Goal: Information Seeking & Learning: Find specific fact

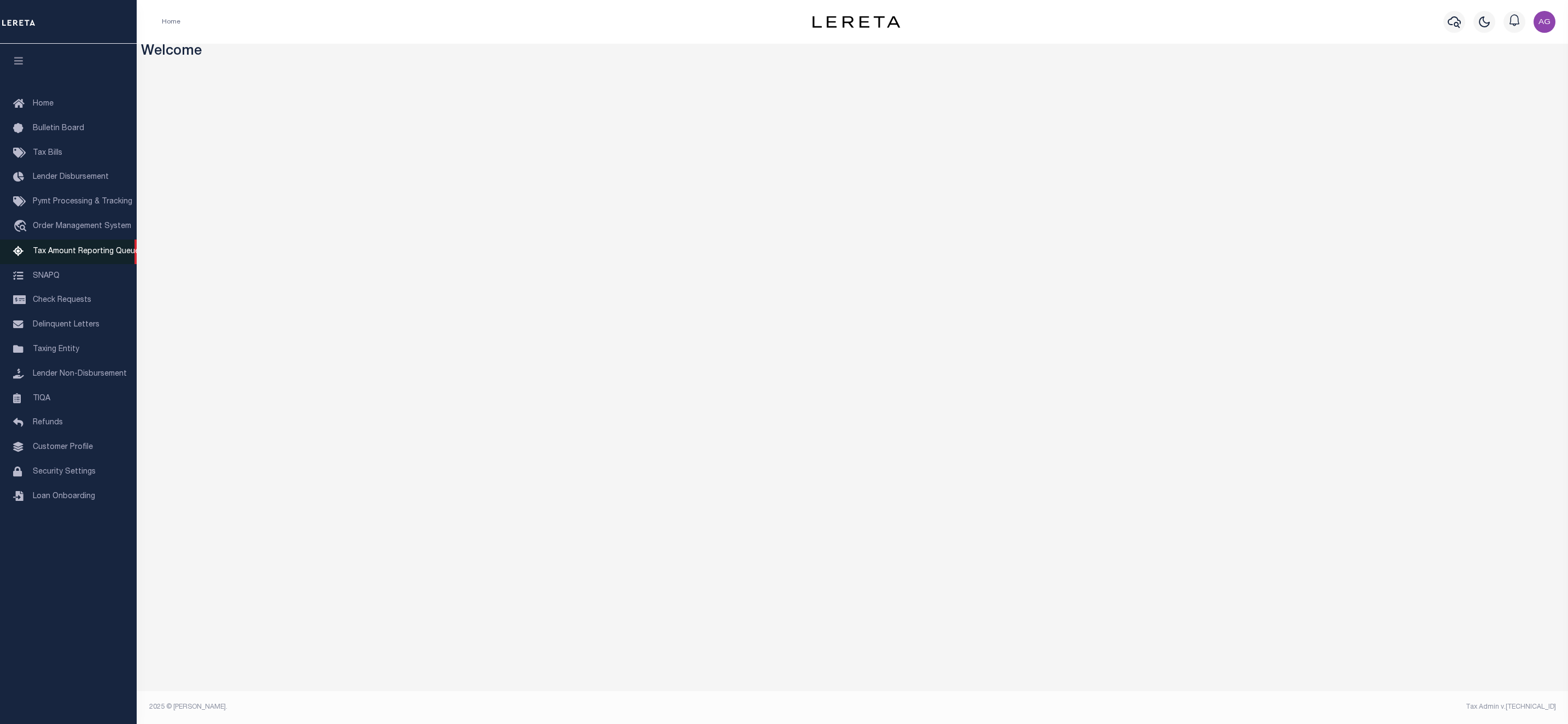
click at [61, 253] on span "Tax Amount Reporting Queue" at bounding box center [85, 251] width 107 height 8
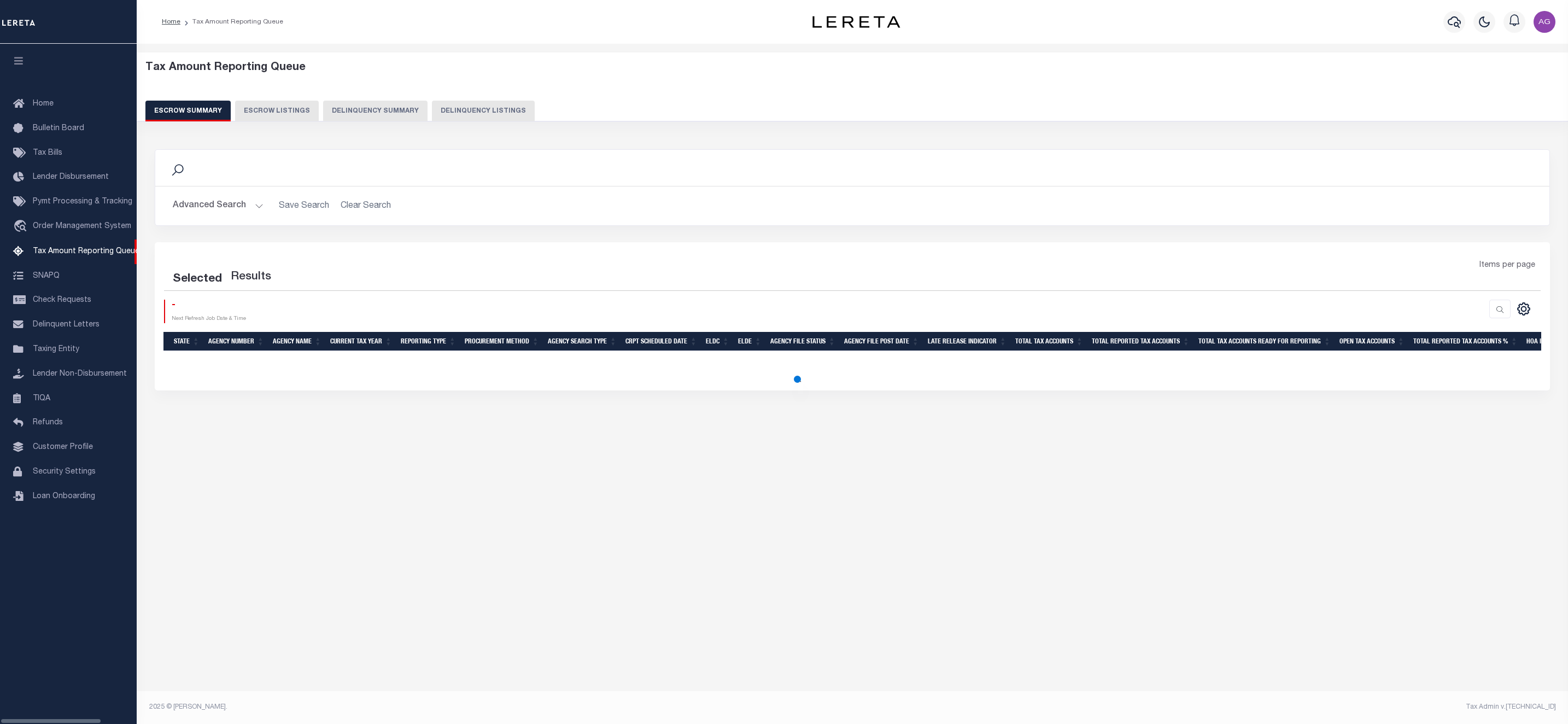
select select "100"
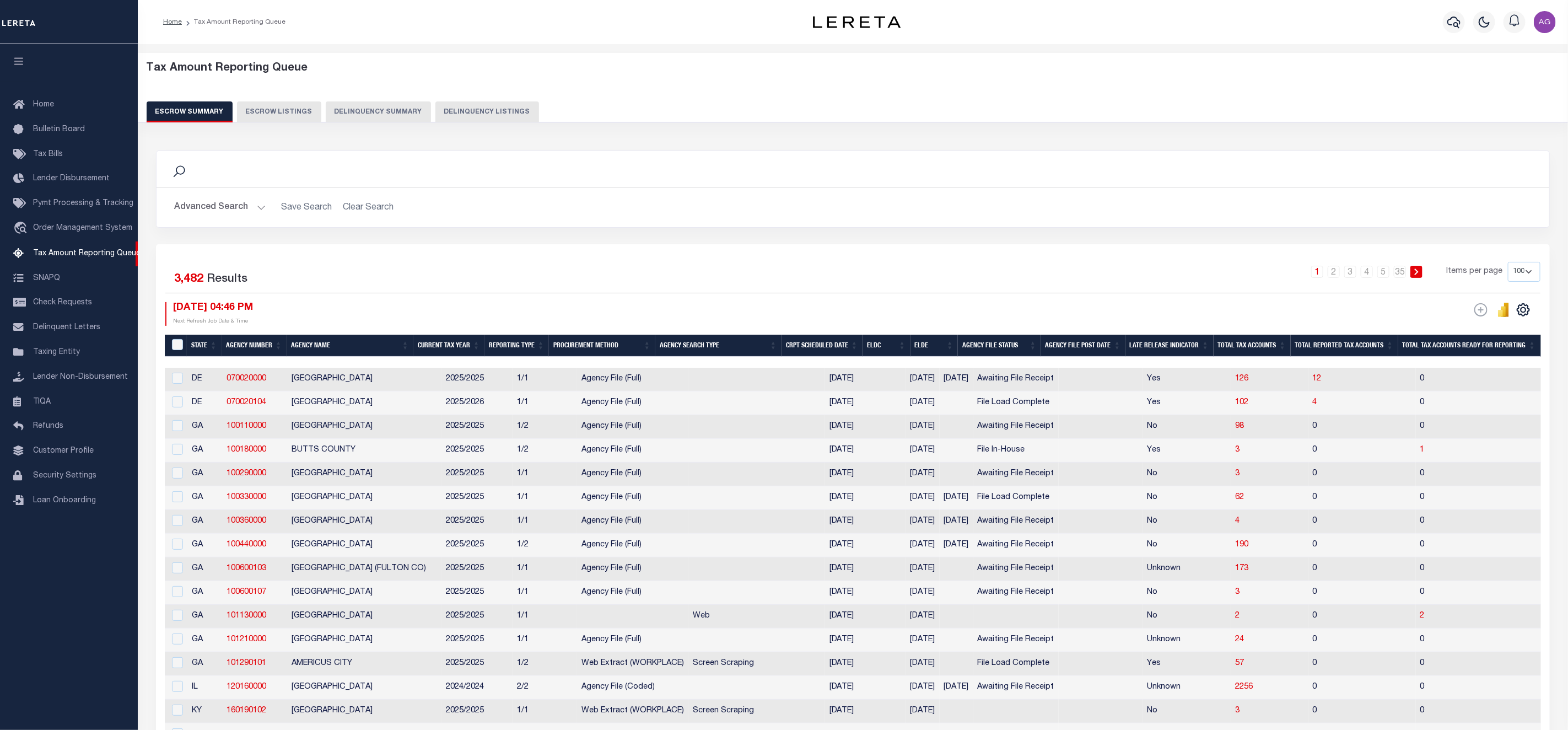
click at [388, 103] on button "Delinquency Summary" at bounding box center [378, 112] width 105 height 21
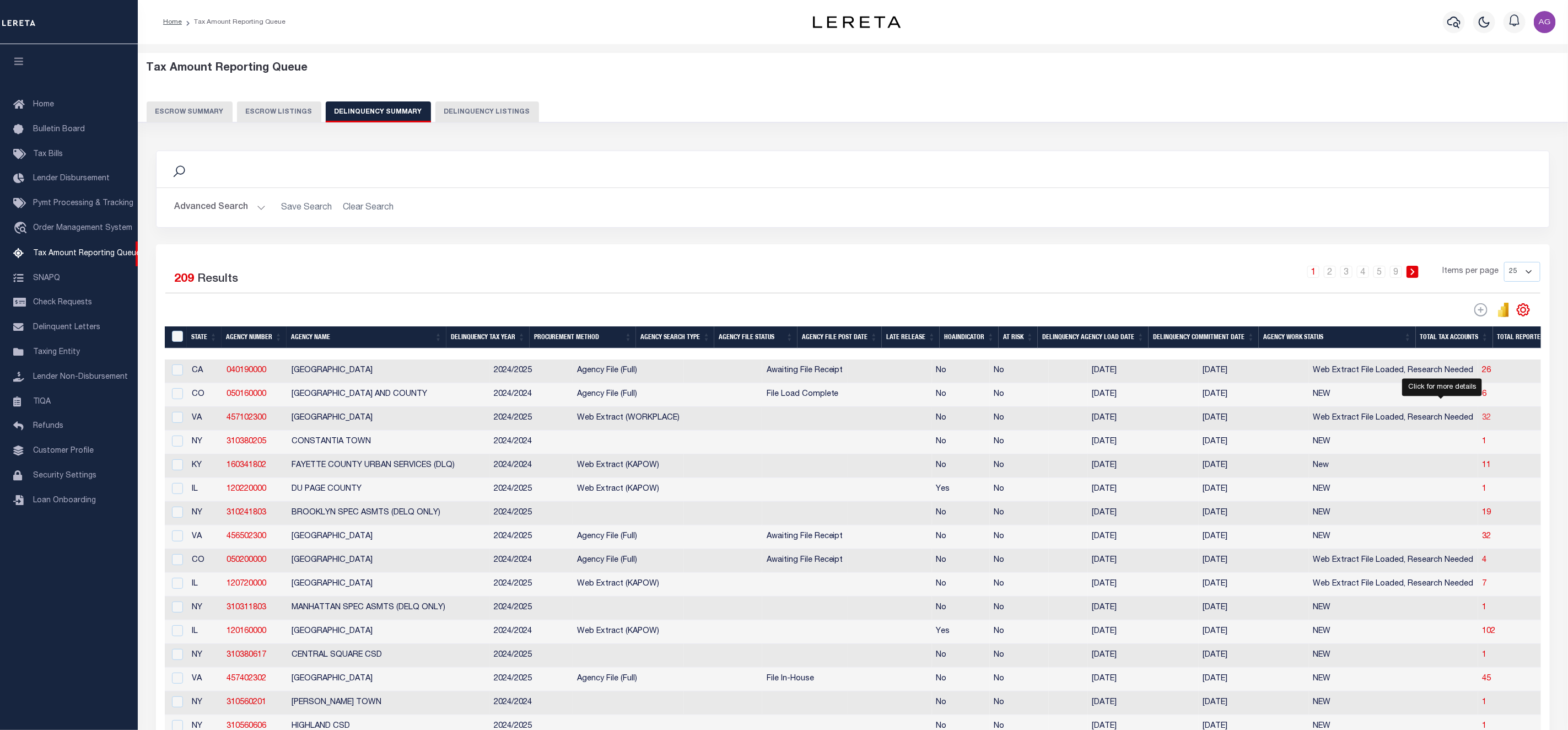
click at [1483, 422] on span "32" at bounding box center [1487, 417] width 9 height 8
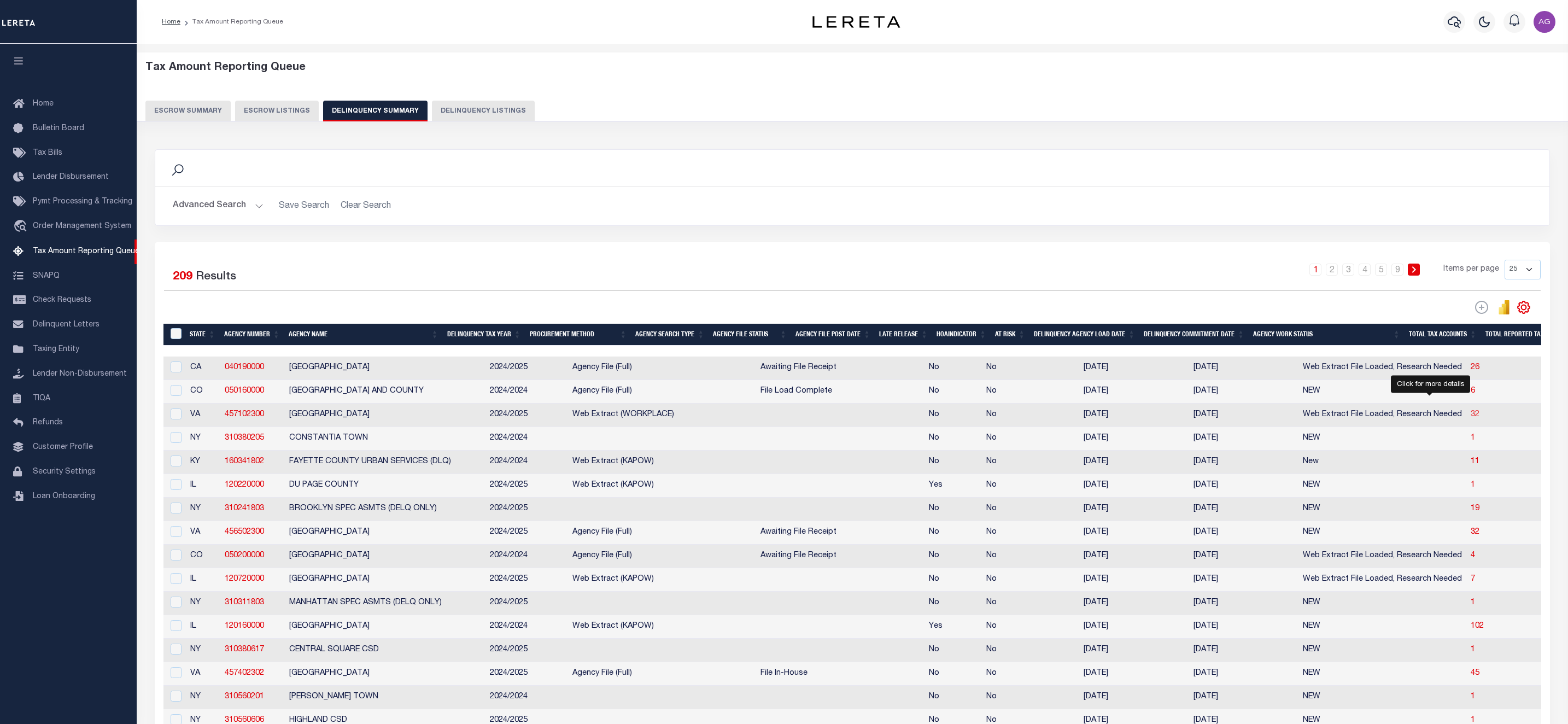
select select "100"
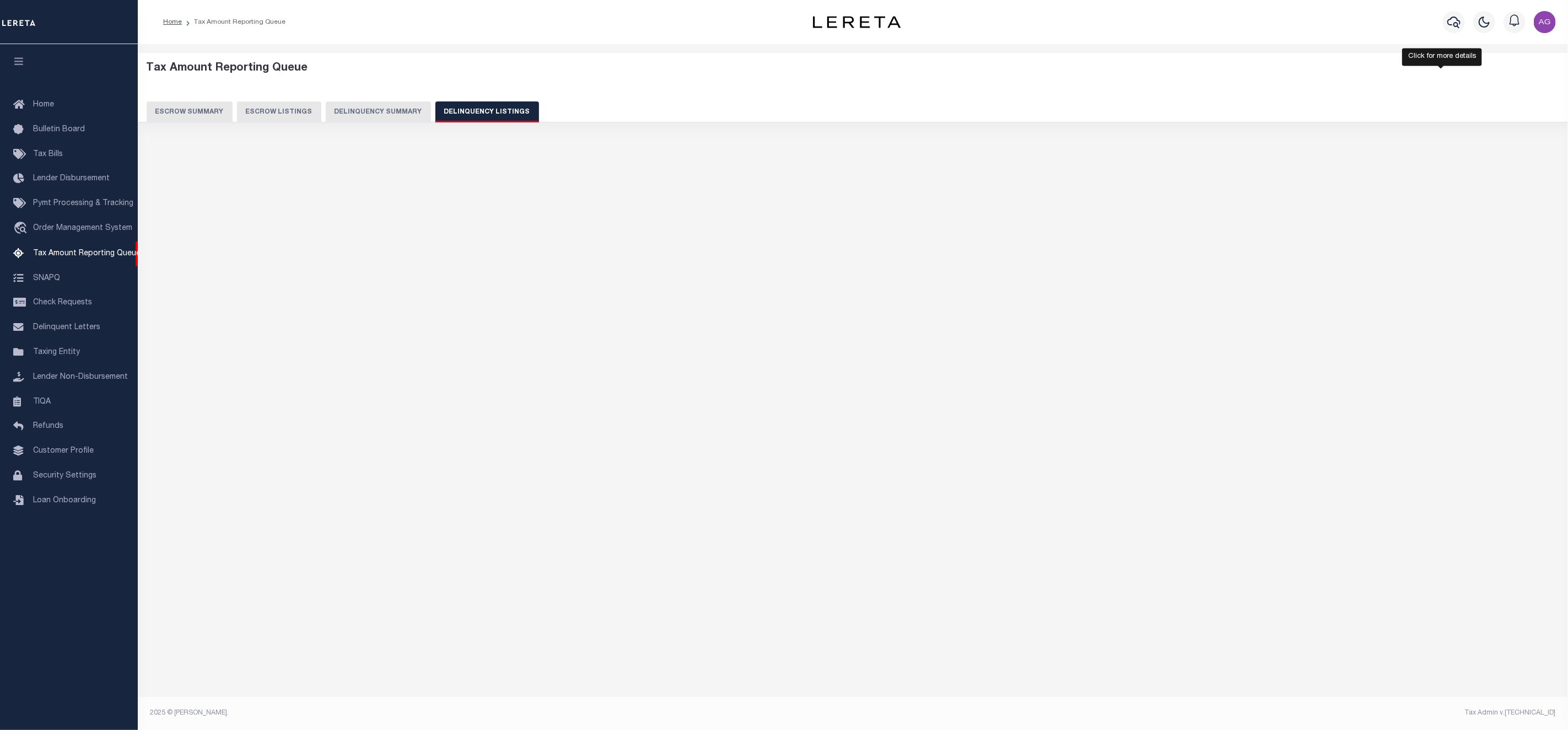
select select "100"
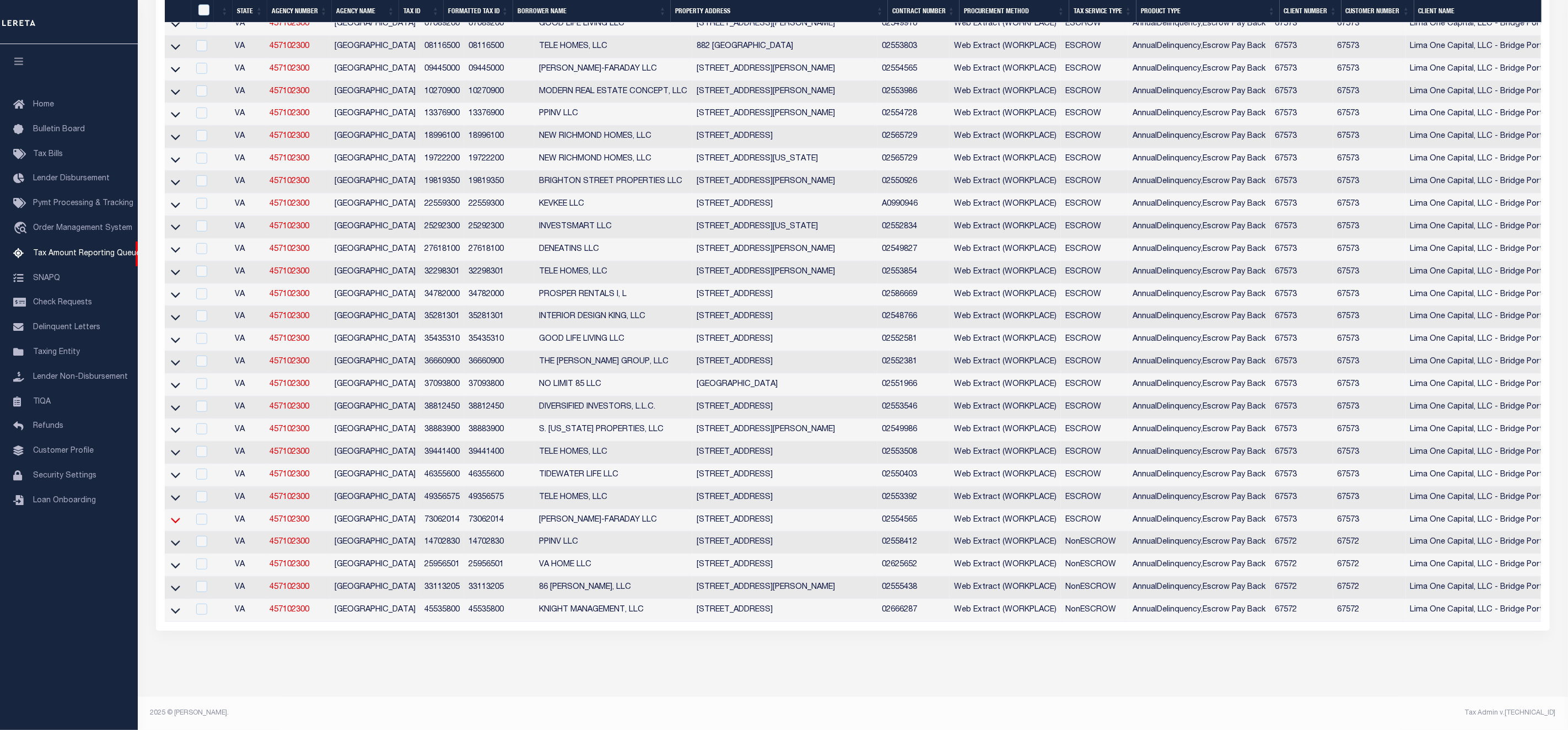
click at [174, 514] on icon at bounding box center [175, 520] width 9 height 12
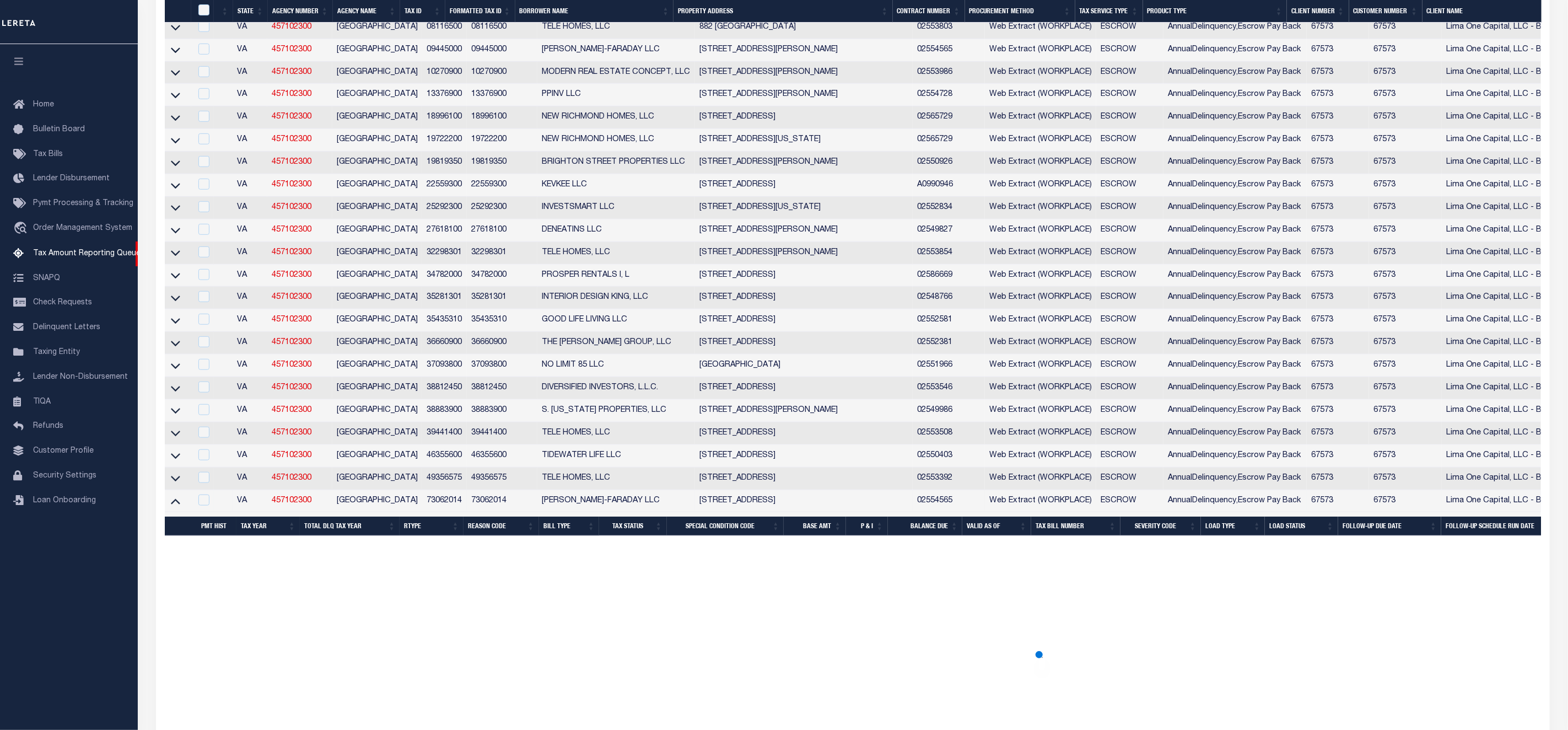
scroll to position [447, 0]
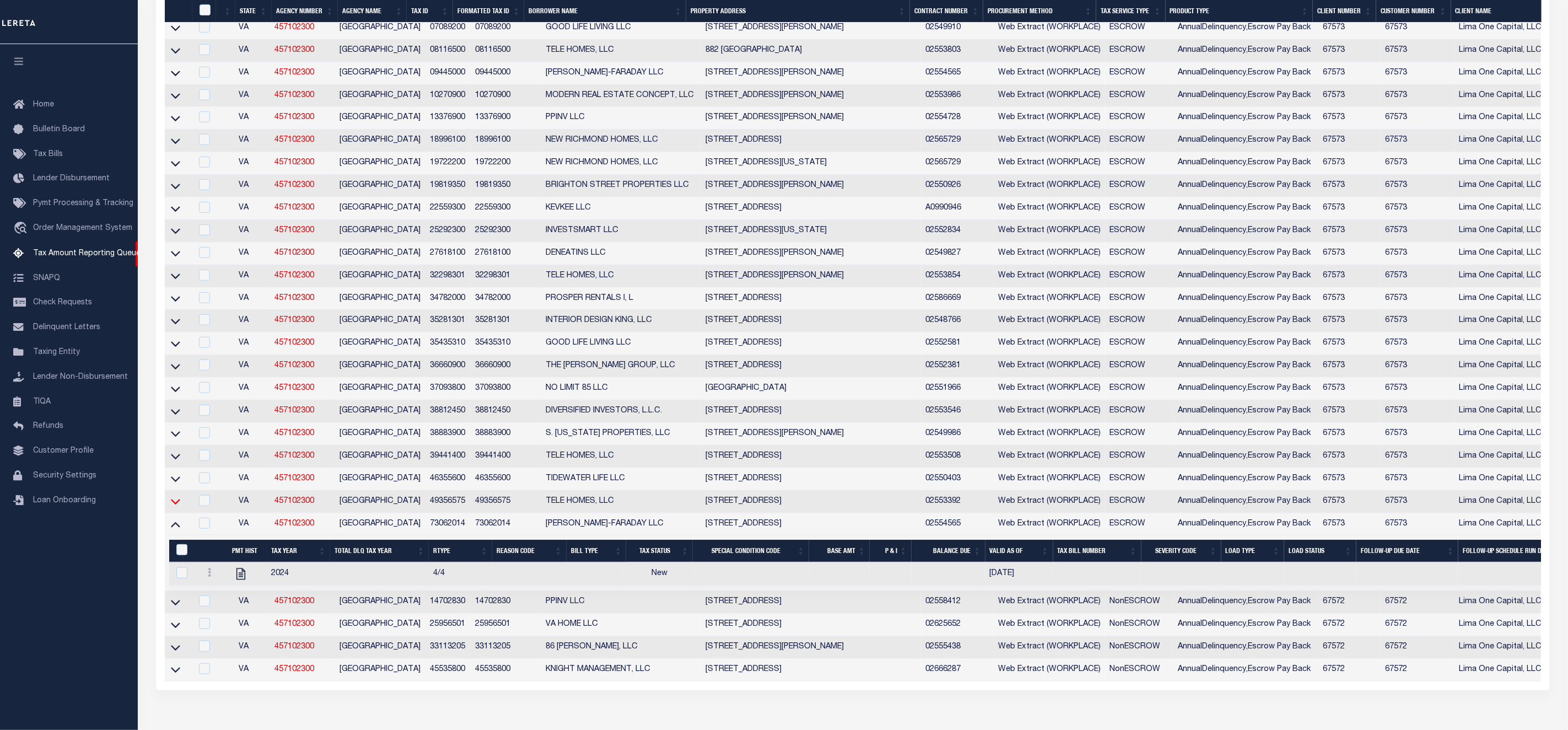
click at [173, 507] on icon at bounding box center [175, 501] width 9 height 12
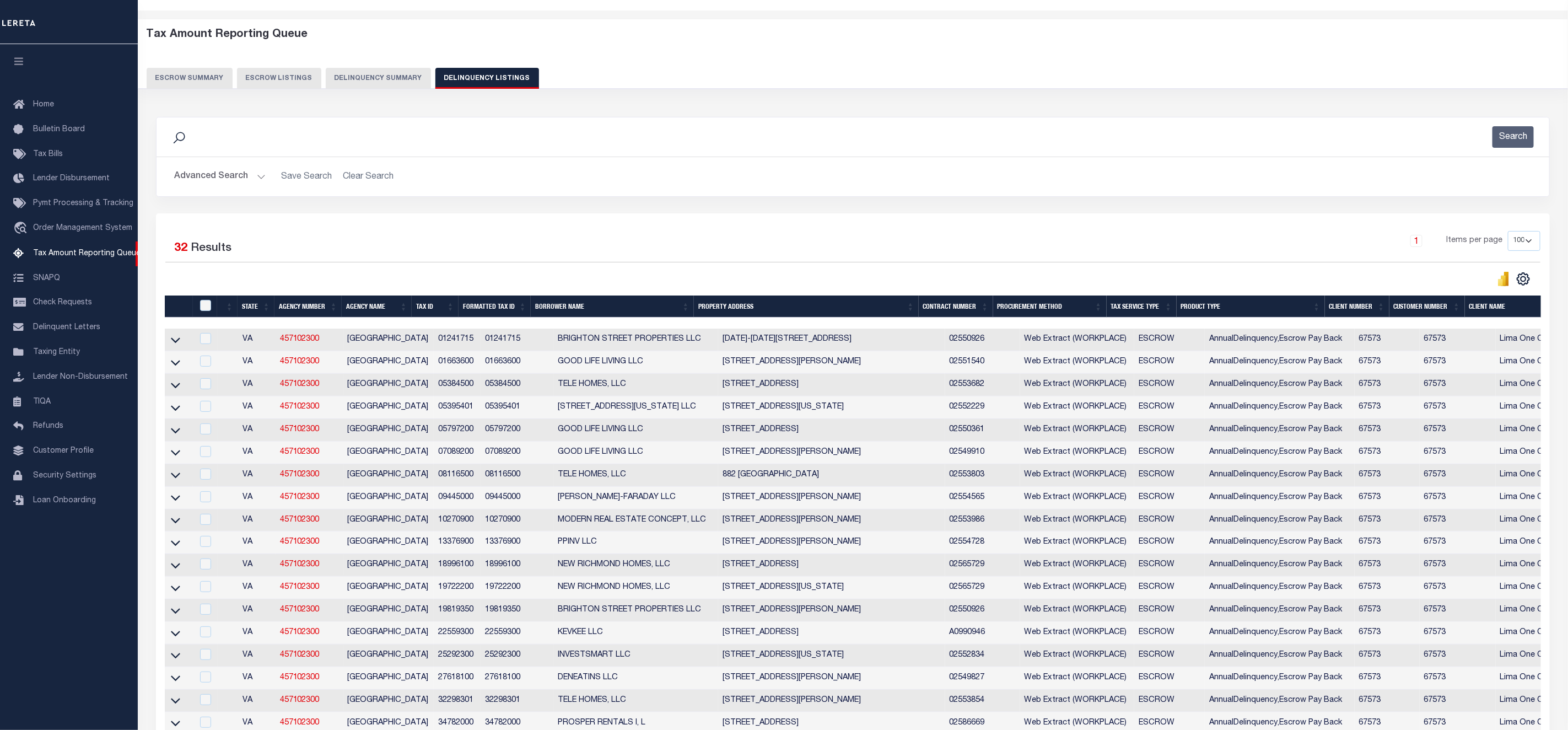
scroll to position [0, 0]
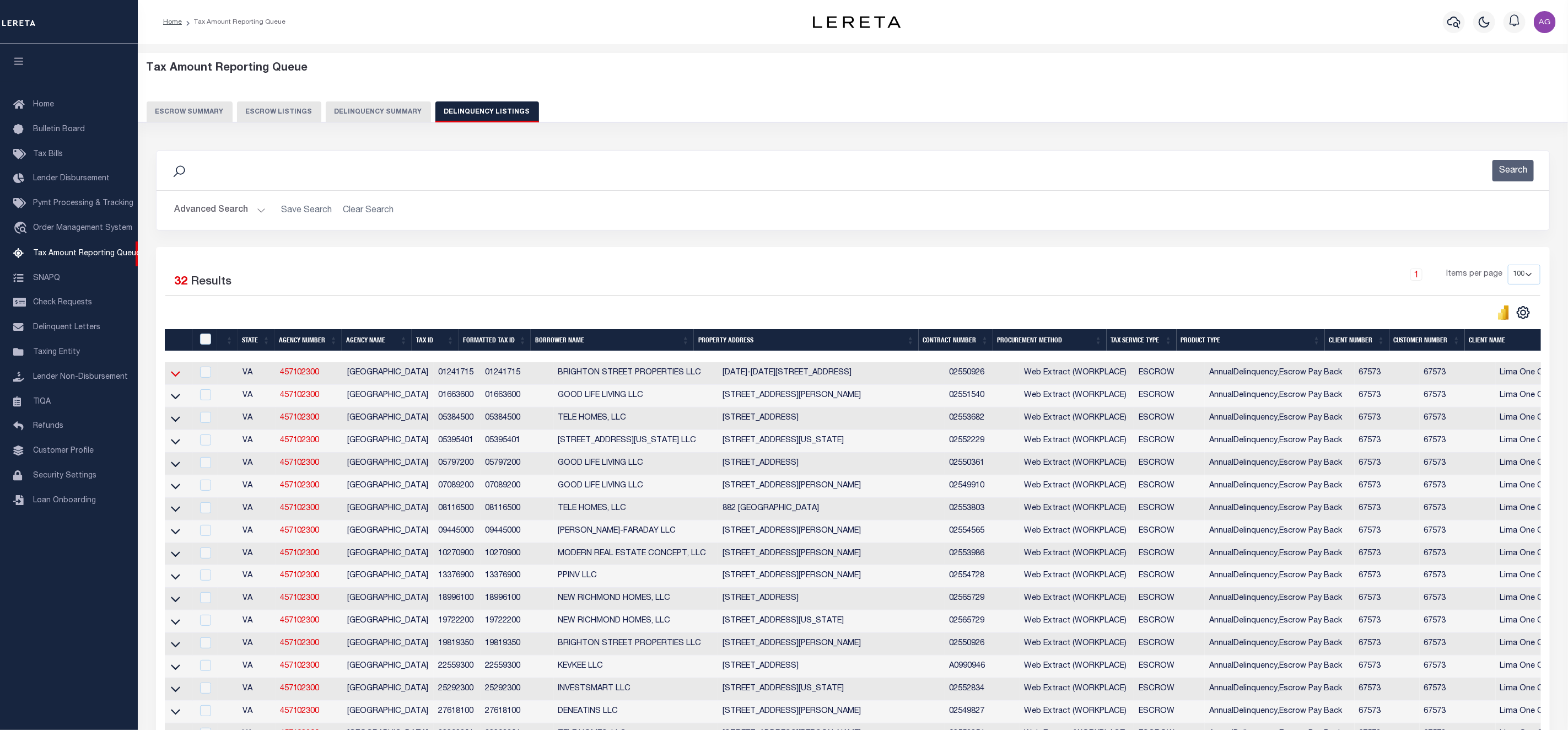
click at [177, 375] on icon at bounding box center [175, 373] width 9 height 12
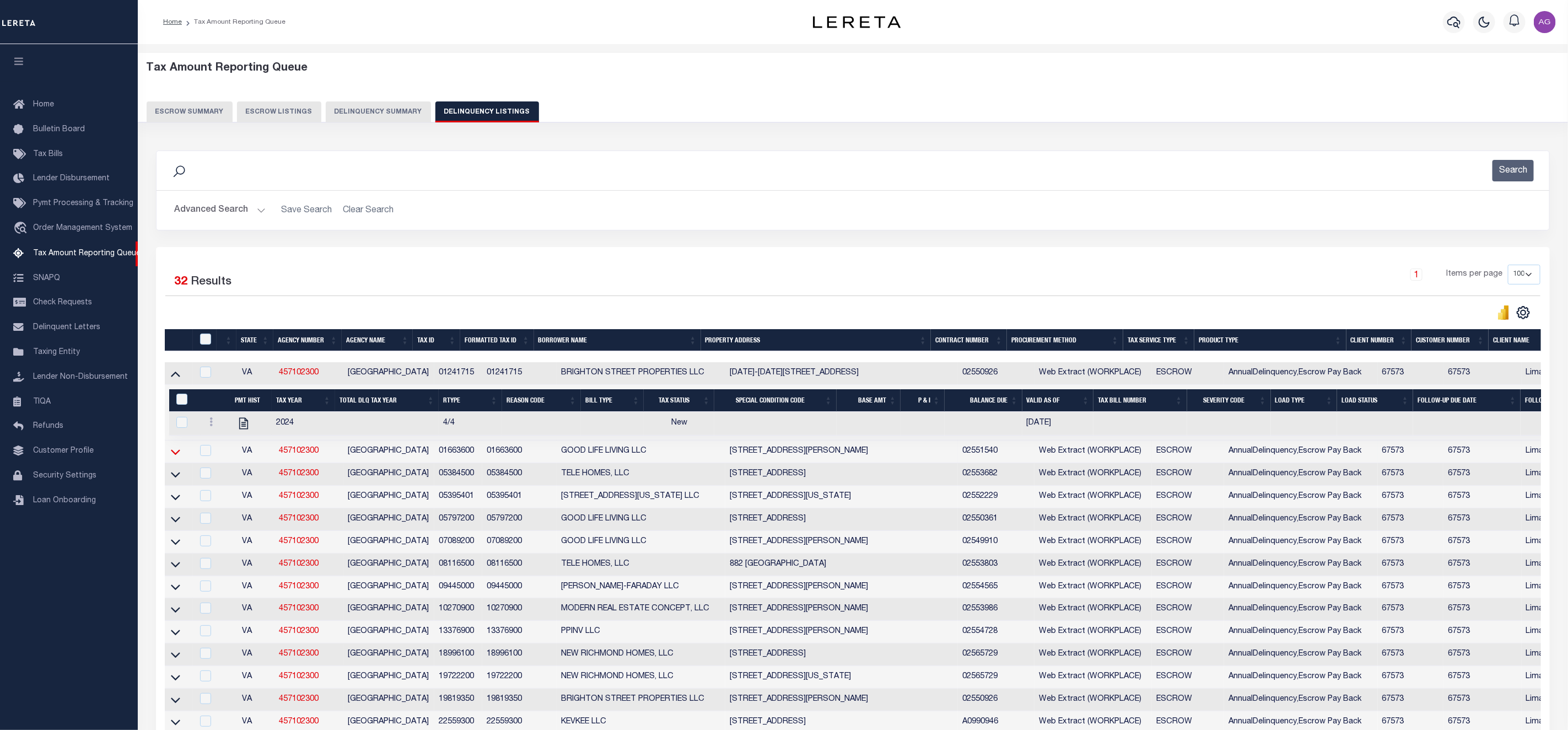
click at [175, 457] on icon at bounding box center [175, 452] width 9 height 12
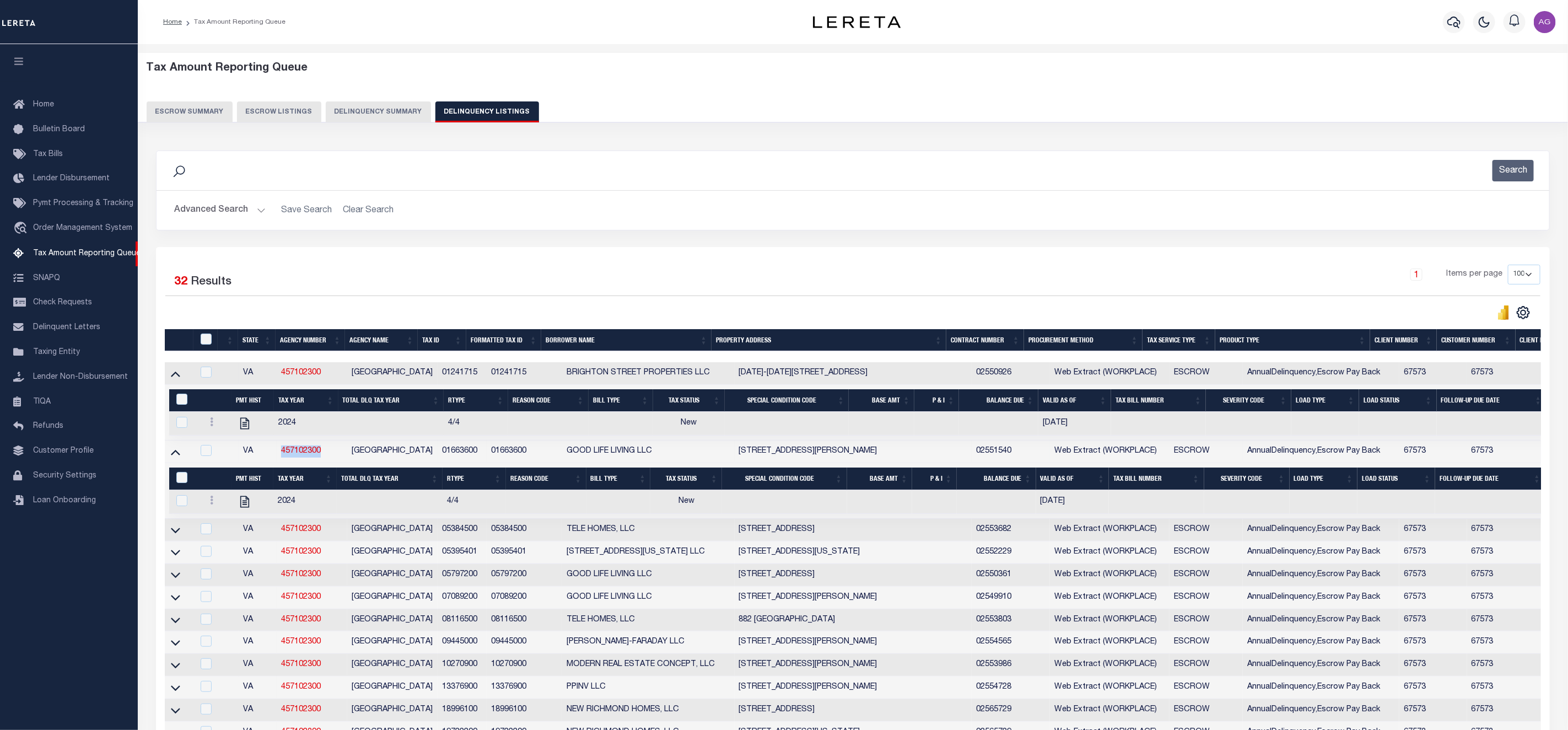
drag, startPoint x: 329, startPoint y: 452, endPoint x: 263, endPoint y: 453, distance: 66.0
click at [263, 453] on tr "VA 457102300 NORFOLK CITY 01663600 01663600 GOOD LIFE LIVING LLC 1265 TIDEWATER…" at bounding box center [1169, 452] width 2008 height 23
copy tr "457102300"
drag, startPoint x: 424, startPoint y: 457, endPoint x: 465, endPoint y: 462, distance: 41.3
click at [465, 462] on td "01663600" at bounding box center [462, 452] width 48 height 23
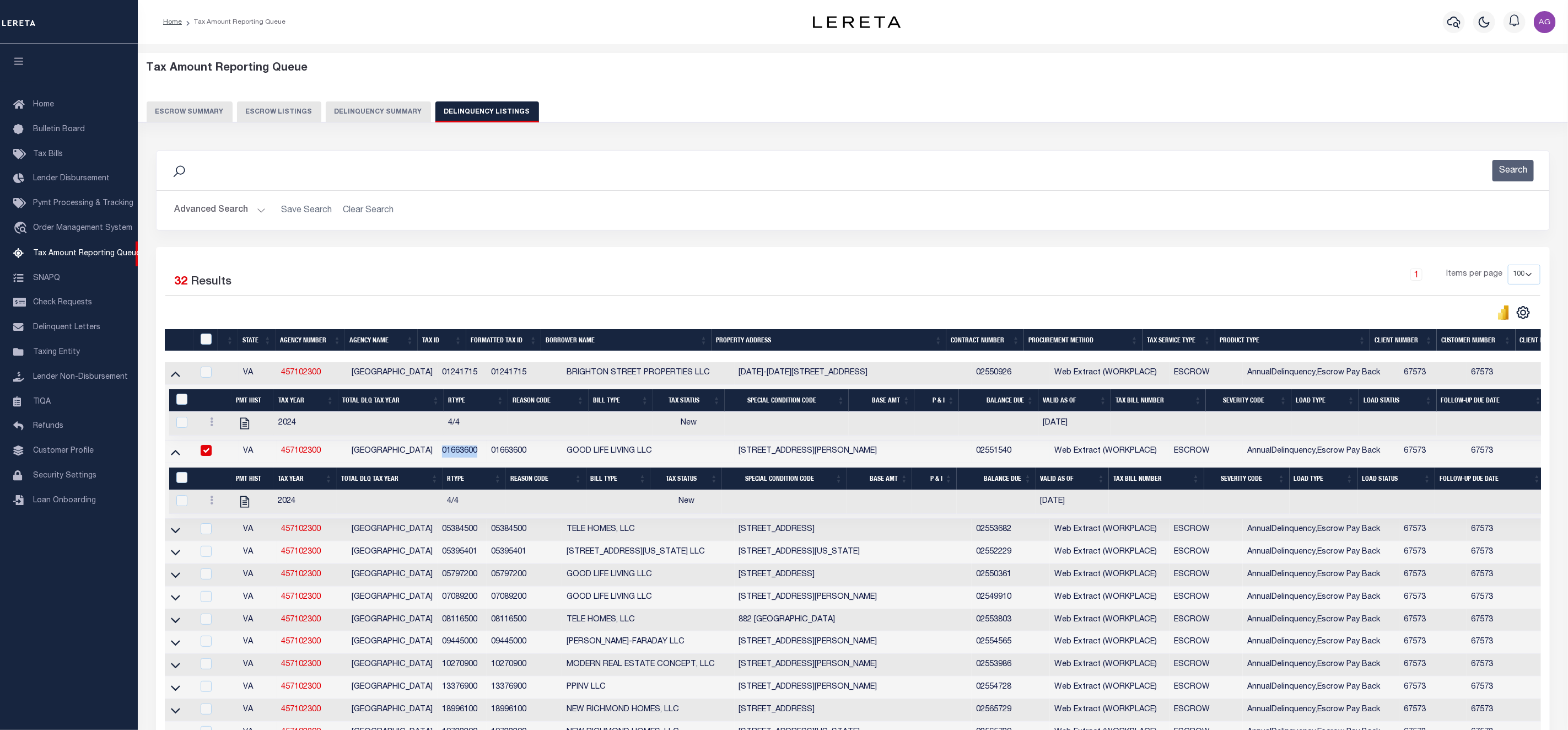
copy td "01663600"
checkbox input "true"
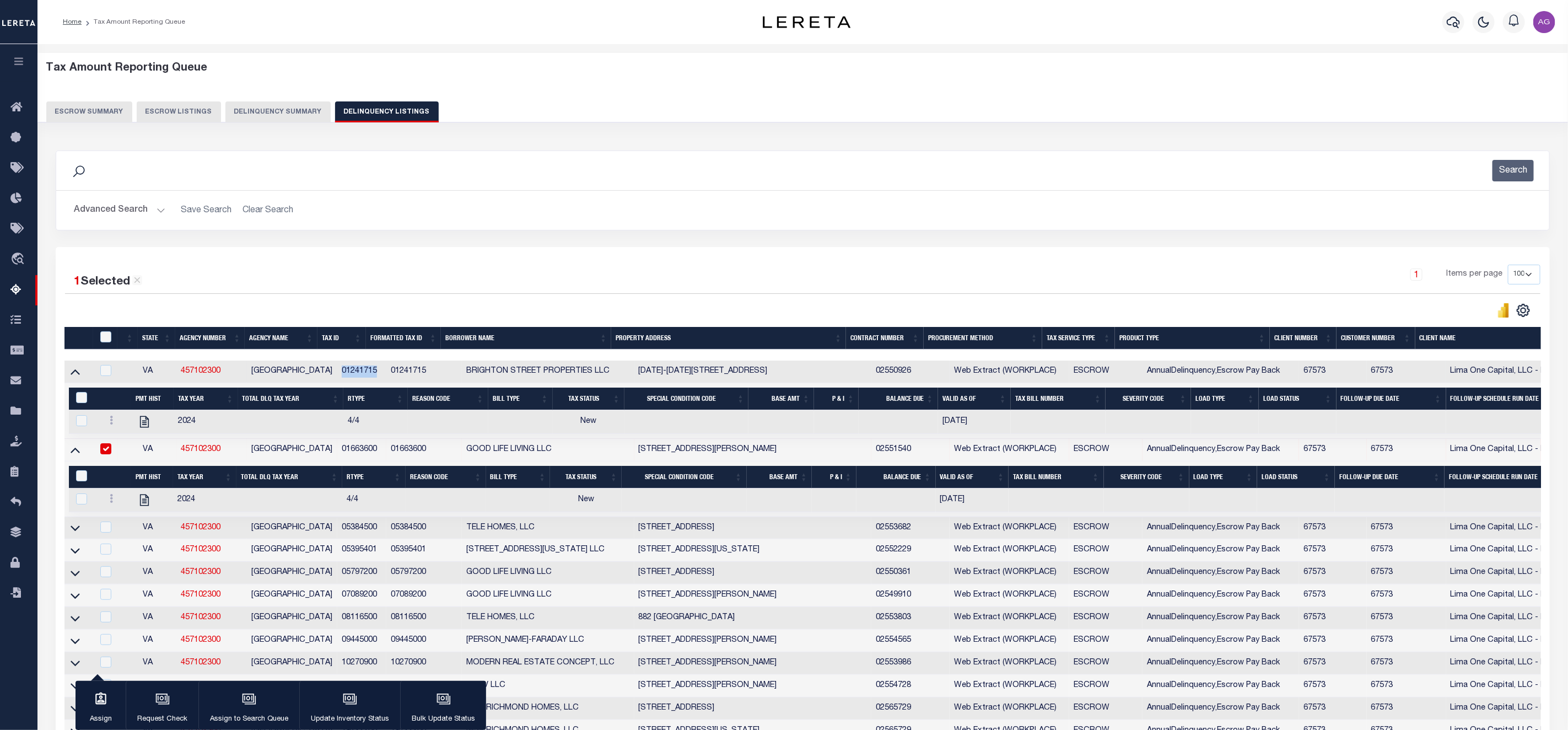
drag, startPoint x: 328, startPoint y: 371, endPoint x: 364, endPoint y: 379, distance: 36.9
click at [364, 379] on td "01241715" at bounding box center [361, 371] width 48 height 23
checkbox input "true"
copy td "01241715"
drag, startPoint x: 328, startPoint y: 453, endPoint x: 365, endPoint y: 454, distance: 37.0
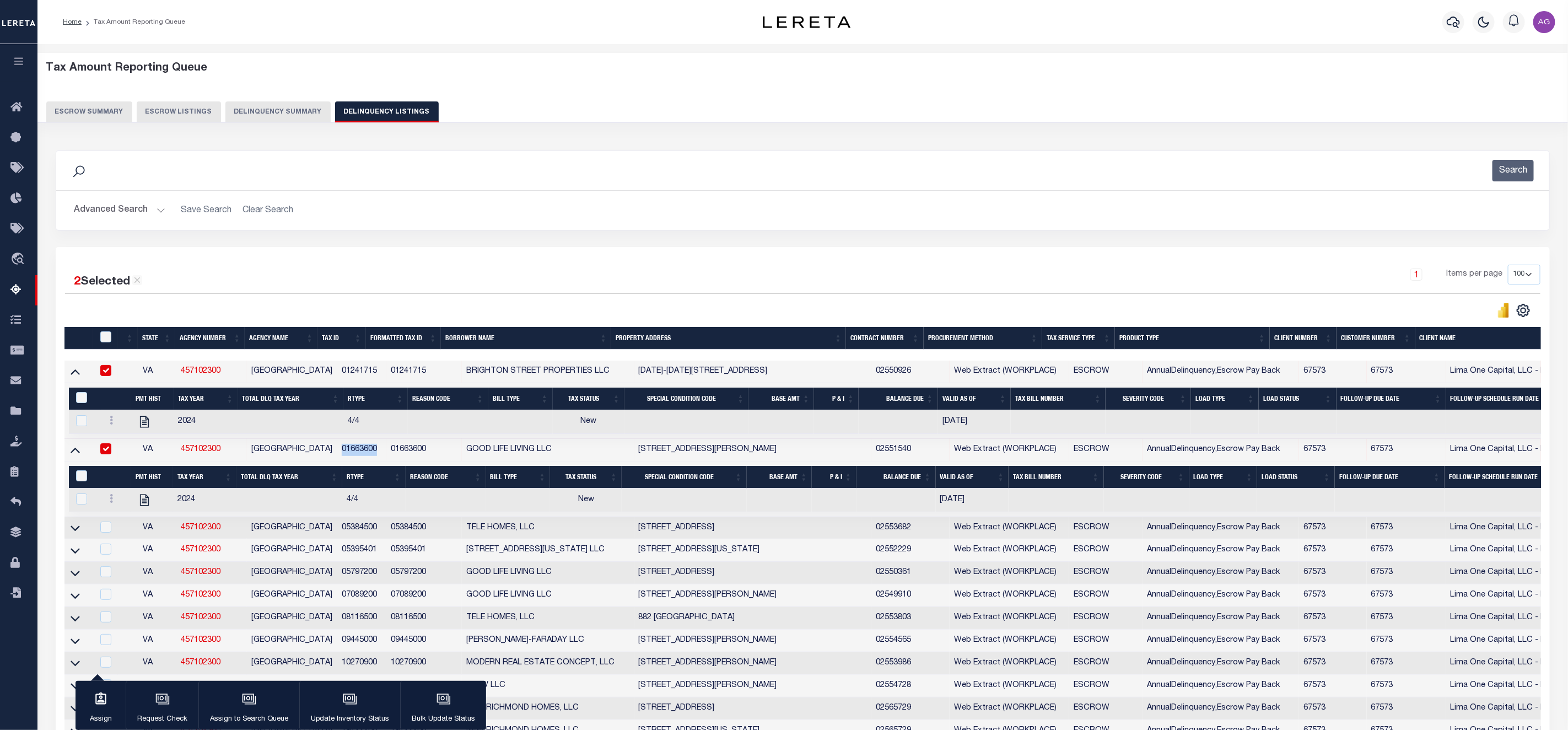
click at [365, 454] on td "01663600" at bounding box center [361, 450] width 48 height 23
copy td "01663600"
checkbox input "false"
click at [75, 533] on icon at bounding box center [75, 528] width 9 height 12
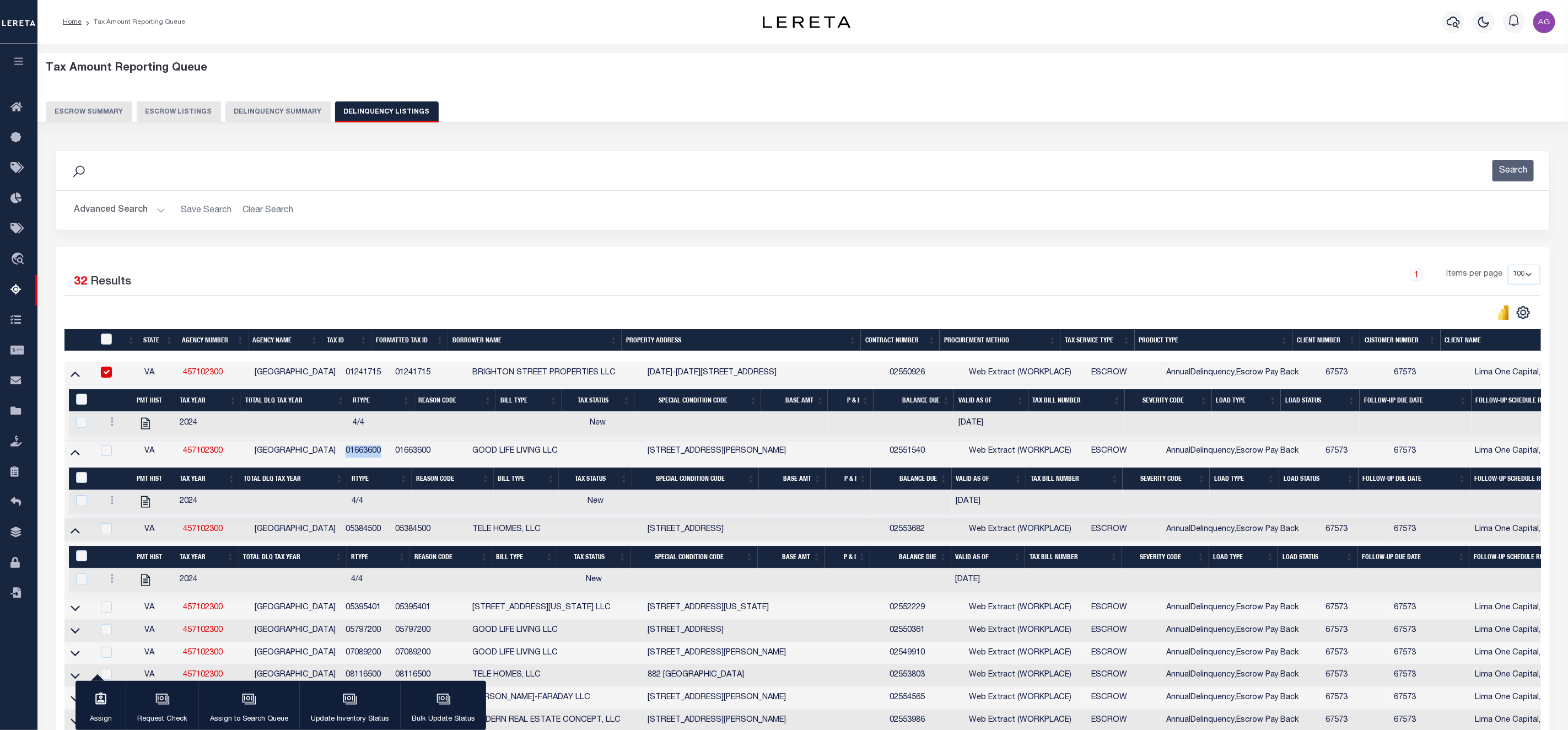
click at [290, 112] on button "Delinquency Summary" at bounding box center [278, 112] width 105 height 21
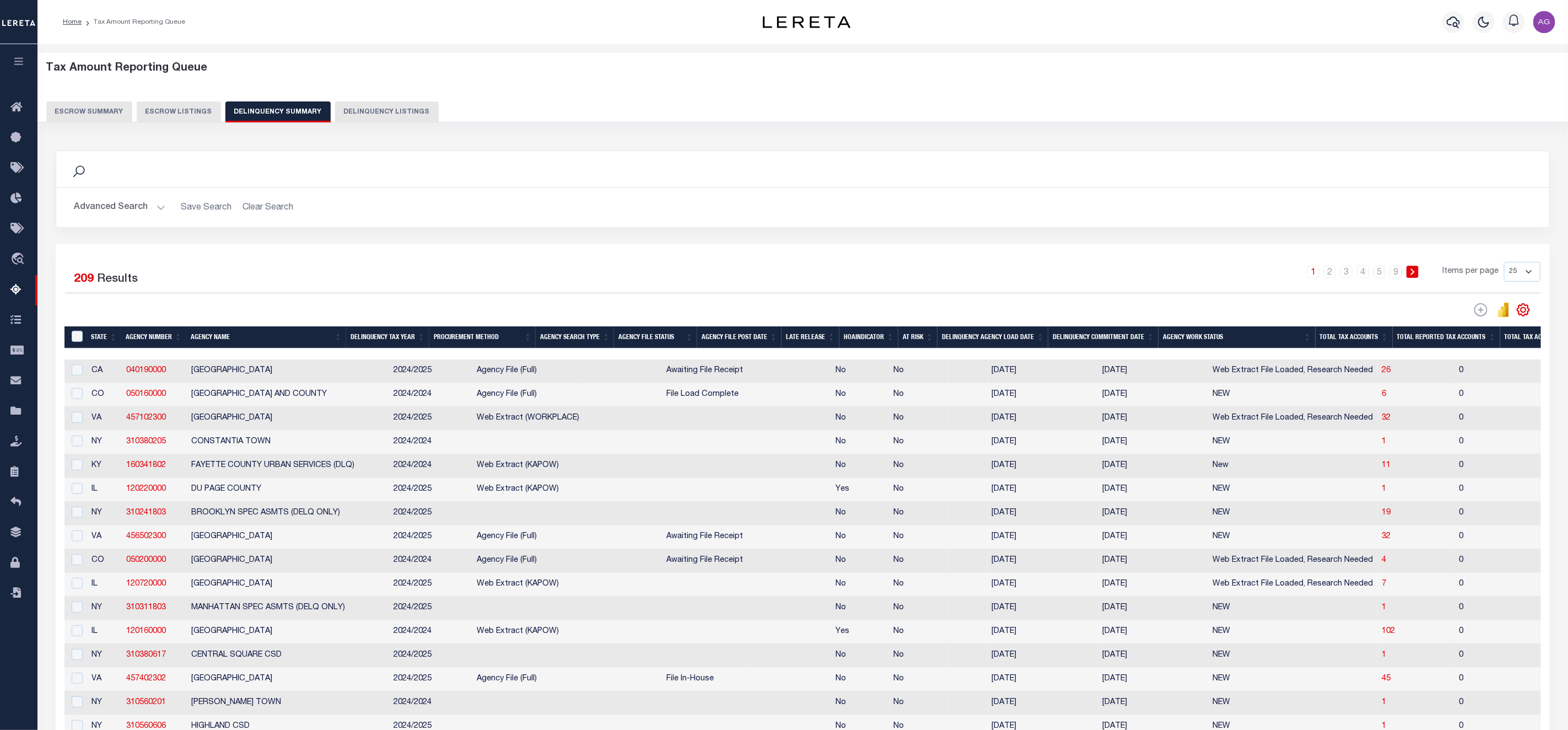
scroll to position [331, 0]
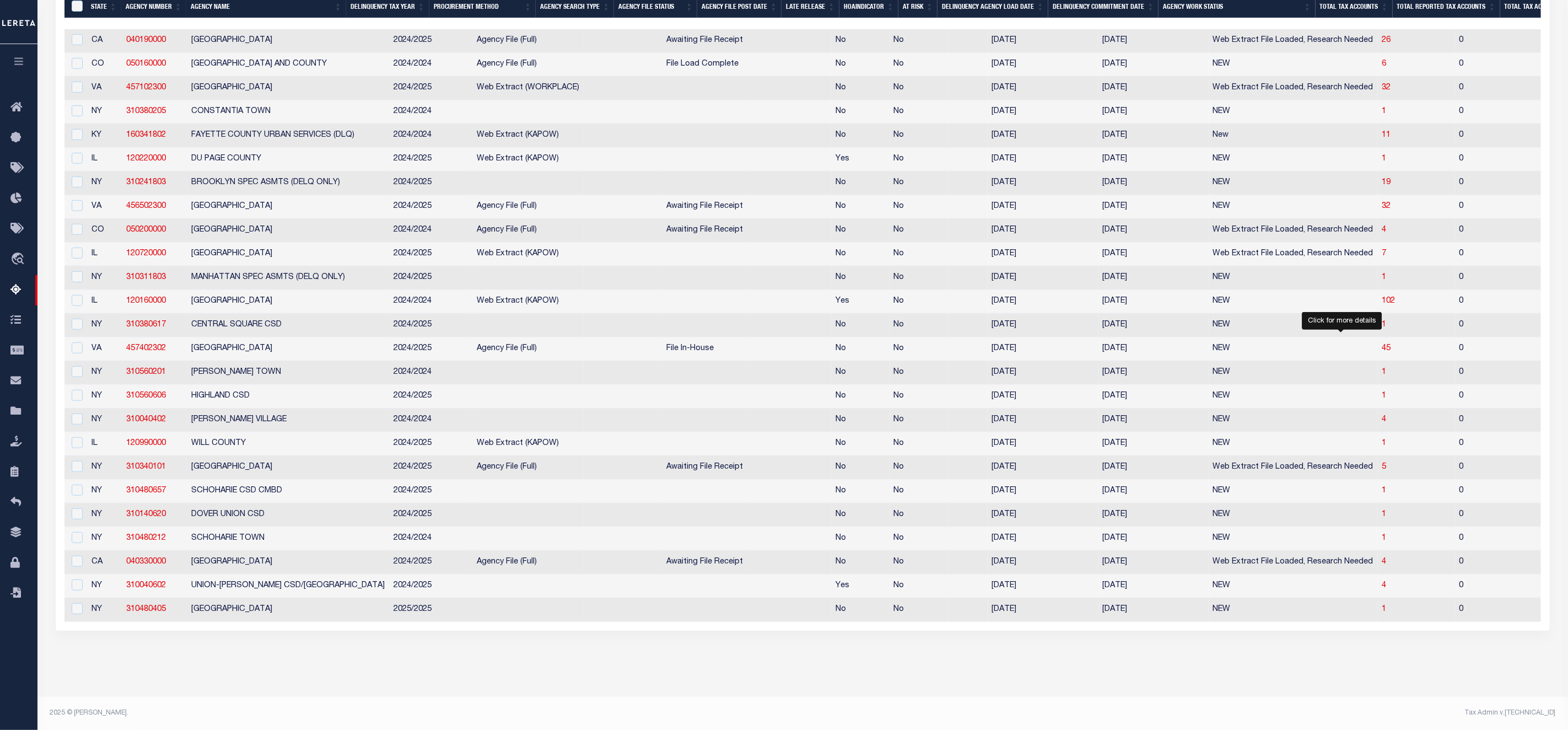
drag, startPoint x: 1341, startPoint y: 355, endPoint x: 820, endPoint y: 24, distance: 617.3
click at [1382, 352] on span "45" at bounding box center [1387, 348] width 9 height 8
select select "100"
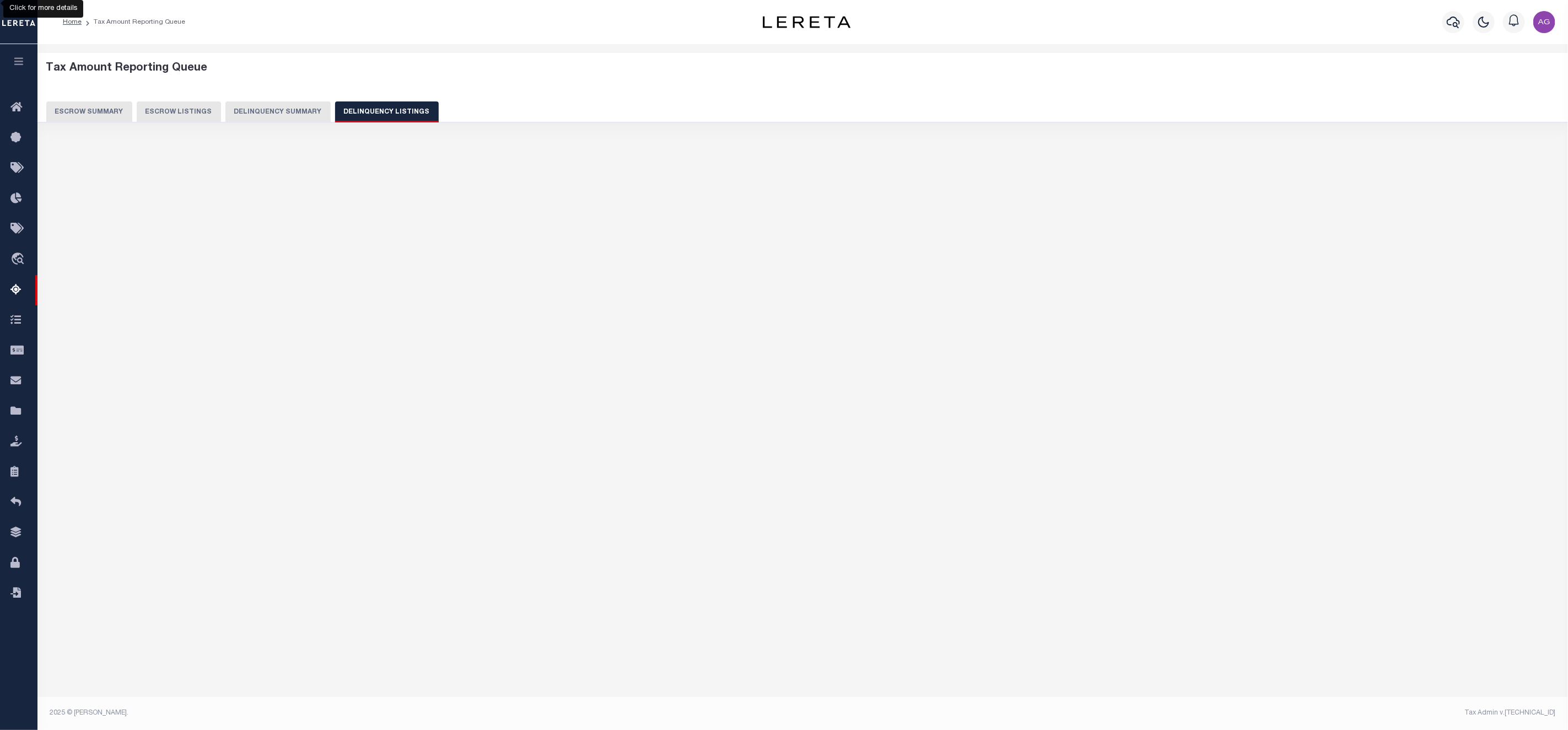
select select "100"
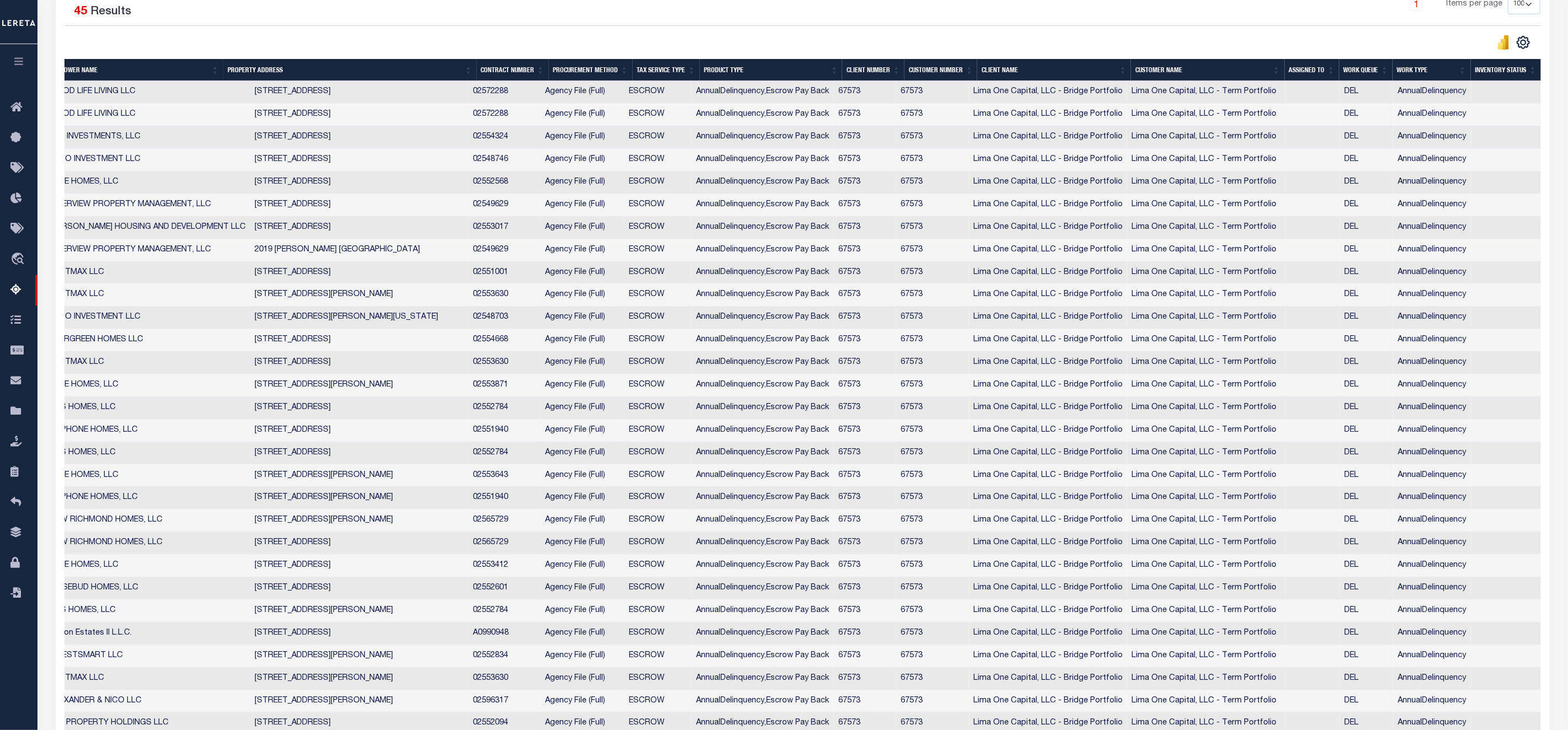
scroll to position [0, 0]
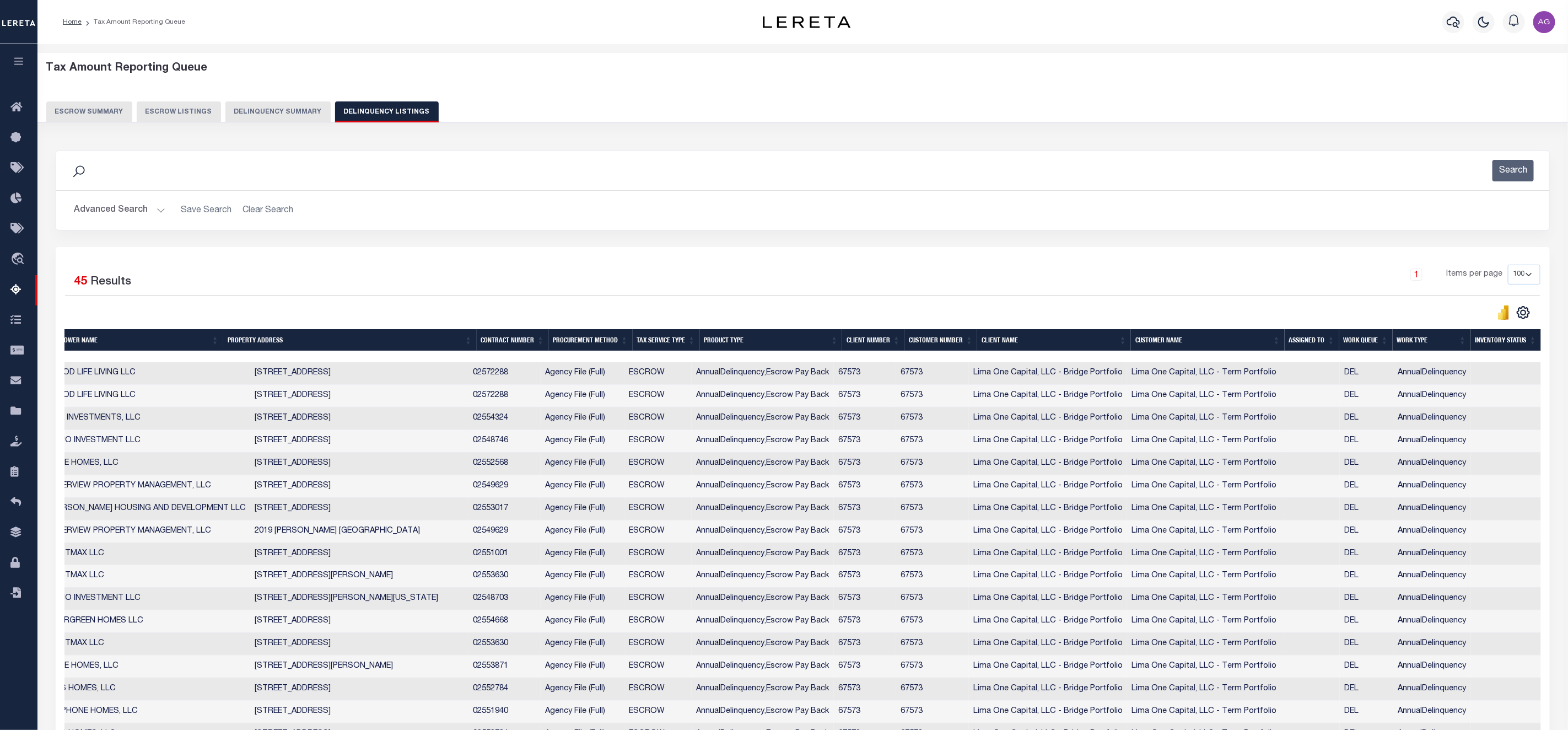
click at [268, 110] on button "Delinquency Summary" at bounding box center [278, 112] width 105 height 21
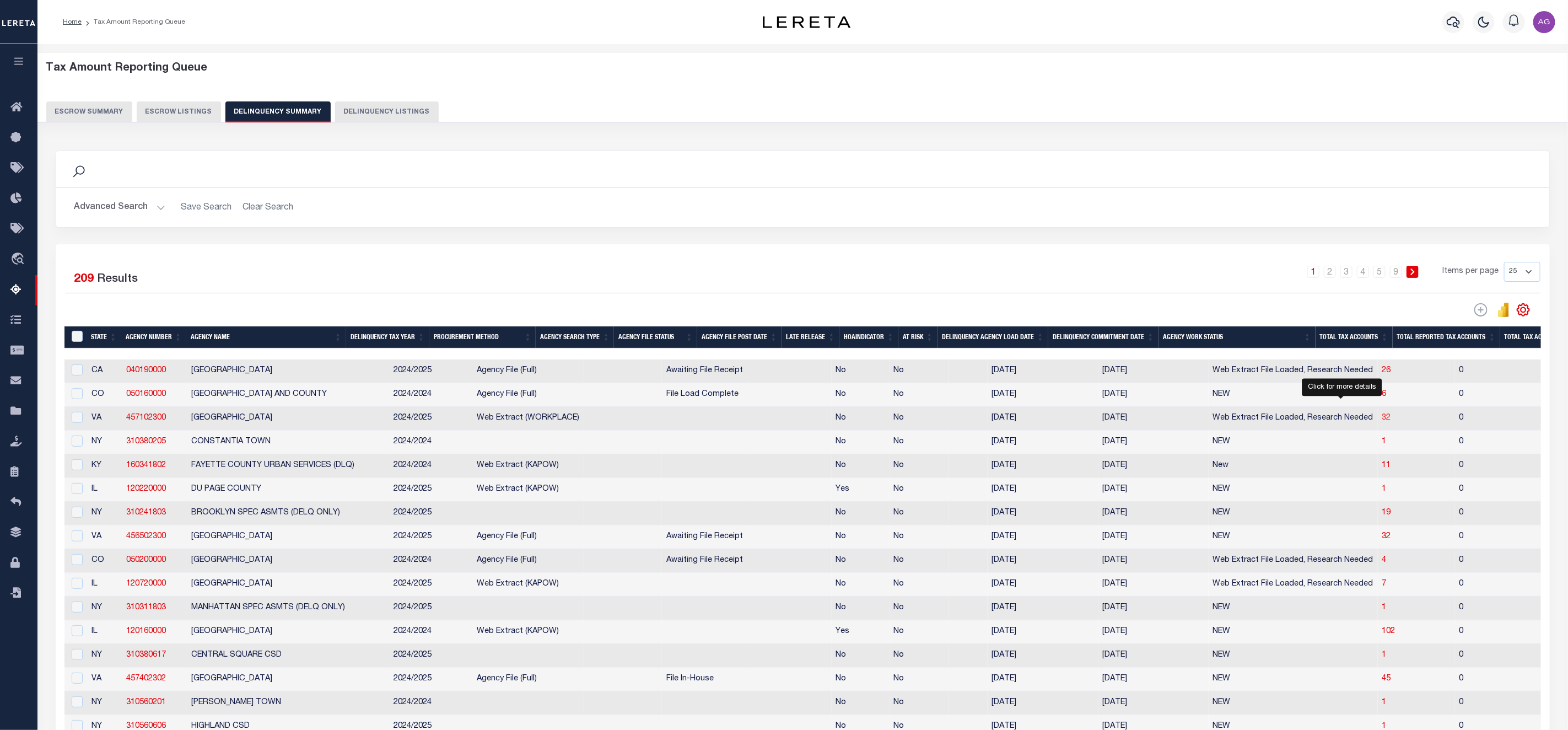
click at [1382, 422] on span "32" at bounding box center [1387, 417] width 9 height 8
select select "100"
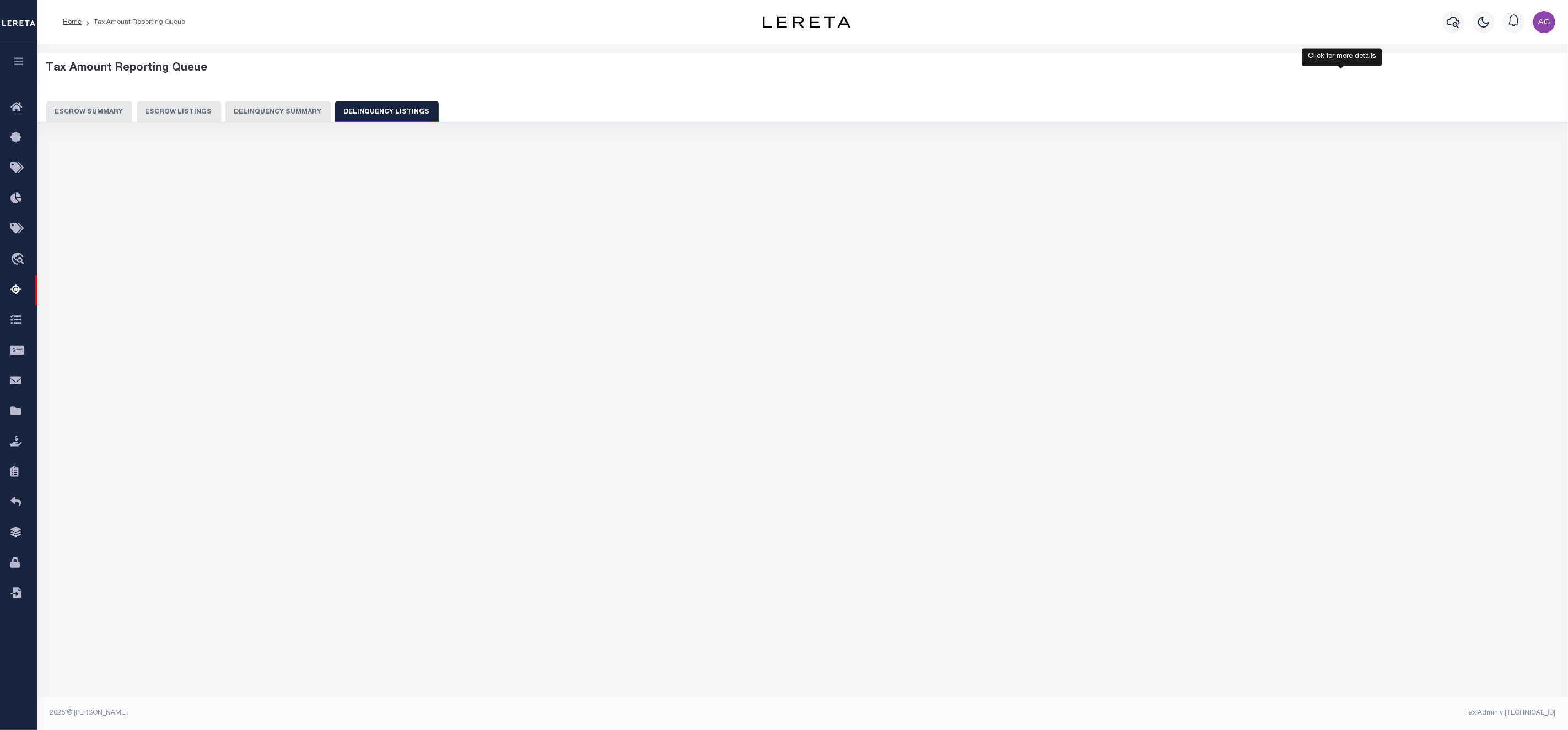
select select "100"
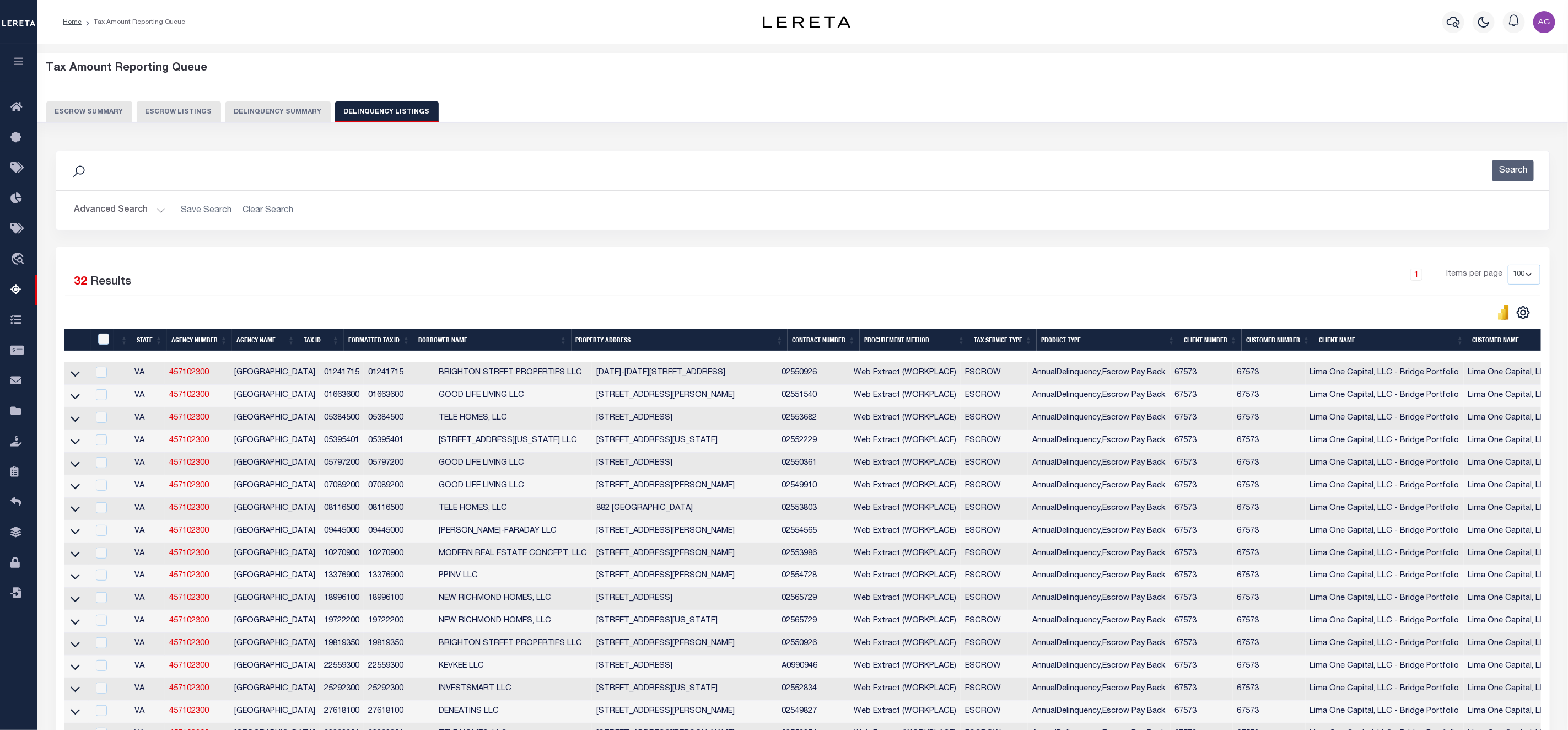
click at [271, 117] on button "Delinquency Summary" at bounding box center [278, 112] width 105 height 21
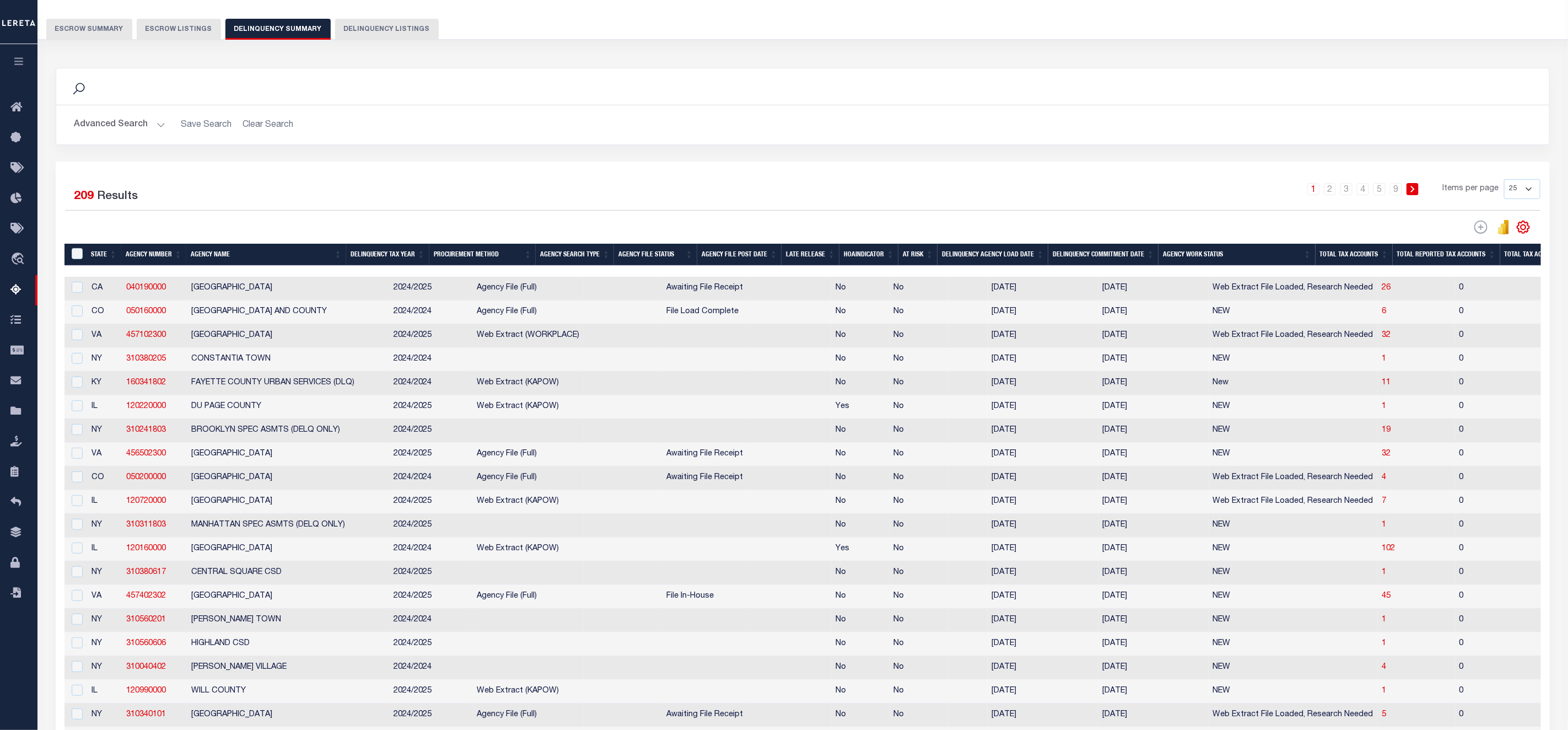
scroll to position [248, 0]
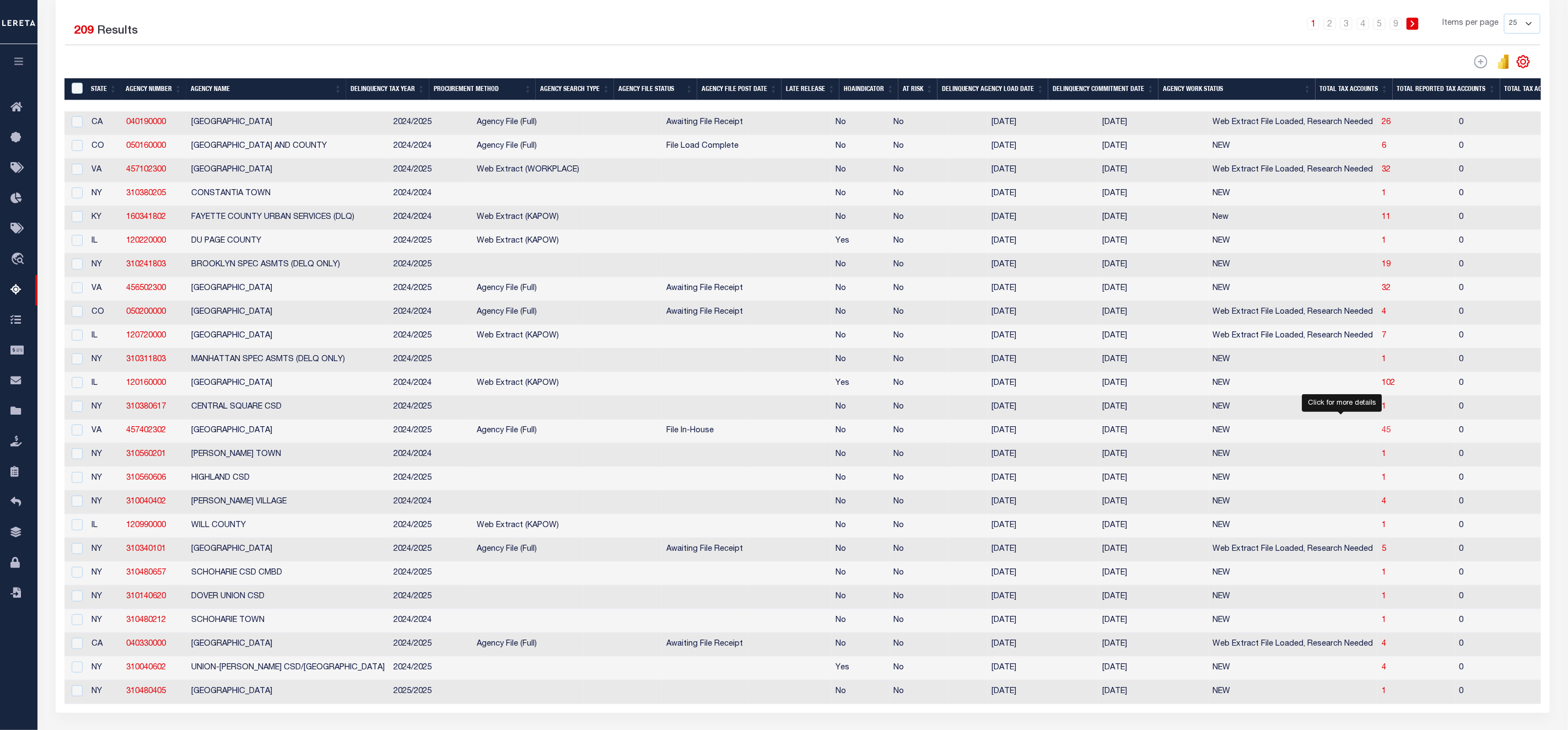
click at [1382, 434] on span "45" at bounding box center [1387, 430] width 9 height 8
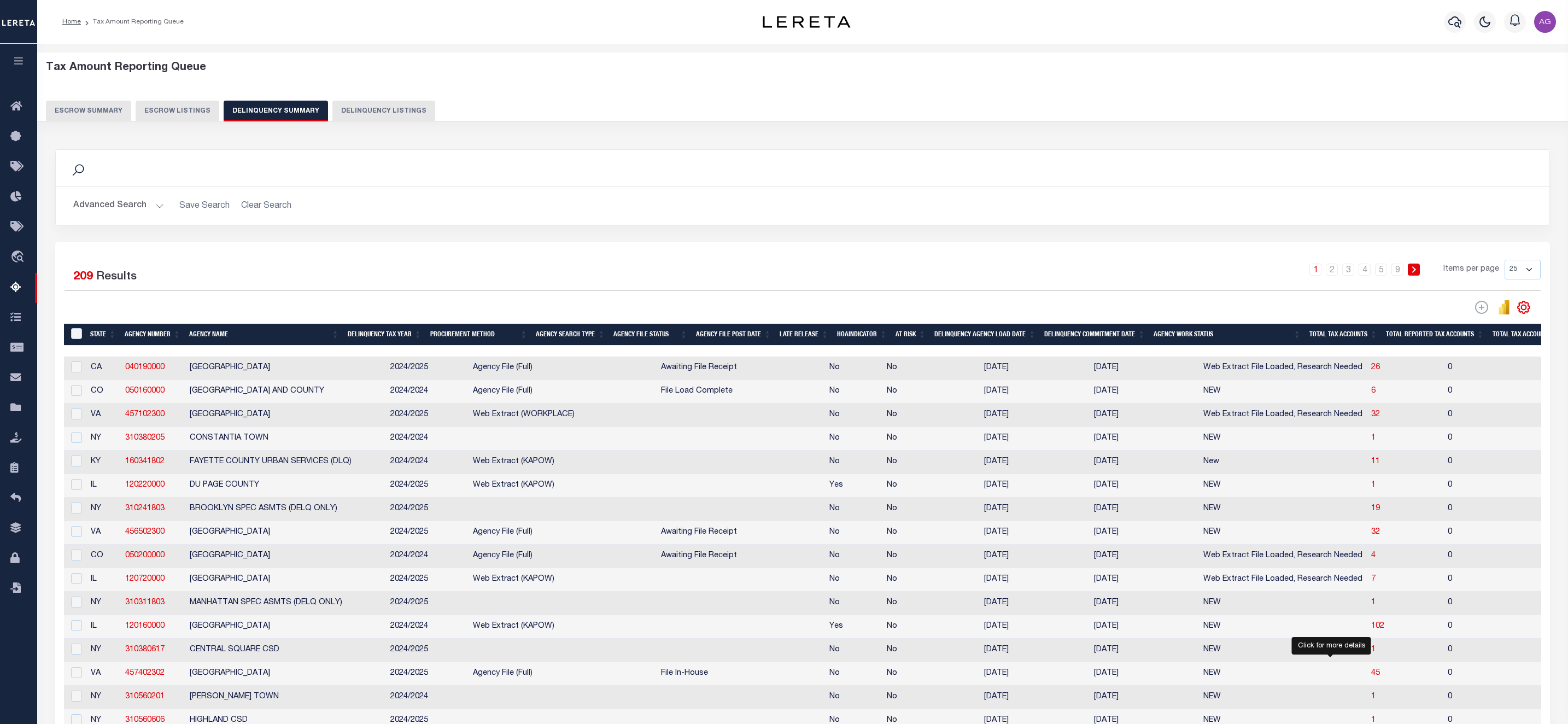
select select "100"
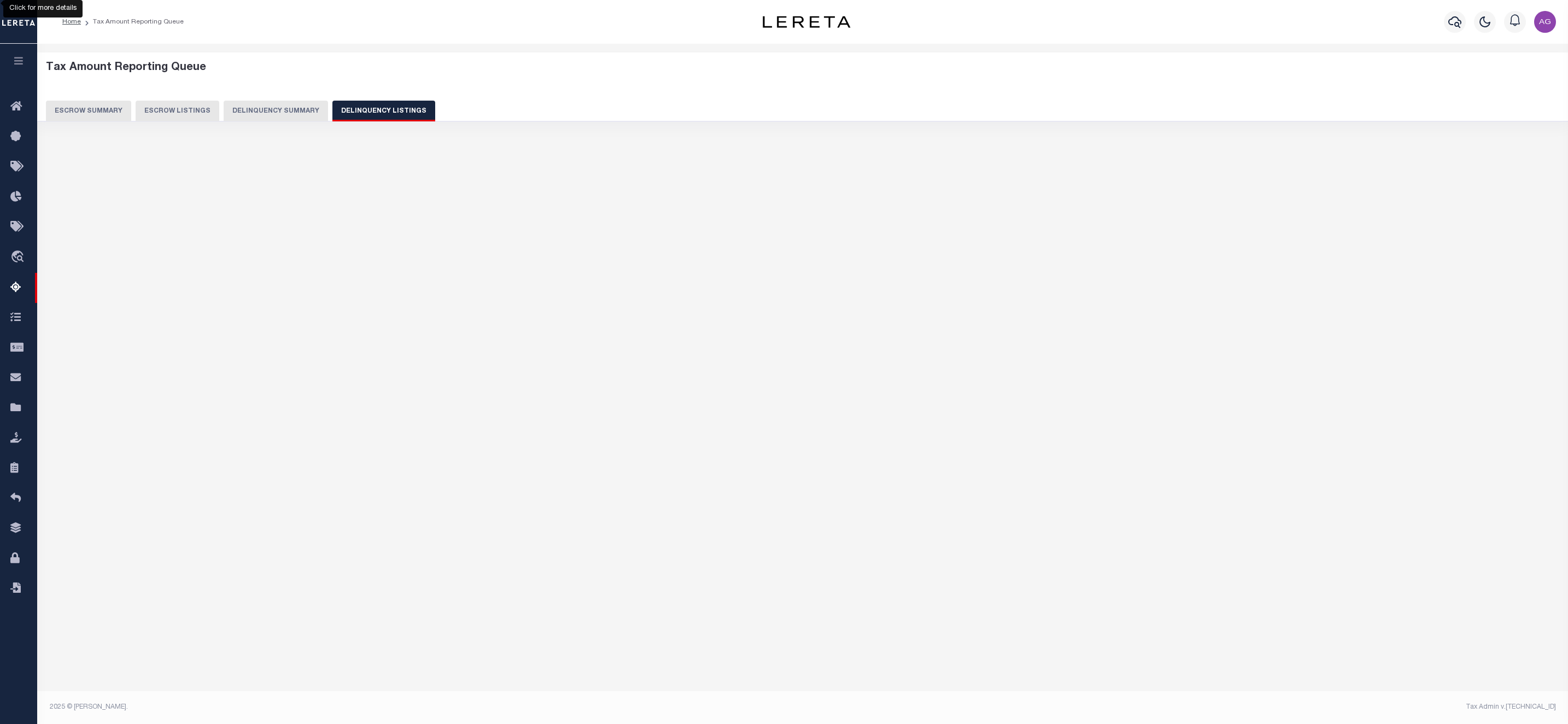
select select "100"
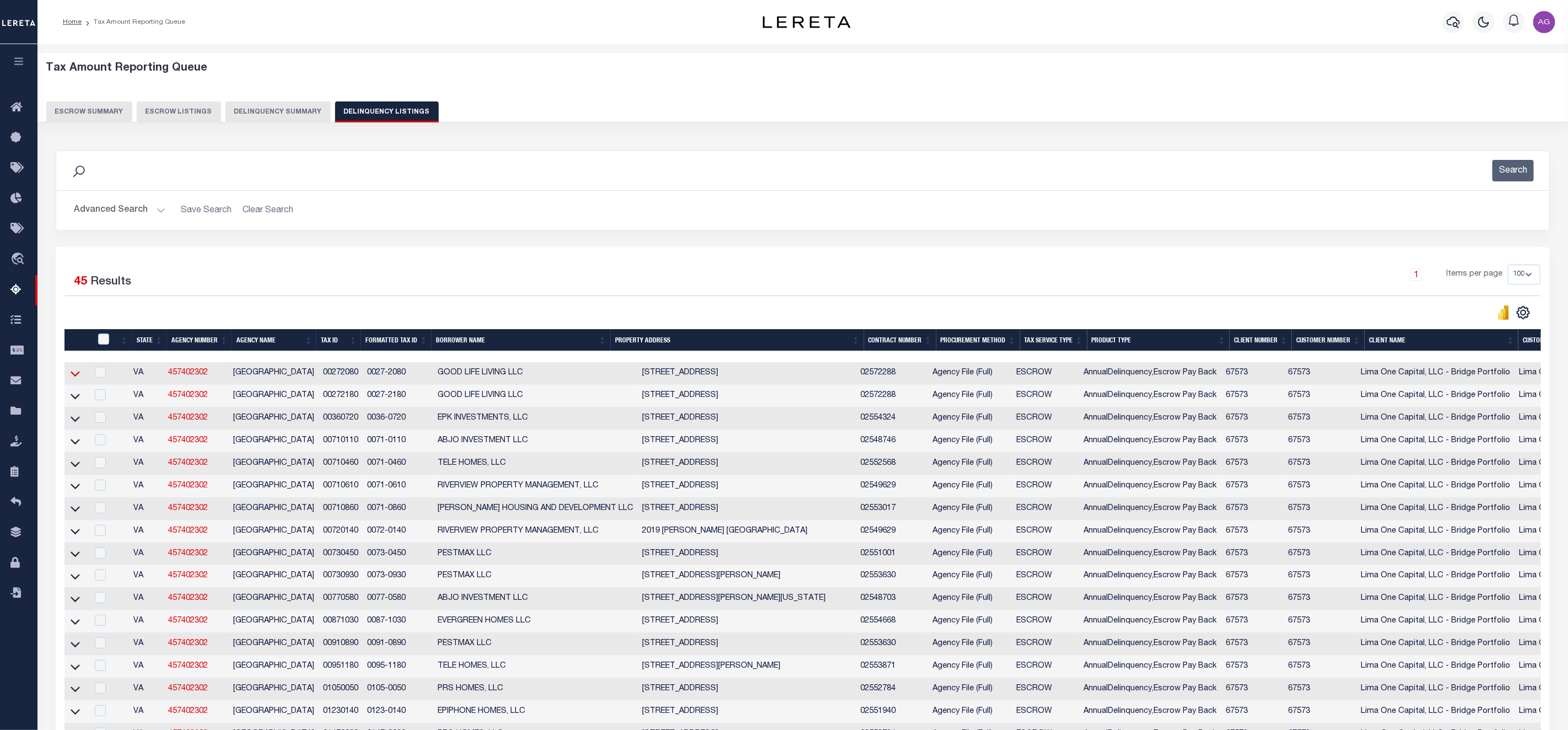
click at [75, 377] on icon at bounding box center [75, 375] width 9 height 5
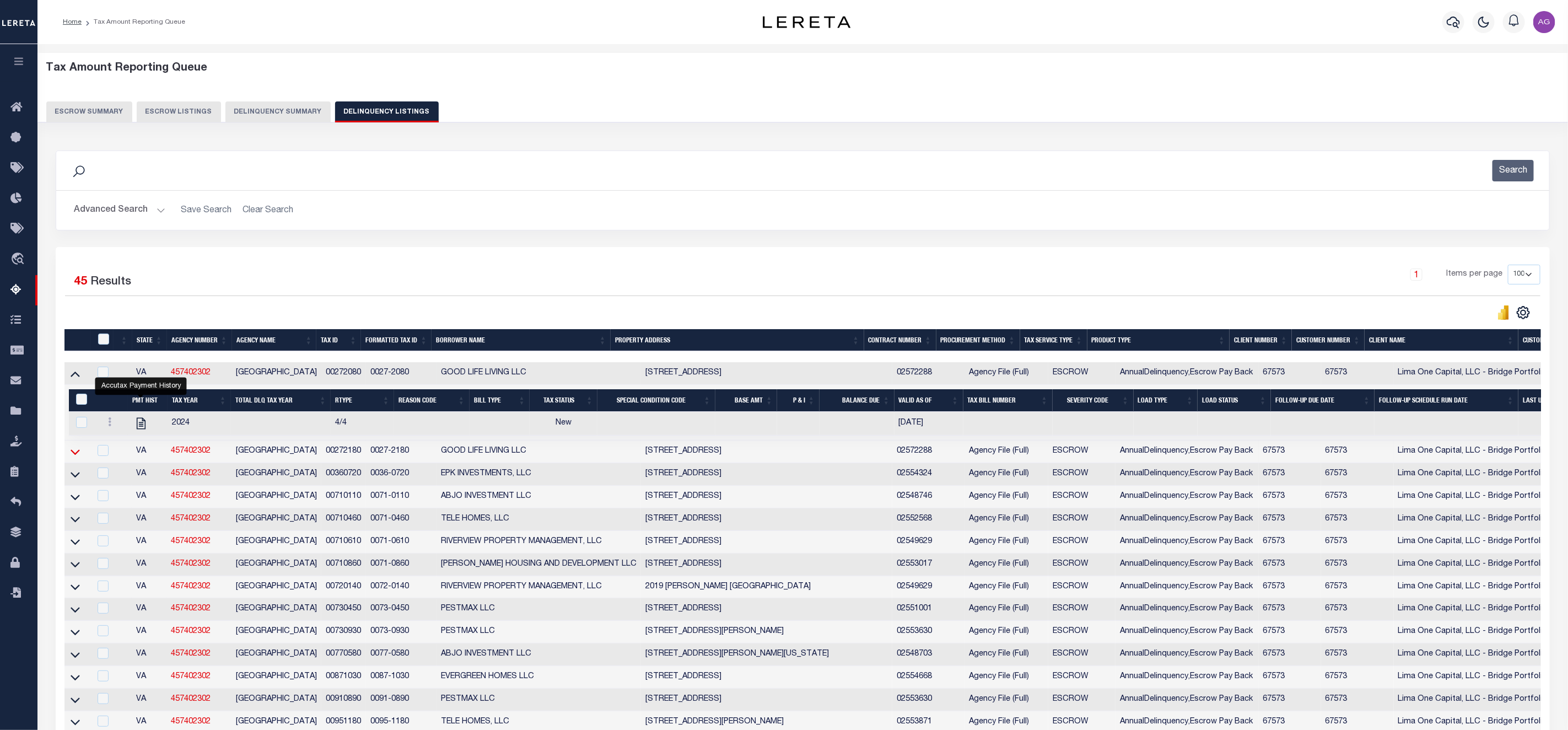
click at [76, 457] on icon at bounding box center [75, 452] width 9 height 12
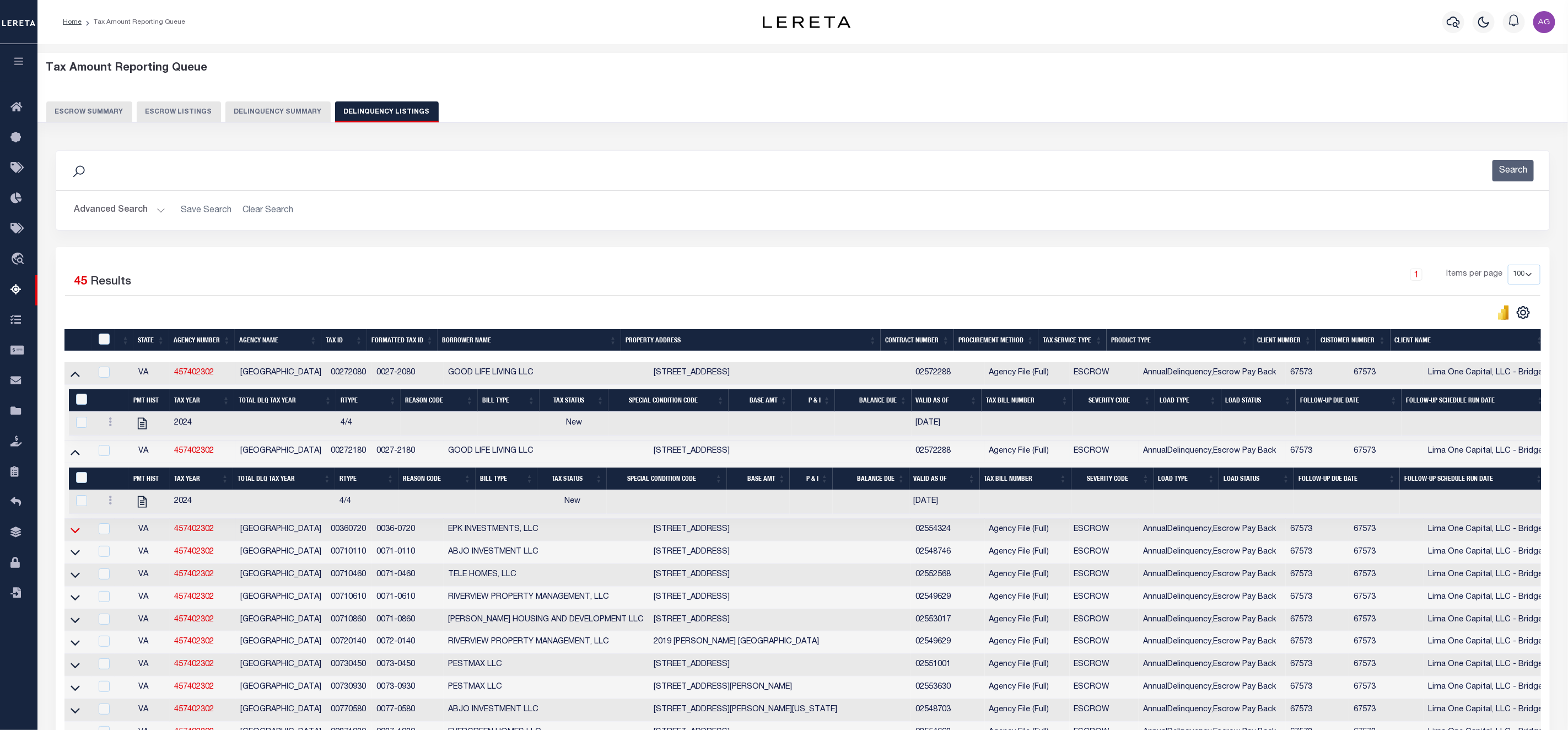
click at [73, 536] on icon at bounding box center [75, 530] width 9 height 12
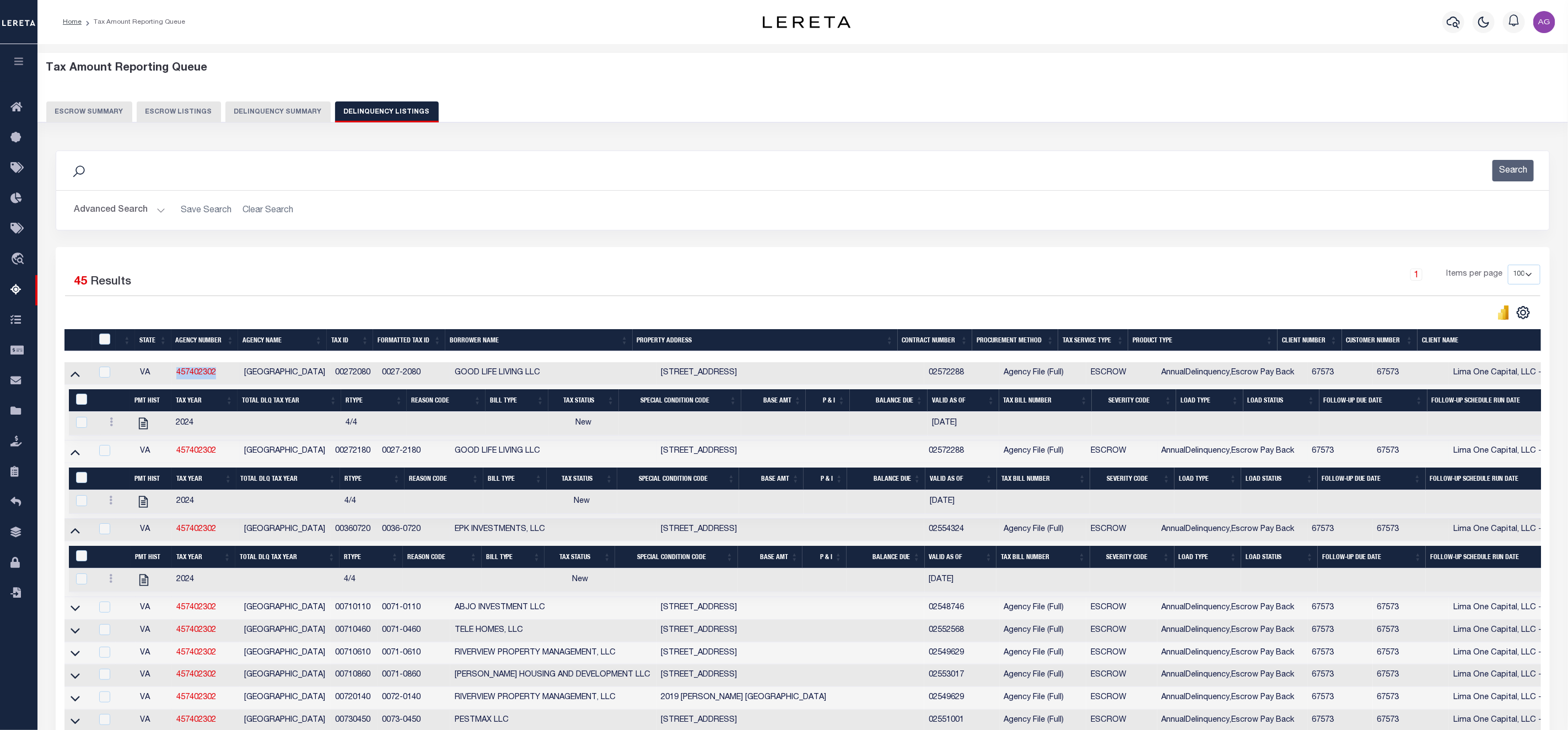
drag, startPoint x: 227, startPoint y: 382, endPoint x: 175, endPoint y: 383, distance: 52.0
click at [175, 383] on td "457402302" at bounding box center [206, 373] width 68 height 23
copy link "457402302"
checkbox input "true"
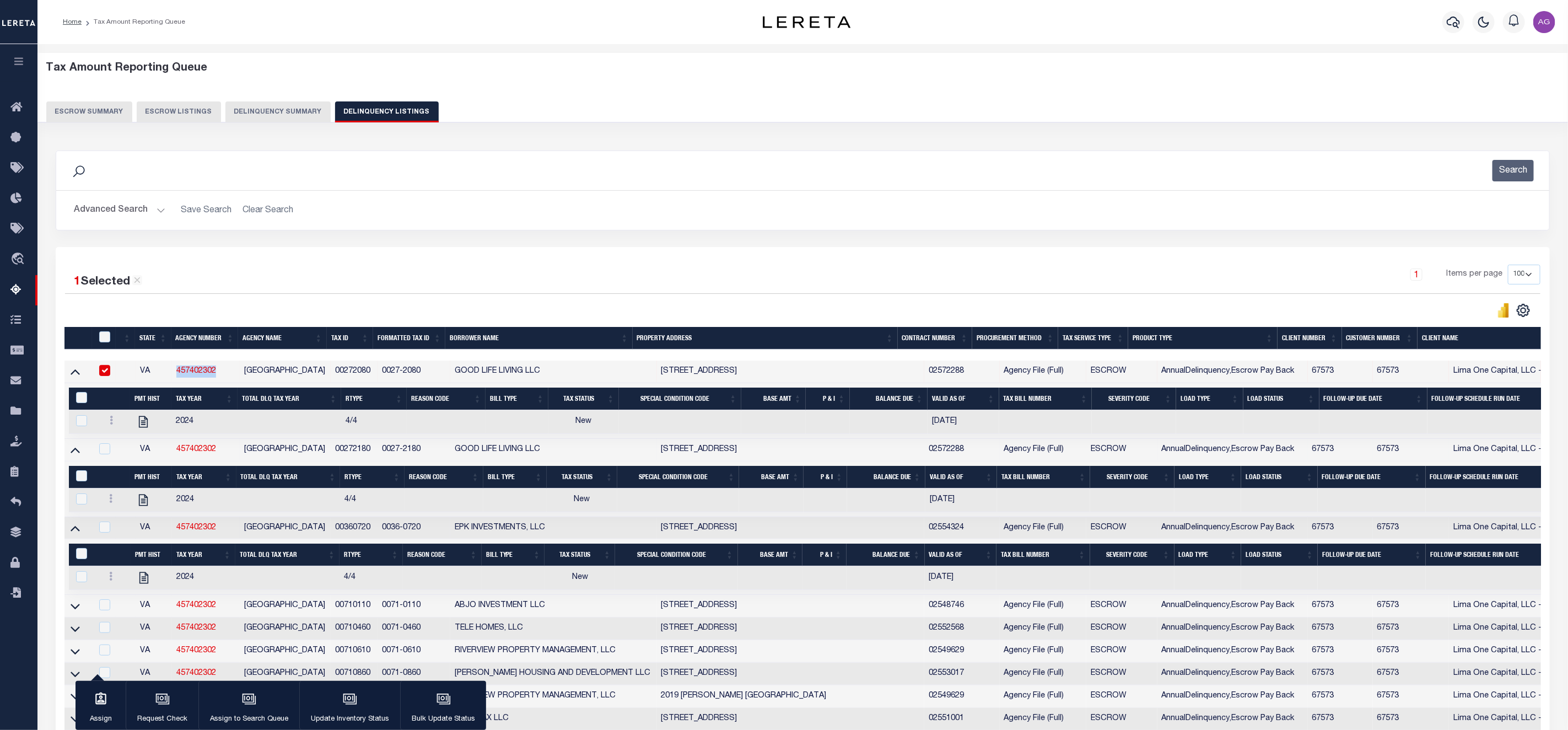
click at [290, 109] on button "Delinquency Summary" at bounding box center [278, 112] width 105 height 21
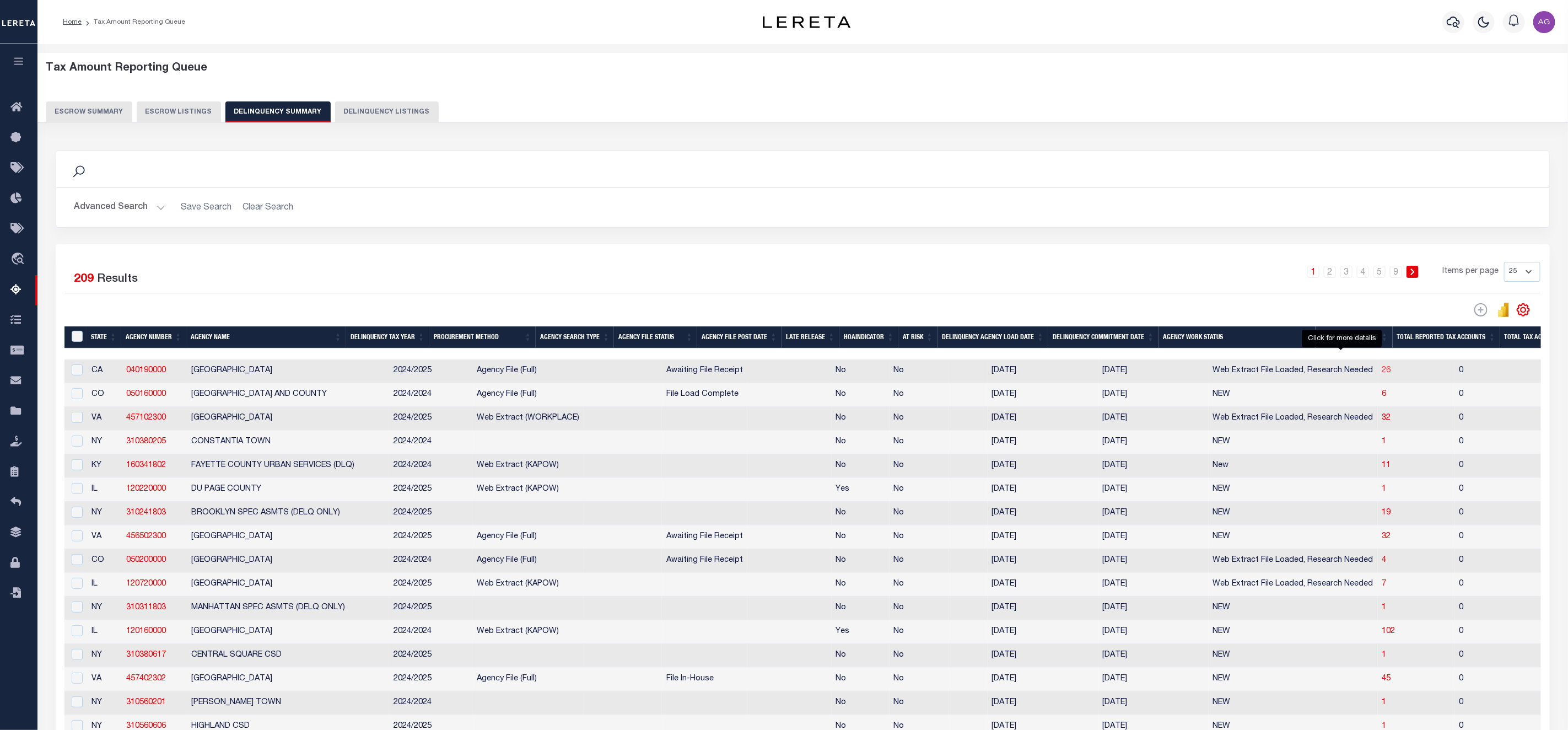
click at [1382, 373] on span "26" at bounding box center [1387, 370] width 9 height 8
select select "100"
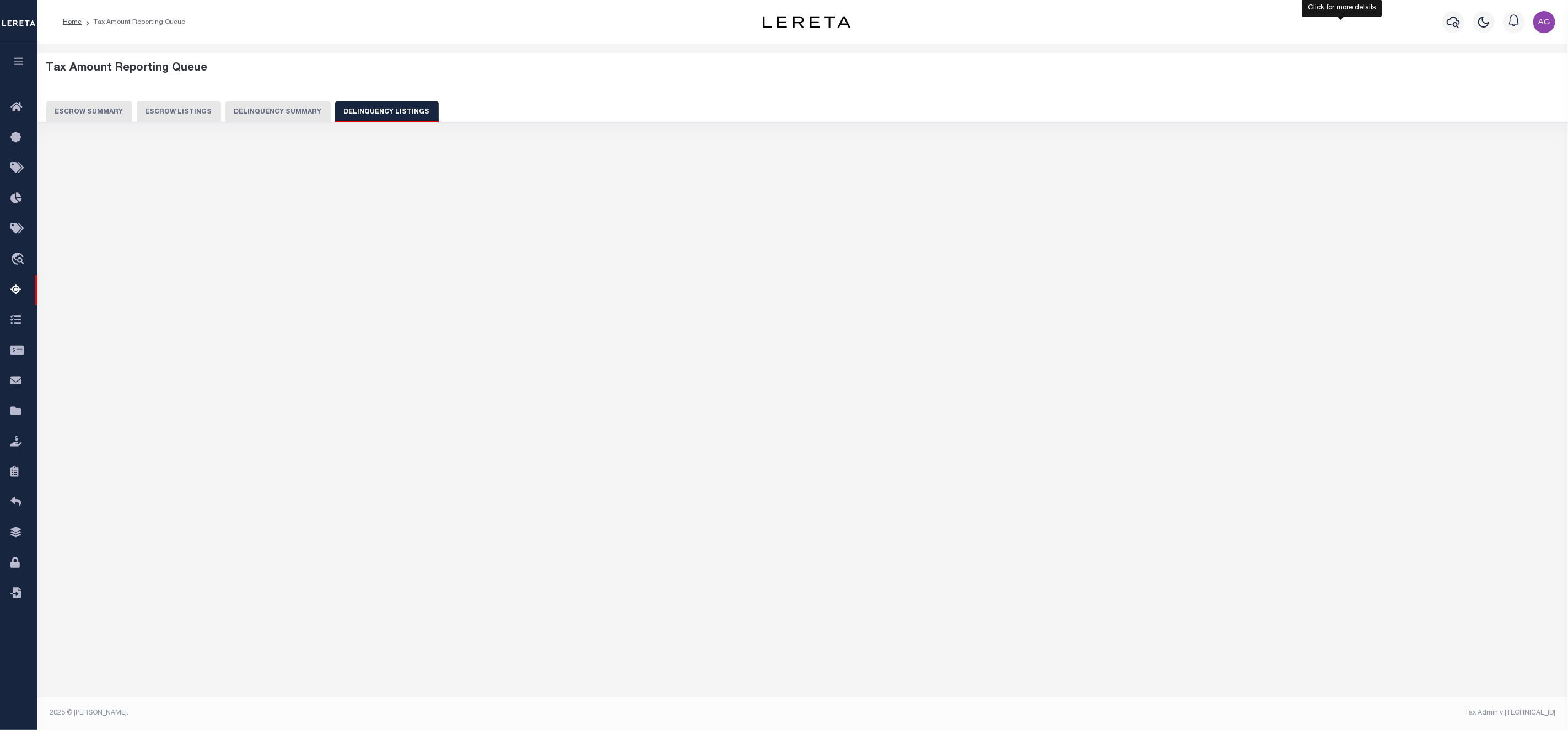
select select "100"
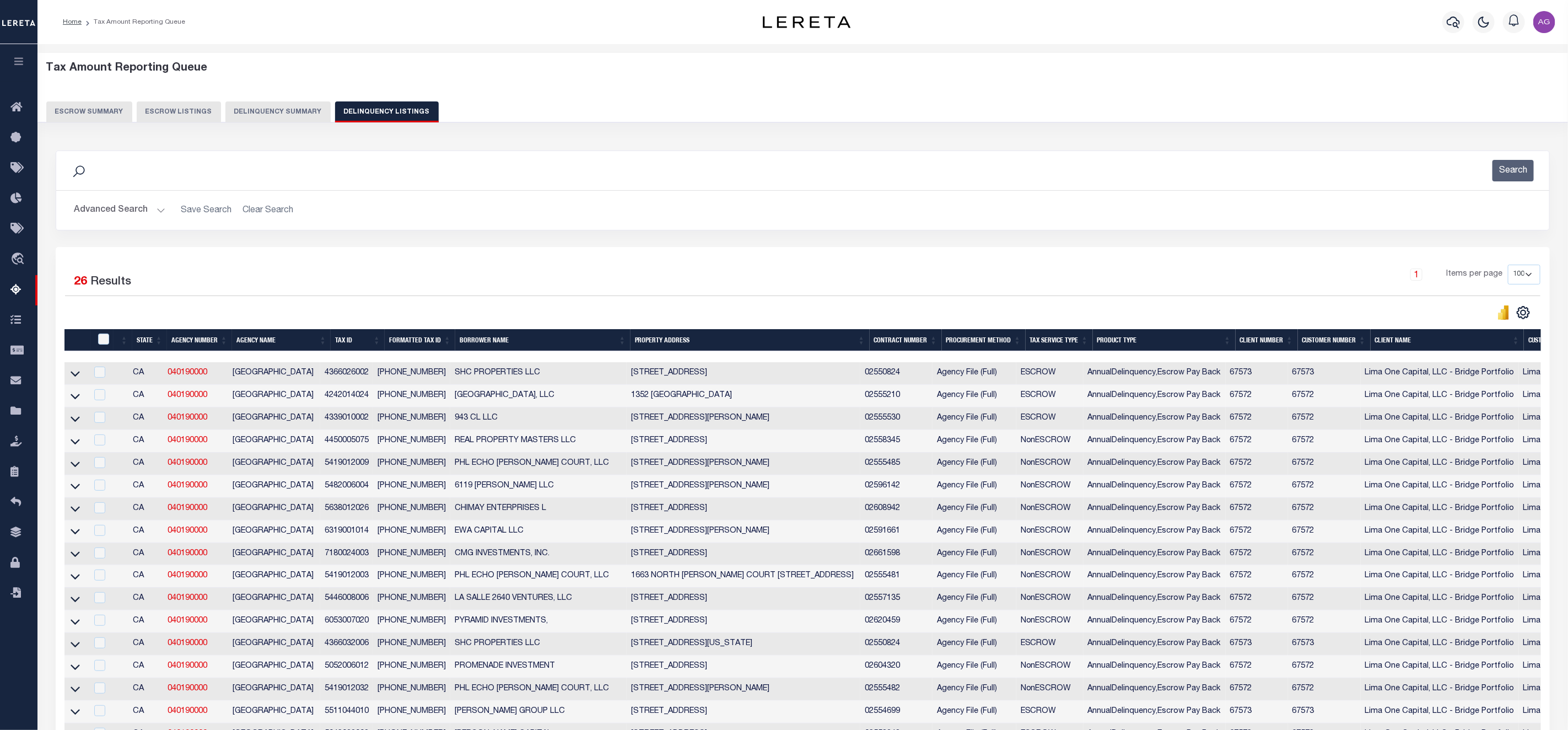
scroll to position [0, 403]
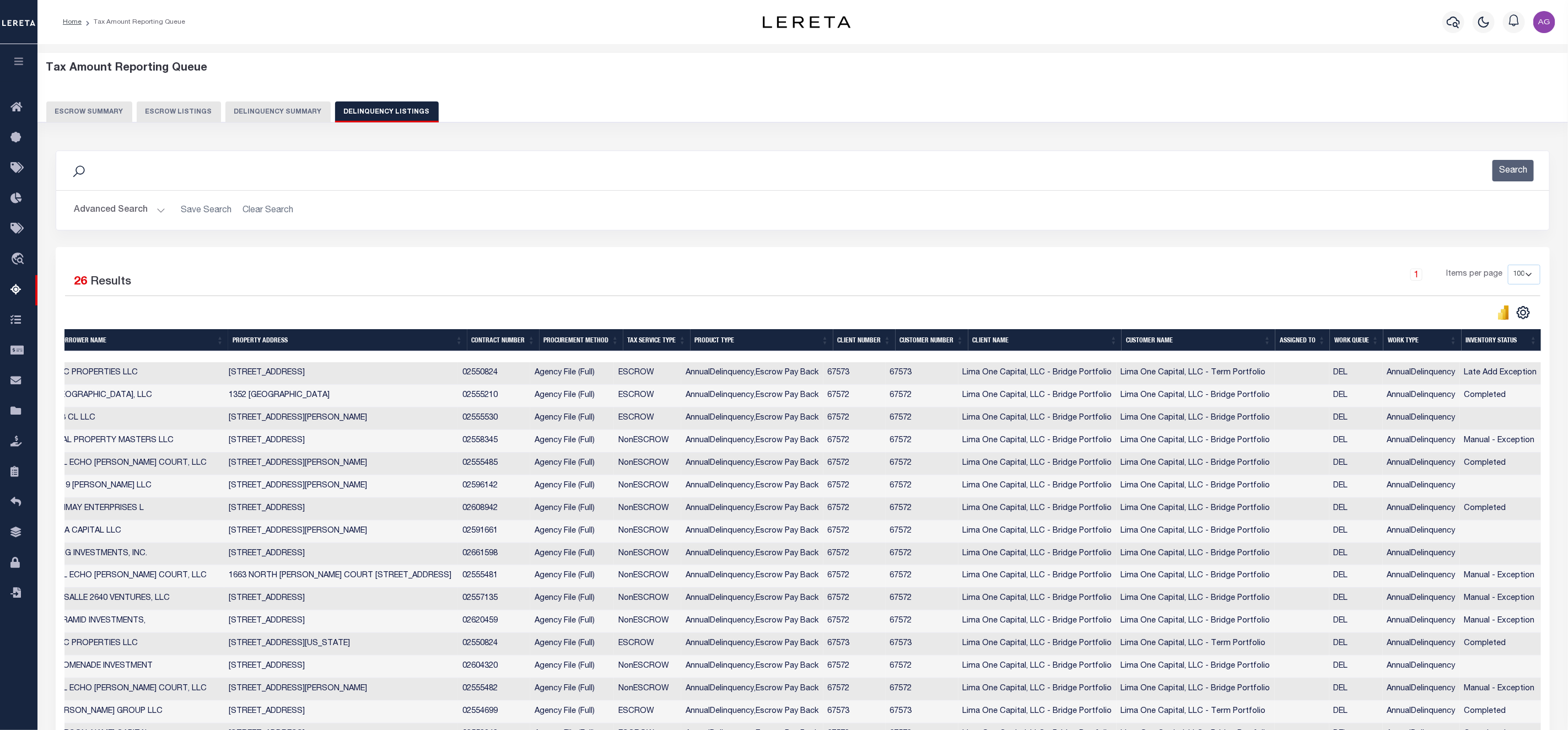
click at [279, 114] on button "Delinquency Summary" at bounding box center [278, 112] width 105 height 21
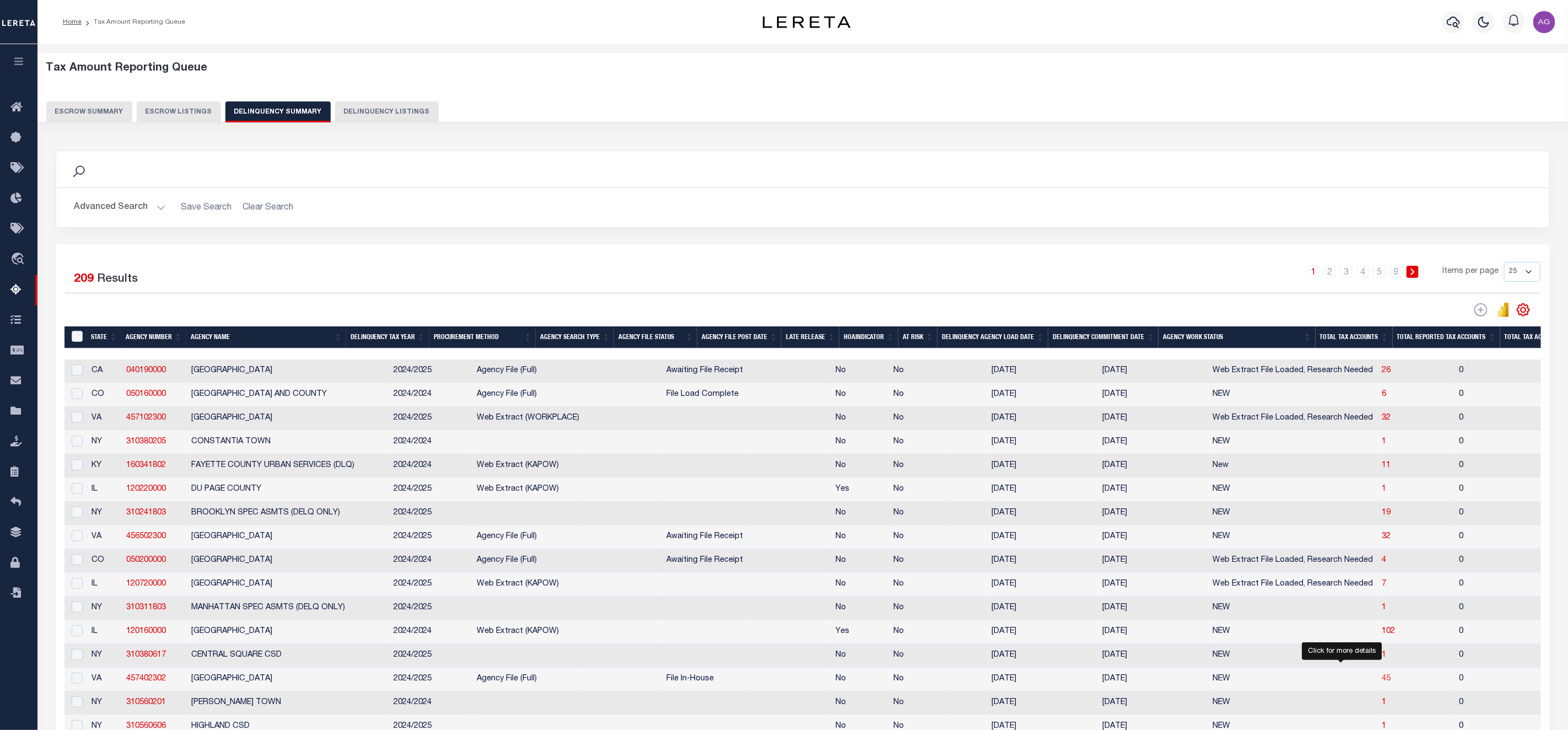
click at [1382, 682] on span "45" at bounding box center [1387, 678] width 9 height 8
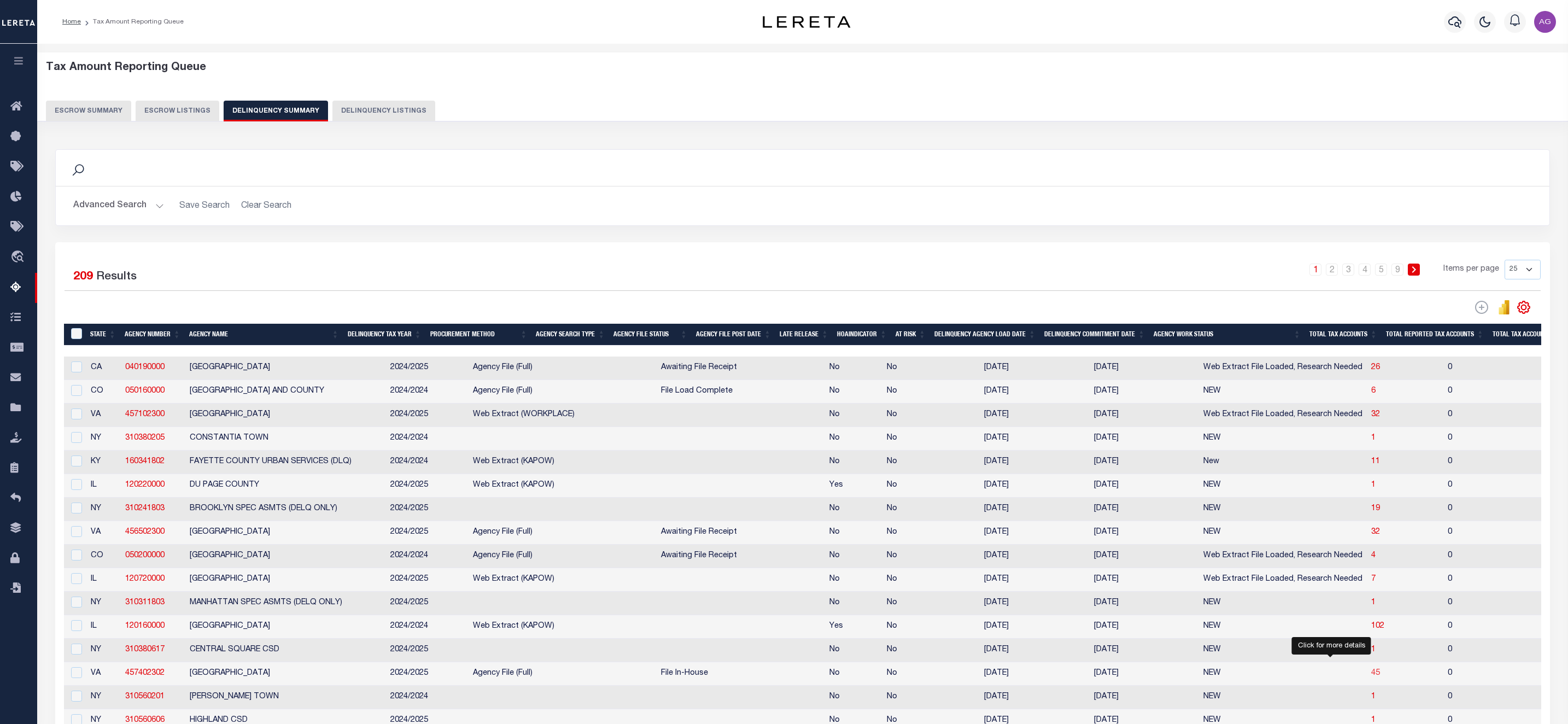
select select "100"
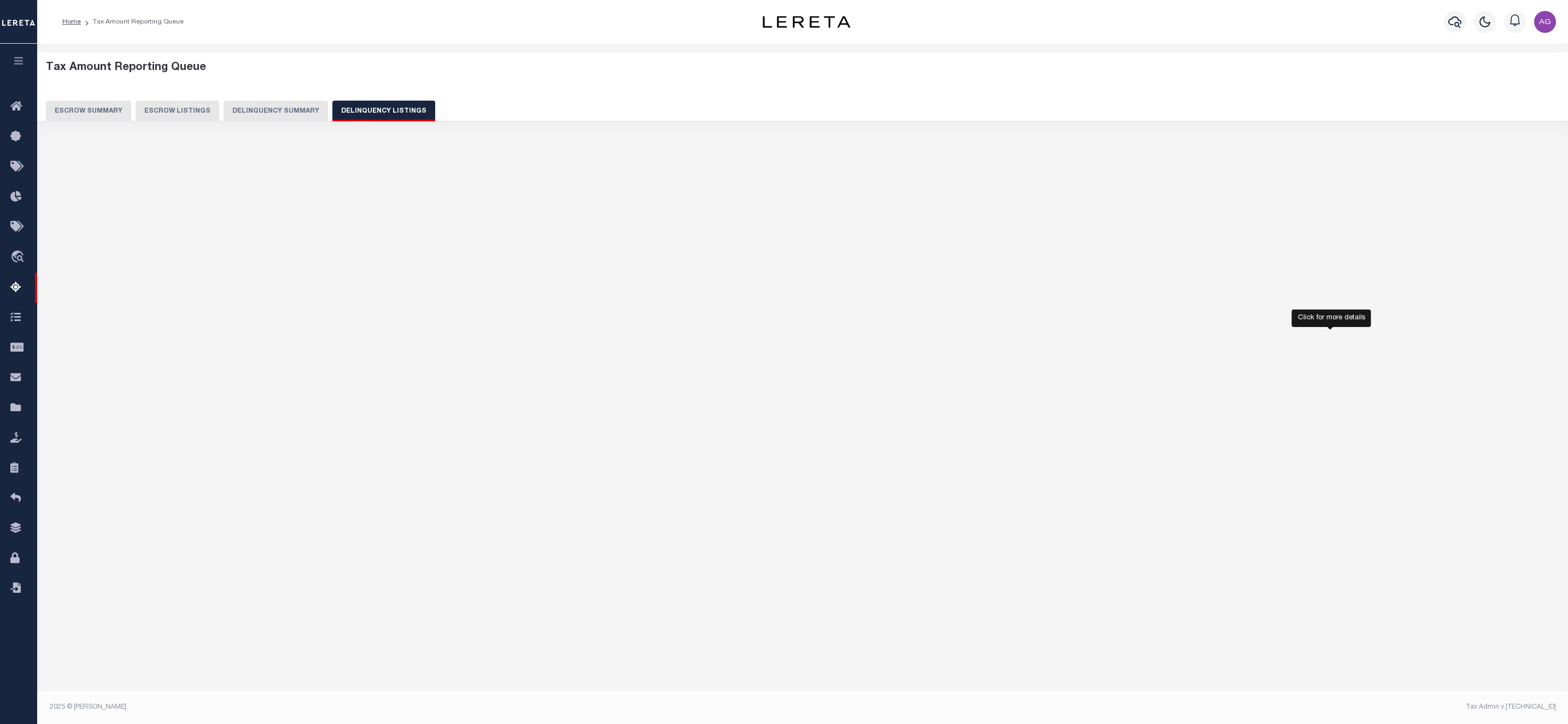
select select "100"
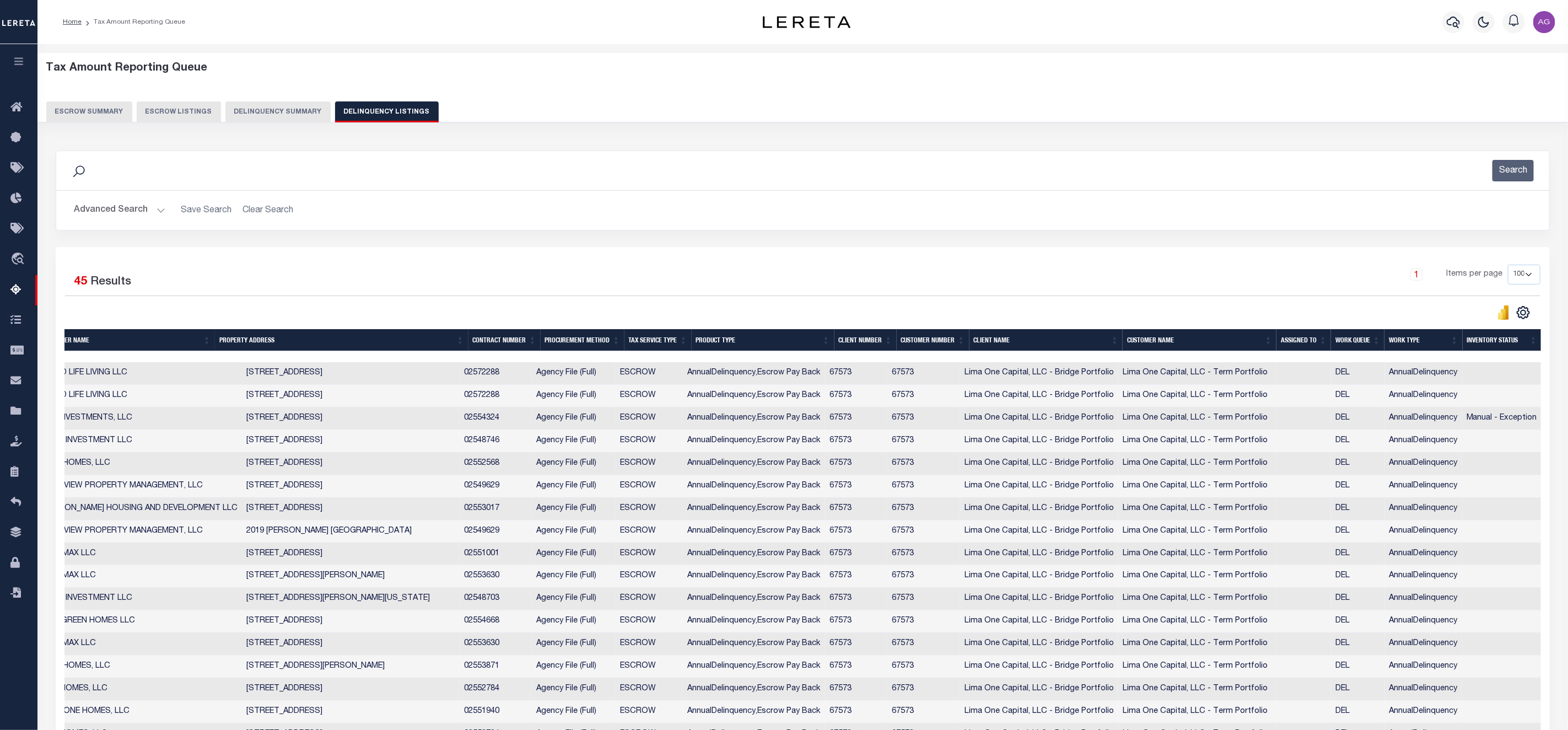
scroll to position [0, 0]
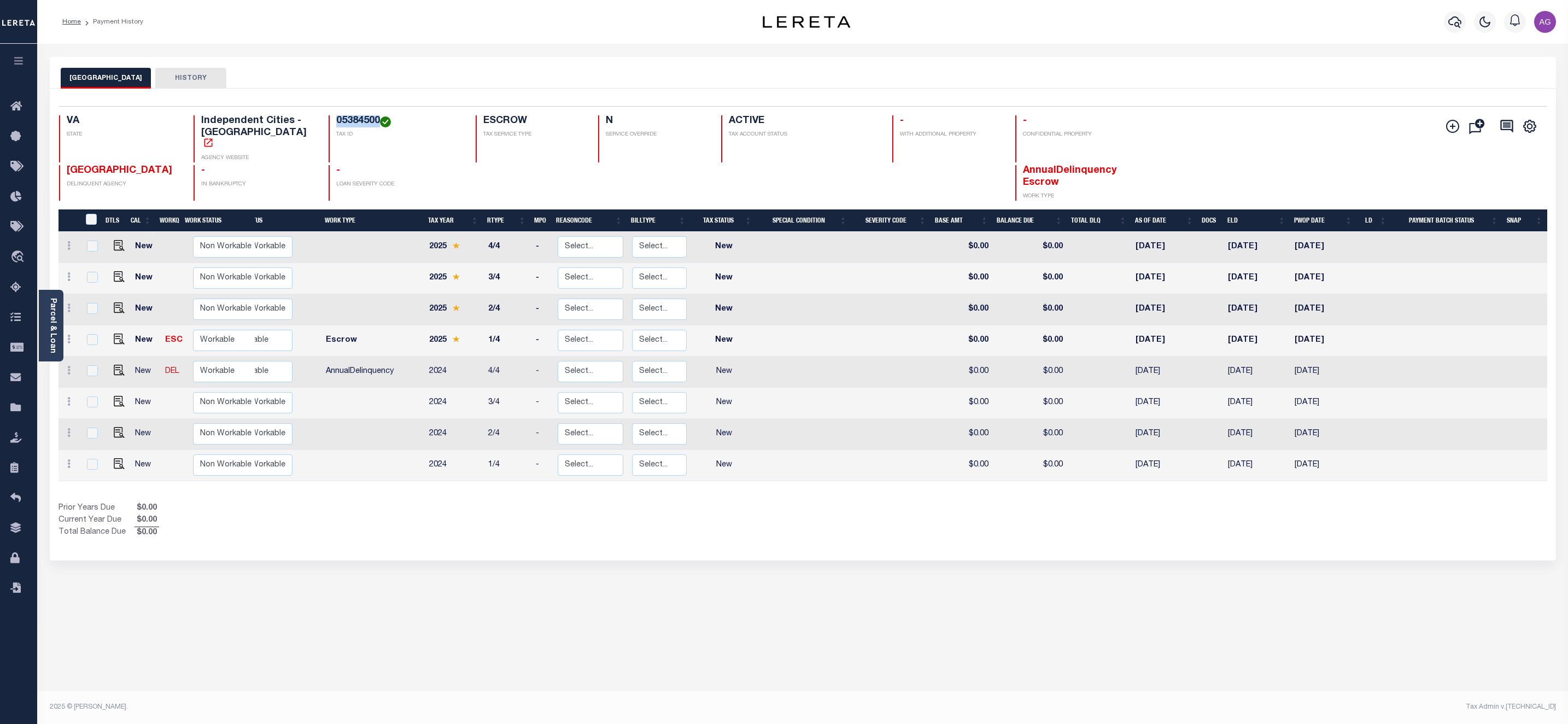
drag, startPoint x: 309, startPoint y: 123, endPoint x: 354, endPoint y: 121, distance: 45.0
click at [354, 121] on div "05384500 TAX ID" at bounding box center [395, 139] width 134 height 47
copy h4 "05384500"
click at [793, 633] on div "NORFOLK CITY HISTORY Selected 8 Results" at bounding box center [802, 365] width 1523 height 617
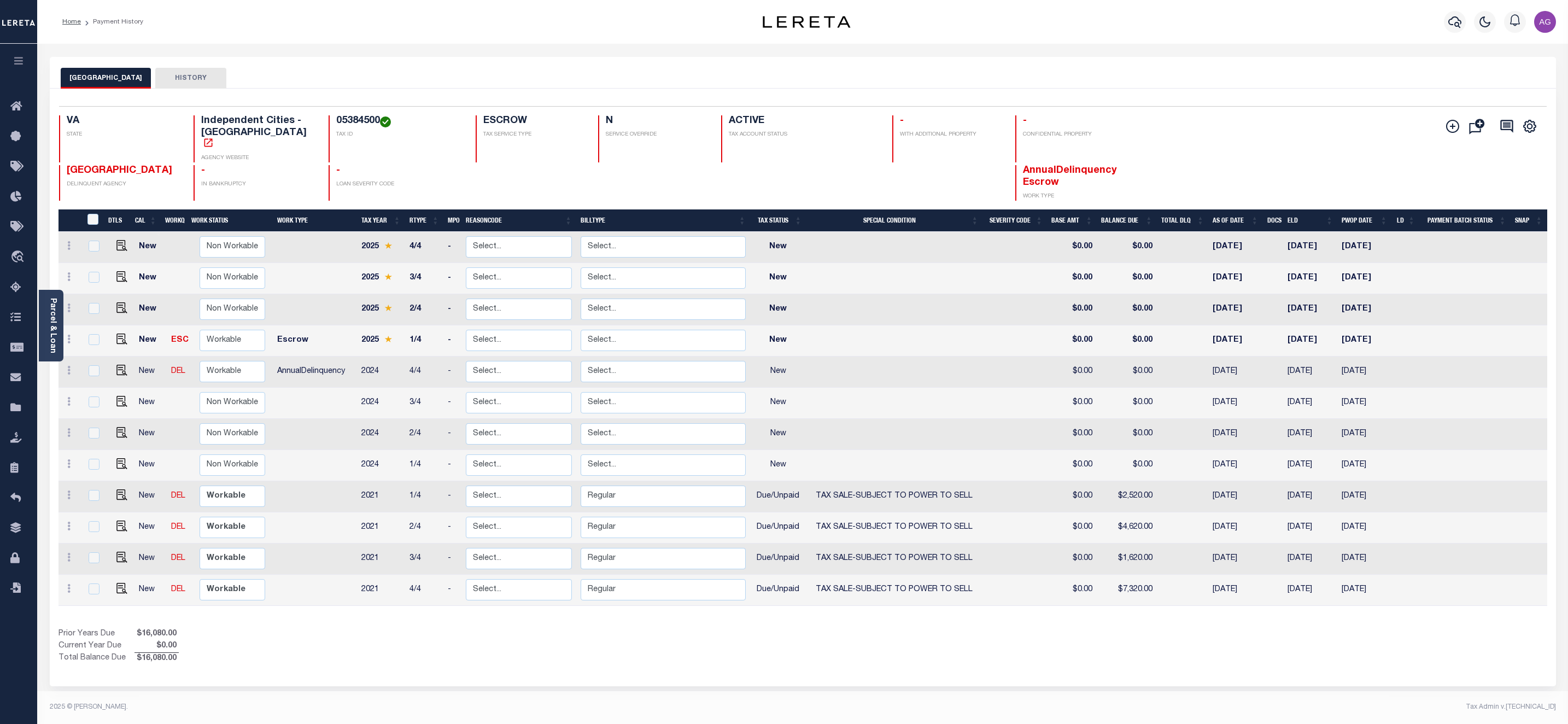
click at [632, 639] on div "Prior Years Due $16,080.00 Current Year Due $0.00 Total Balance Due $16,080.00" at bounding box center [431, 646] width 745 height 37
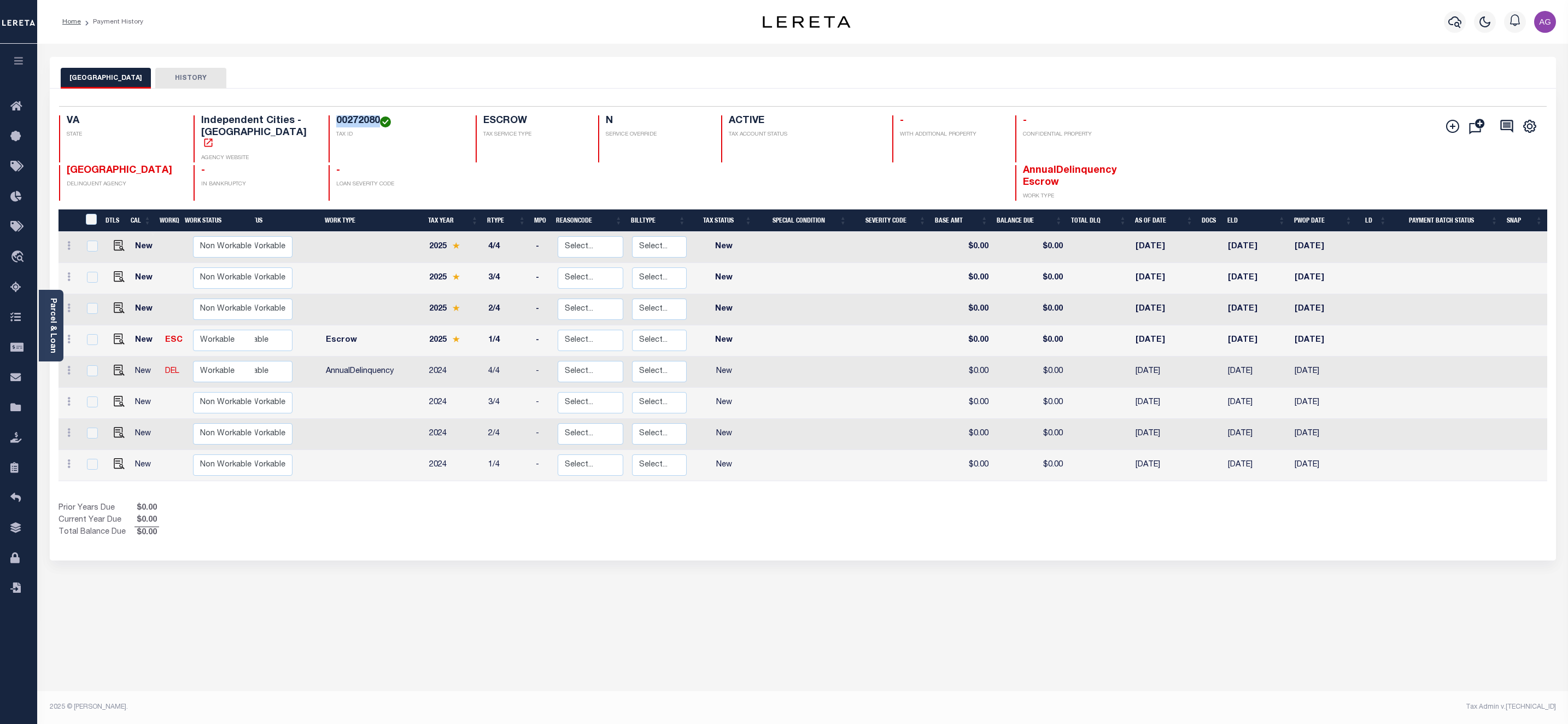
drag, startPoint x: 313, startPoint y: 123, endPoint x: 357, endPoint y: 121, distance: 44.0
click at [357, 121] on div "00272080 TAX ID" at bounding box center [395, 139] width 134 height 47
copy h4 "00272080"
drag, startPoint x: 314, startPoint y: 119, endPoint x: 356, endPoint y: 121, distance: 42.0
click at [356, 121] on h4 "00272180" at bounding box center [399, 121] width 126 height 12
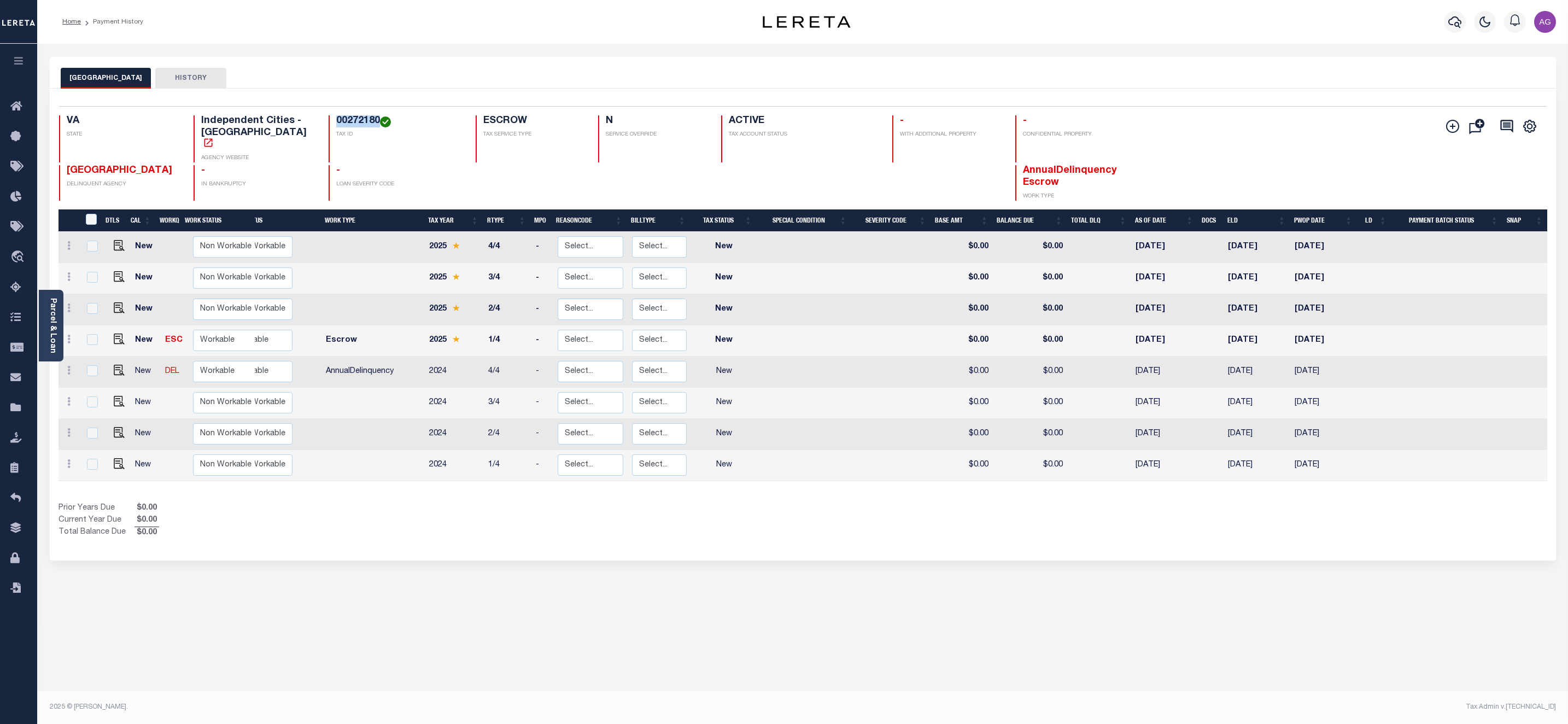
copy h4 "00272180"
drag, startPoint x: 312, startPoint y: 115, endPoint x: 358, endPoint y: 125, distance: 47.1
click at [358, 125] on div "Selected 8 Results 1 Items per page 25 50 100 VA STATE Independent Cities - VA …" at bounding box center [802, 153] width 1505 height 94
copy h4 "00360720"
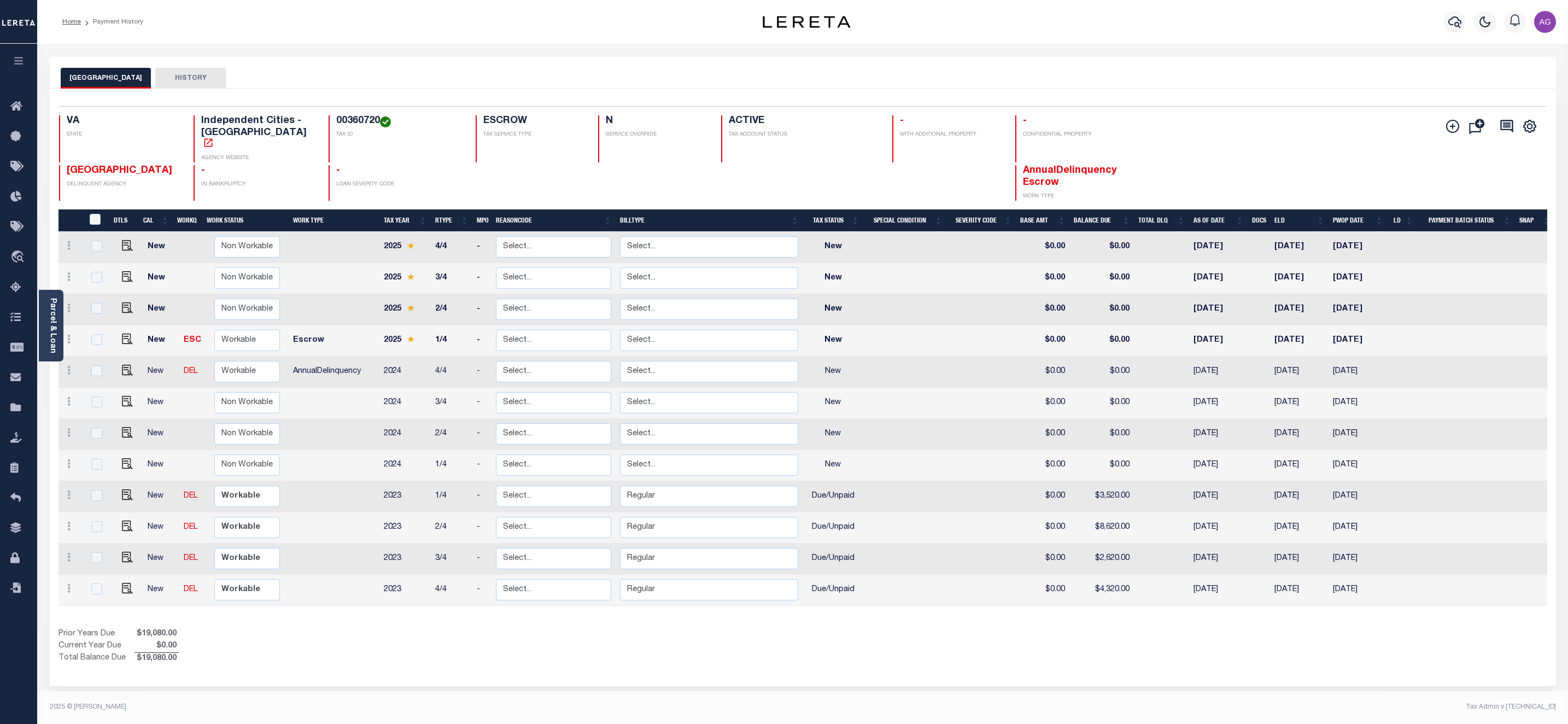
click at [598, 629] on div "Prior Years Due $19,080.00 Current Year Due $0.00 Total Balance Due $19,080.00" at bounding box center [431, 646] width 745 height 37
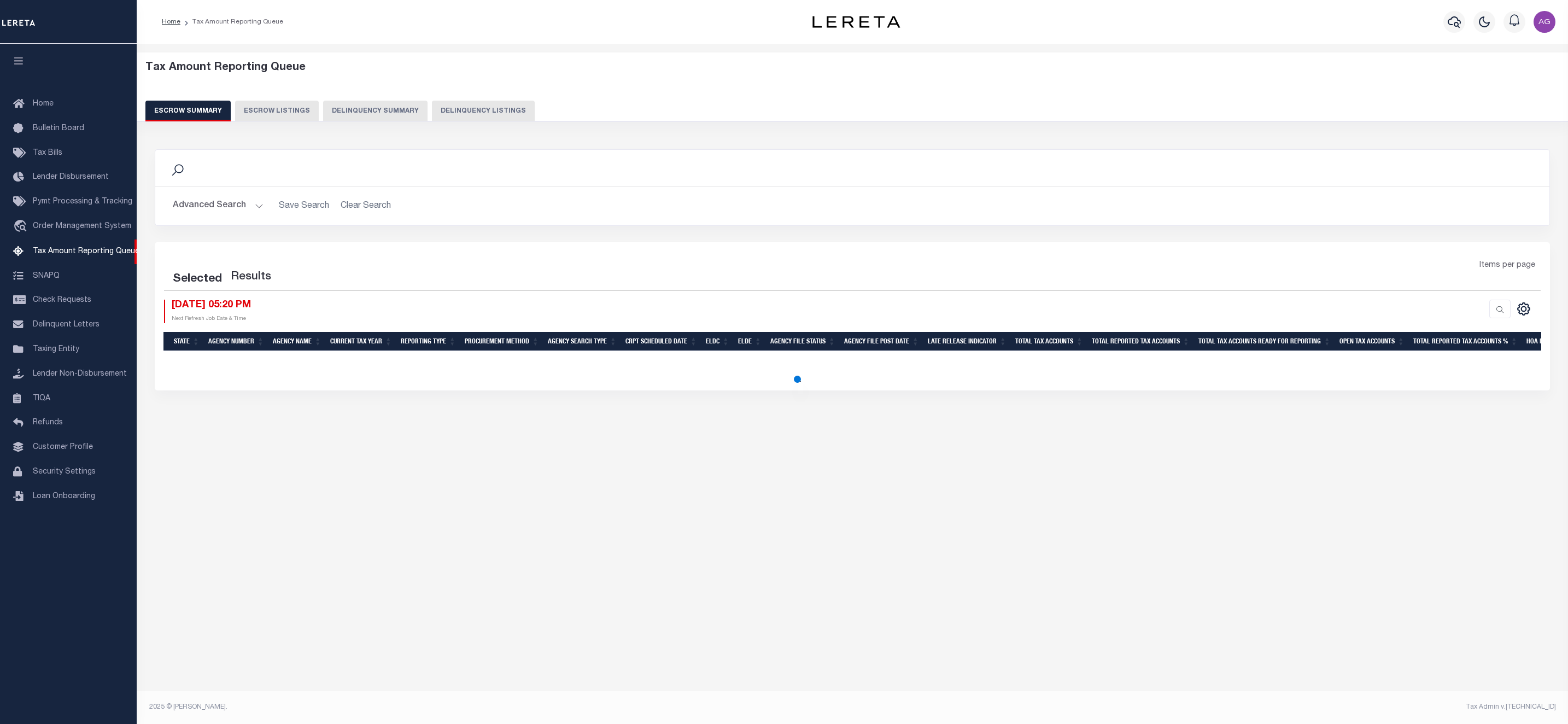
click at [385, 111] on button "Delinquency Summary" at bounding box center [375, 111] width 104 height 21
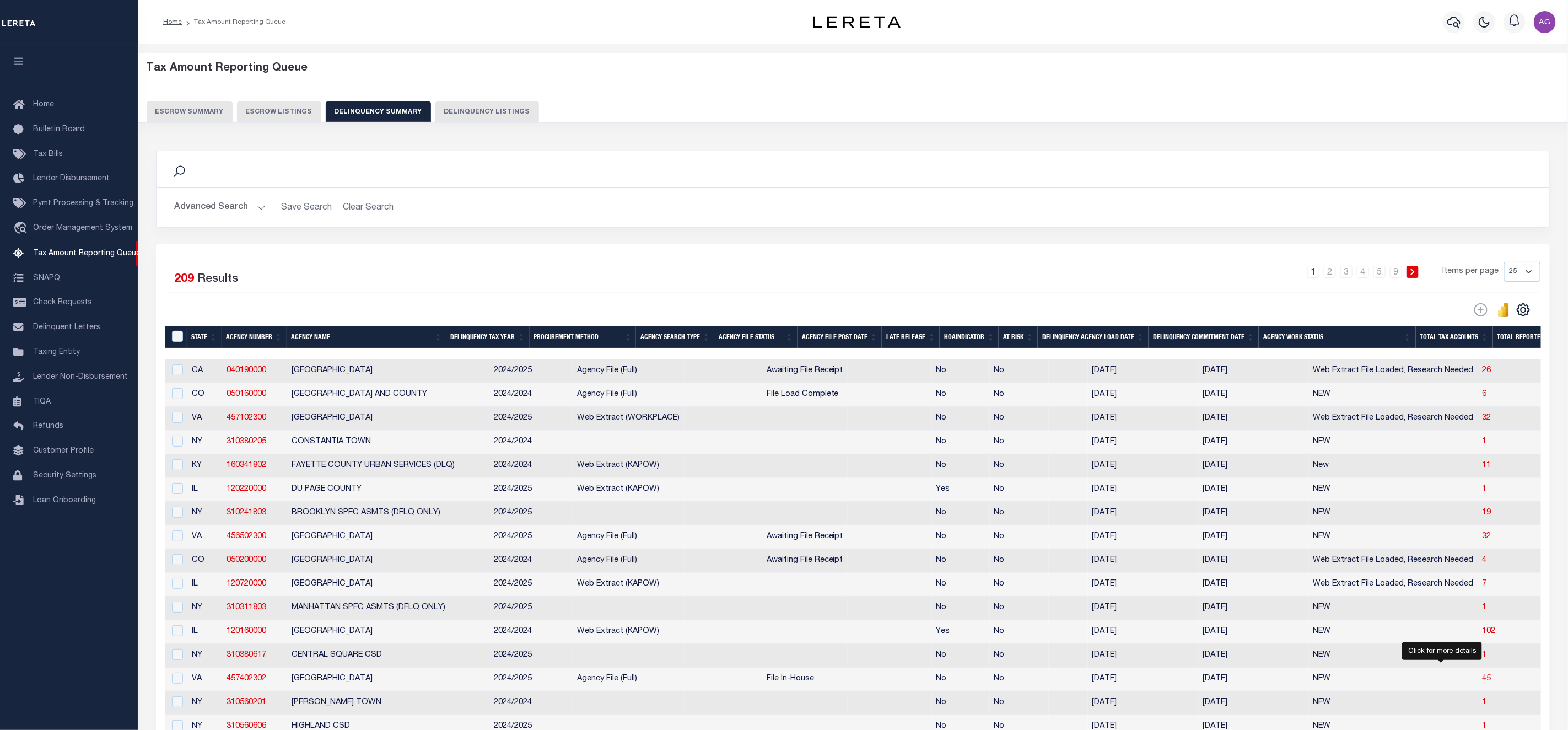
click at [1483, 682] on span "45" at bounding box center [1487, 678] width 9 height 8
select select "100"
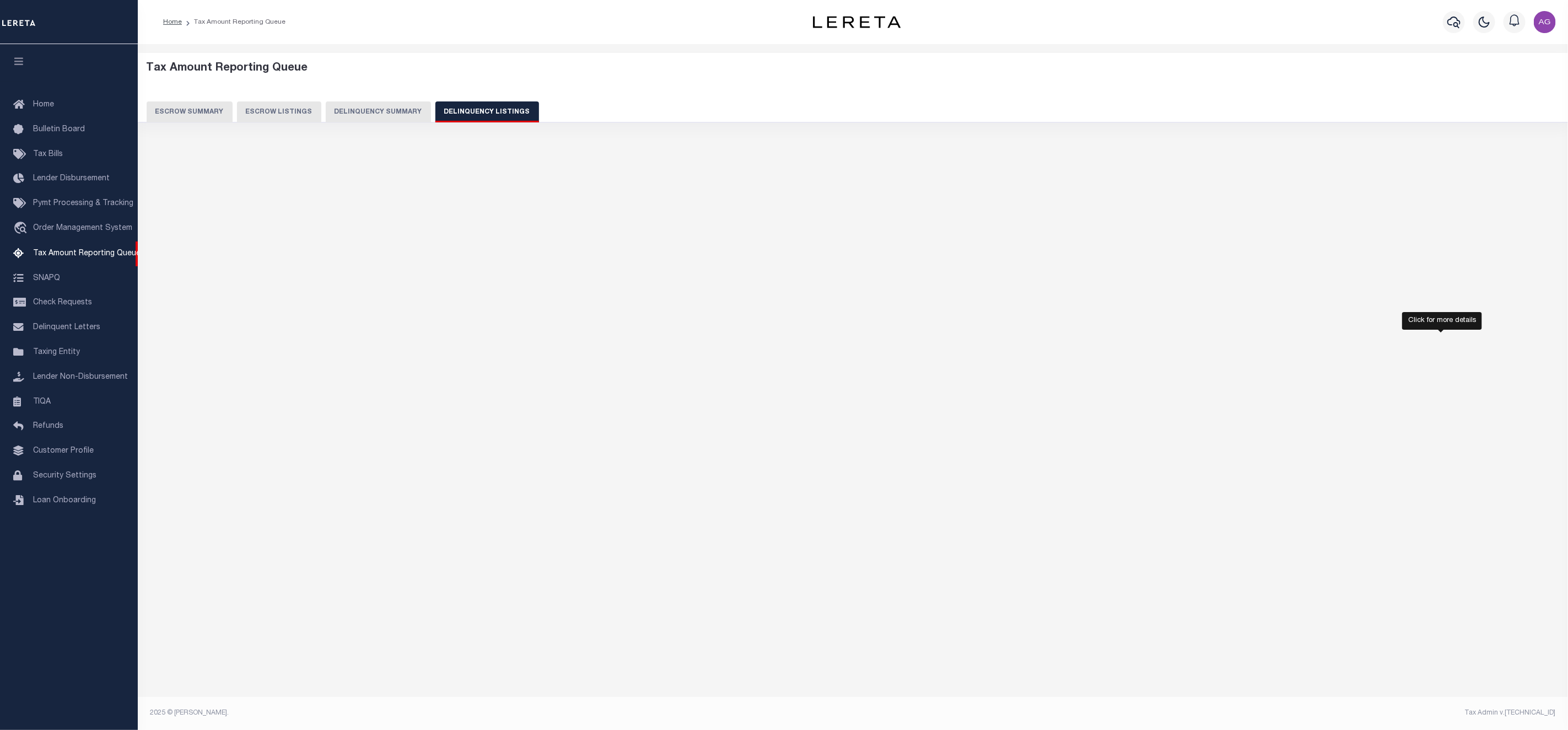
select select "100"
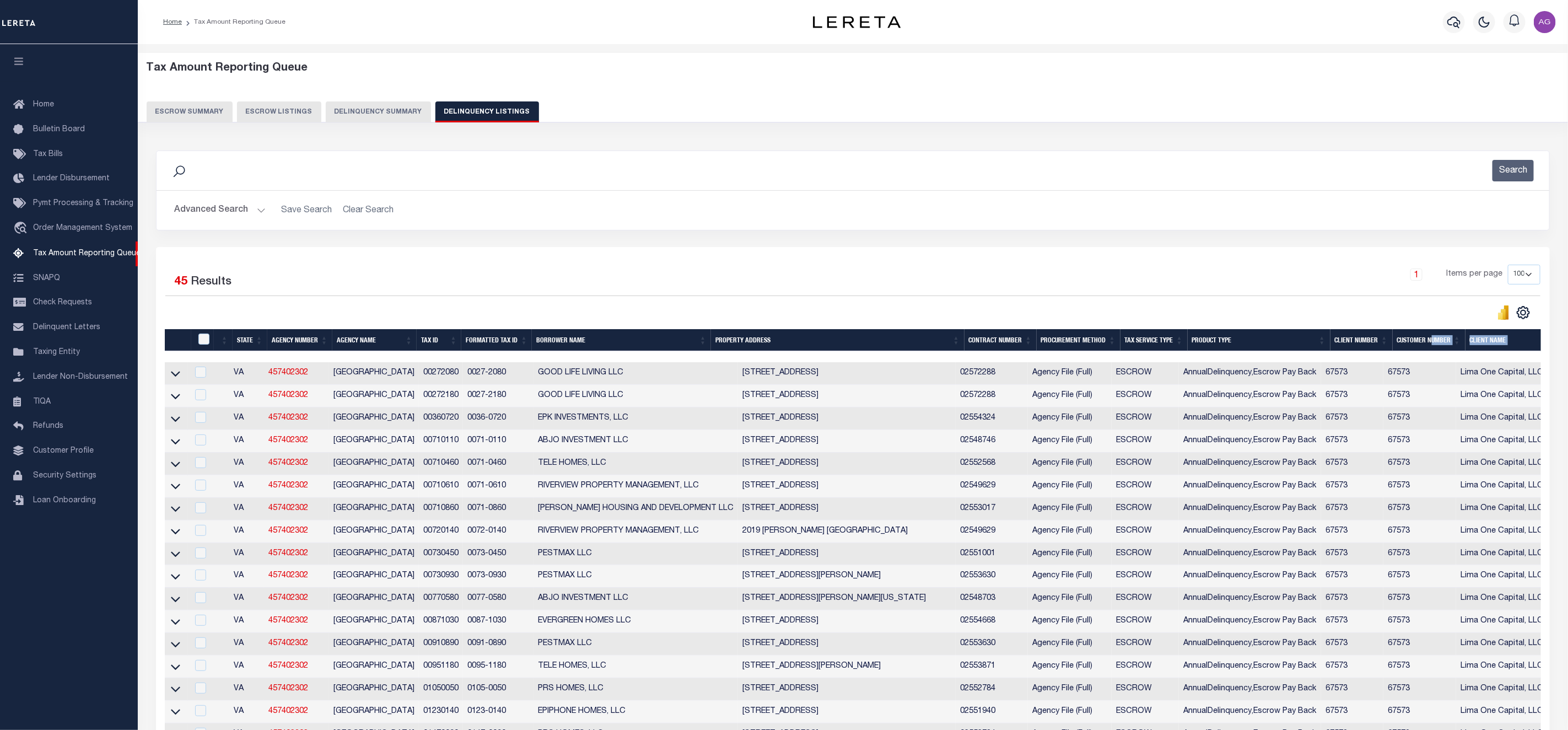
drag, startPoint x: 587, startPoint y: 359, endPoint x: 1431, endPoint y: 347, distance: 844.1
click at [1398, 359] on div at bounding box center [1101, 356] width 1873 height 11
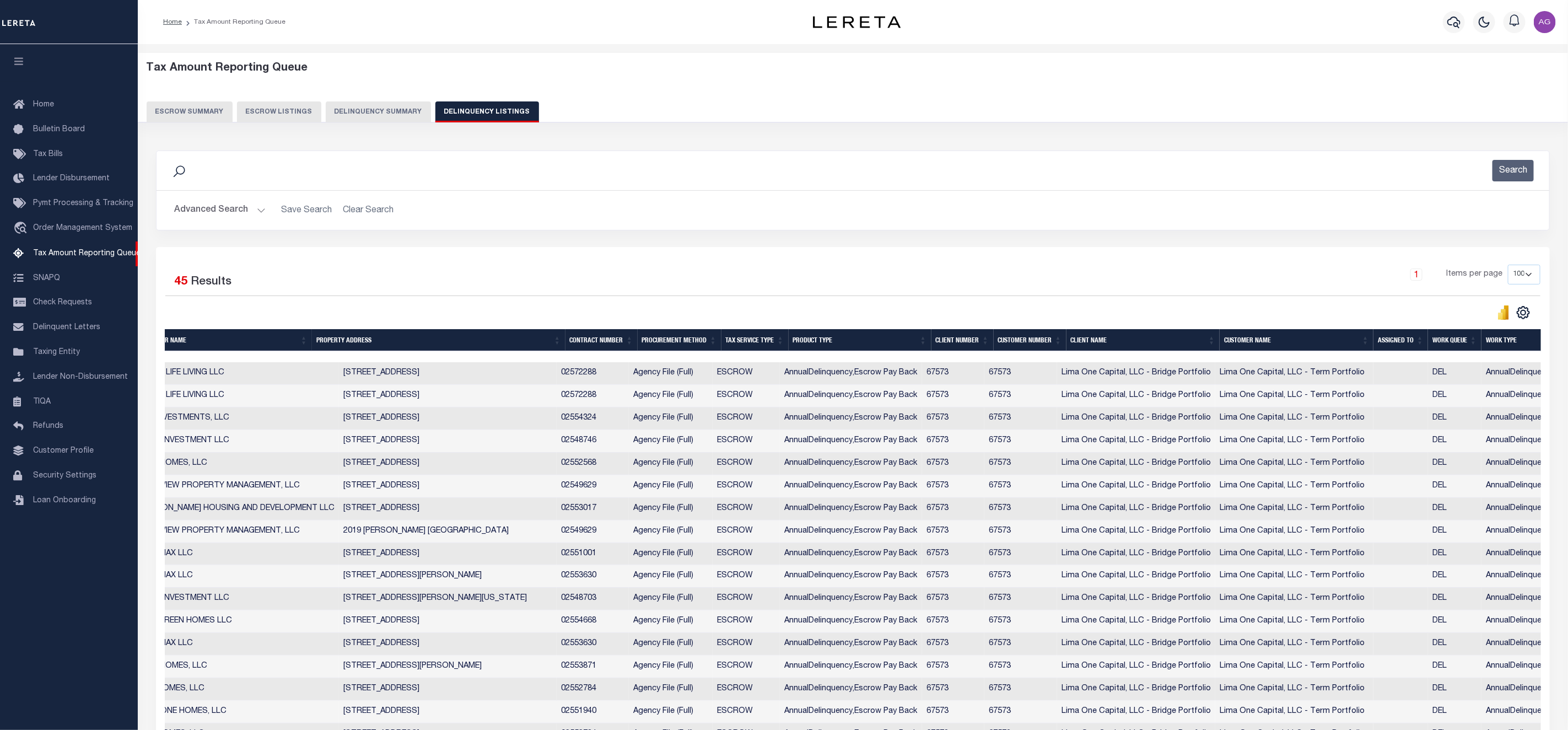
scroll to position [0, 496]
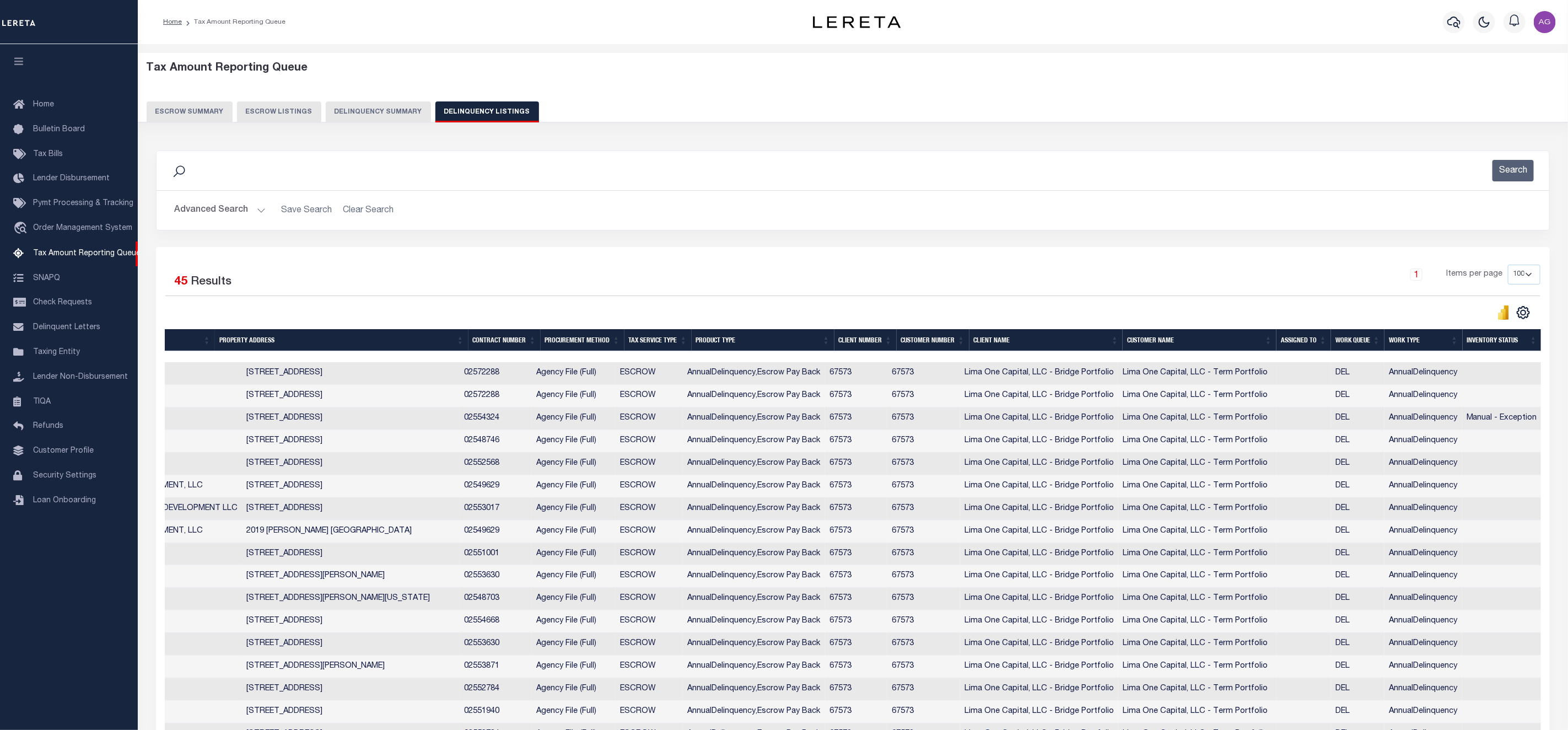
drag, startPoint x: 623, startPoint y: 357, endPoint x: 309, endPoint y: 371, distance: 314.3
click at [440, 298] on div "Selected 45 Results 1 Items per page 10 25 50 100 500" at bounding box center [853, 292] width 1393 height 55
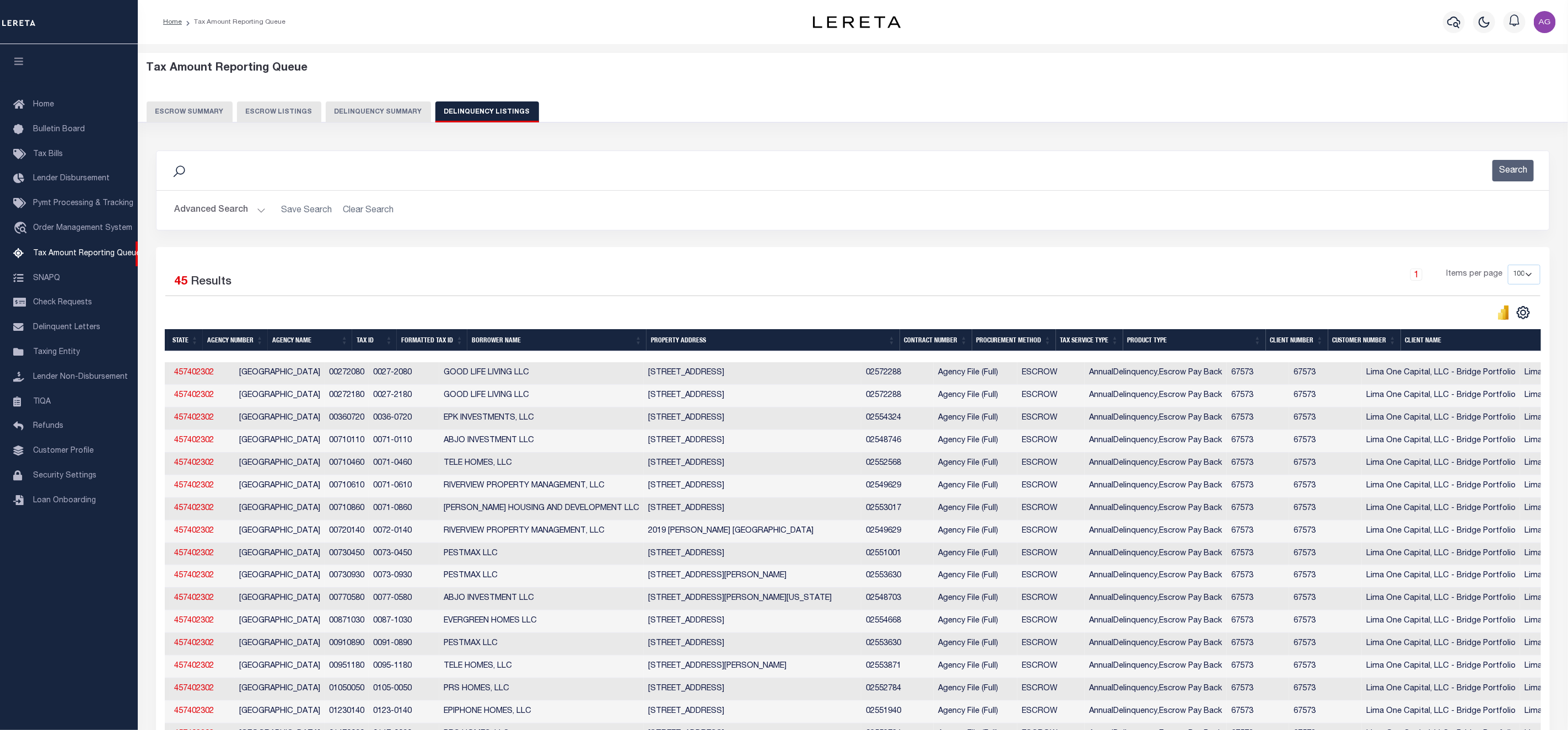
scroll to position [0, 0]
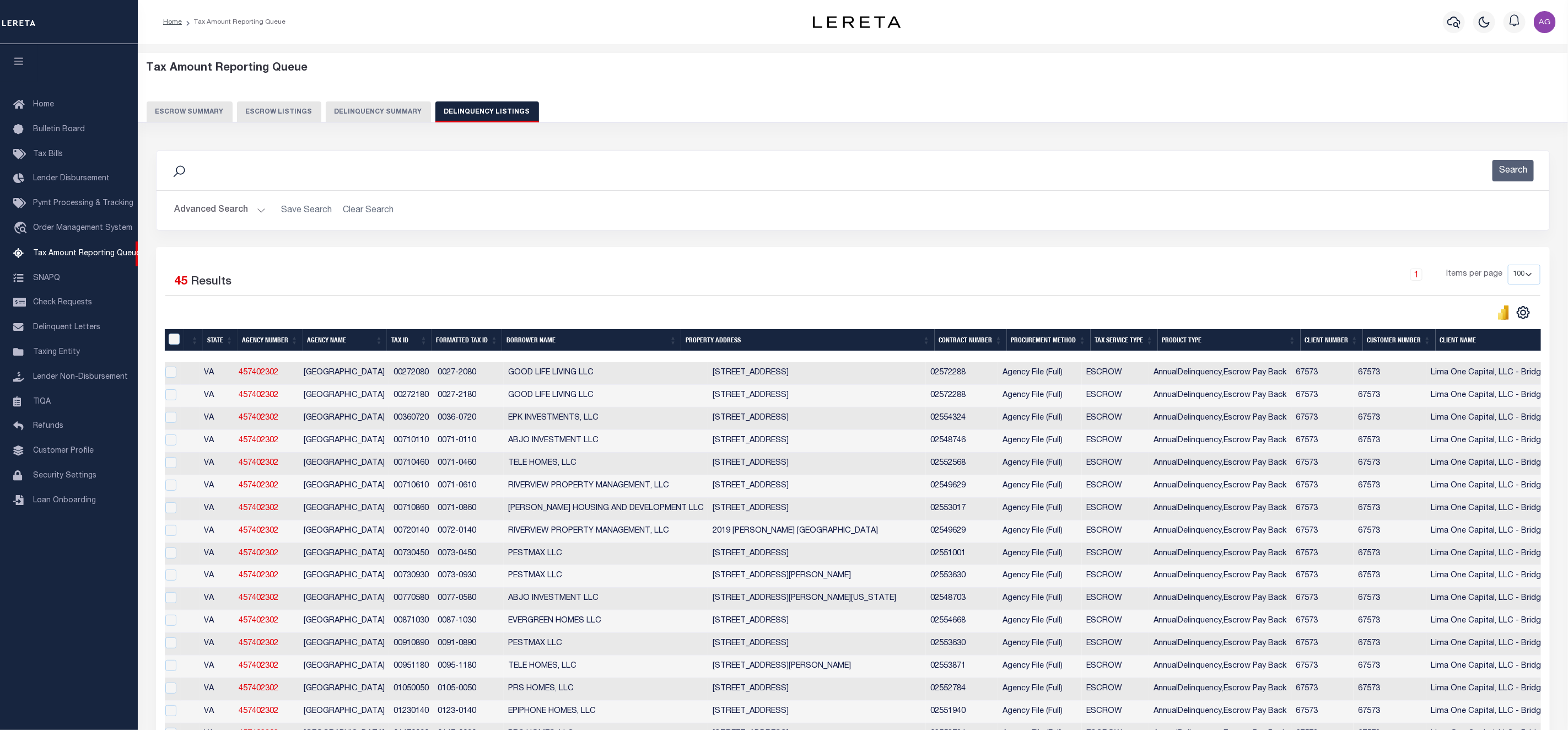
click at [392, 109] on button "Delinquency Summary" at bounding box center [378, 112] width 105 height 21
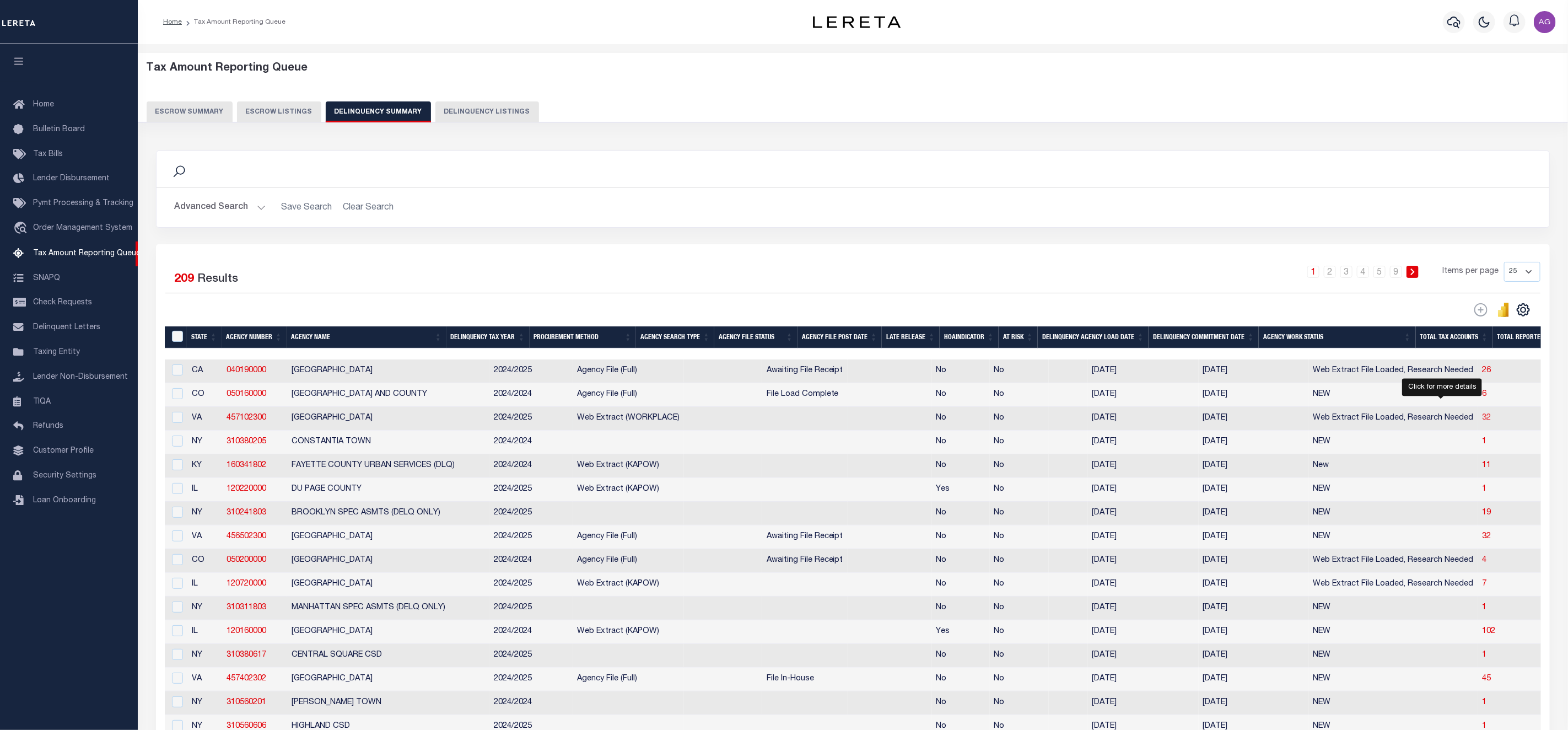
click at [1483, 422] on span "32" at bounding box center [1487, 417] width 9 height 8
select select "100"
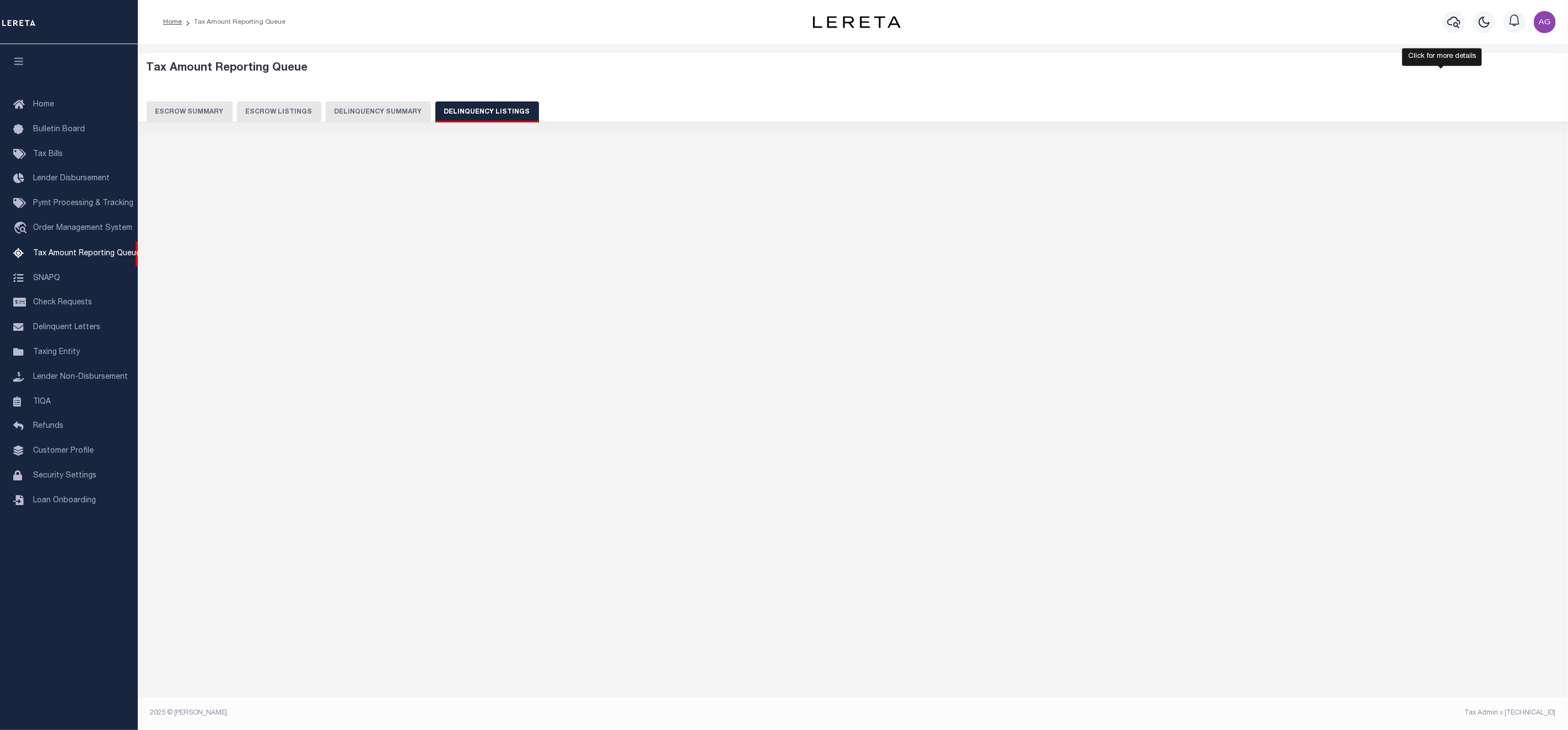
select select "100"
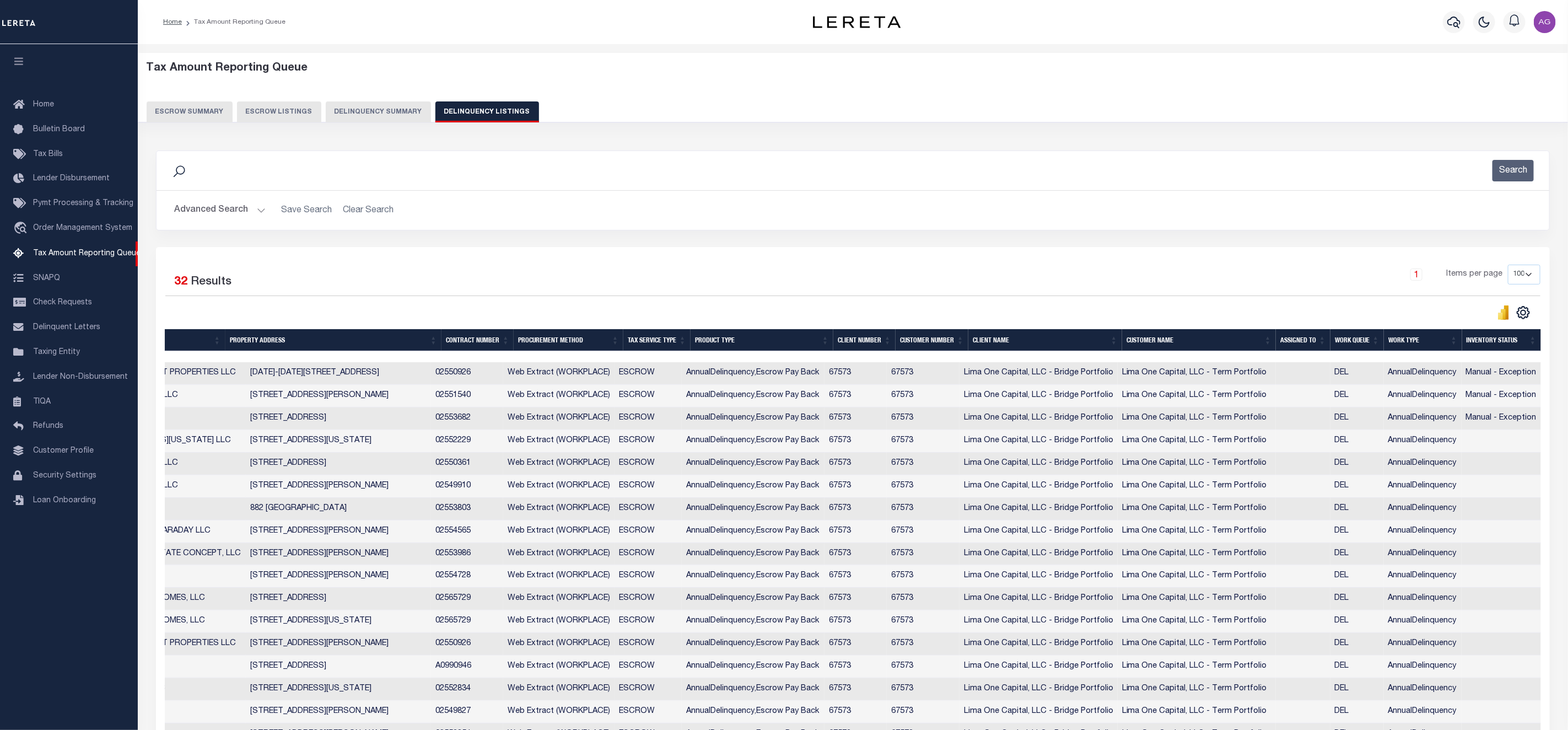
click at [391, 112] on button "Delinquency Summary" at bounding box center [378, 112] width 105 height 21
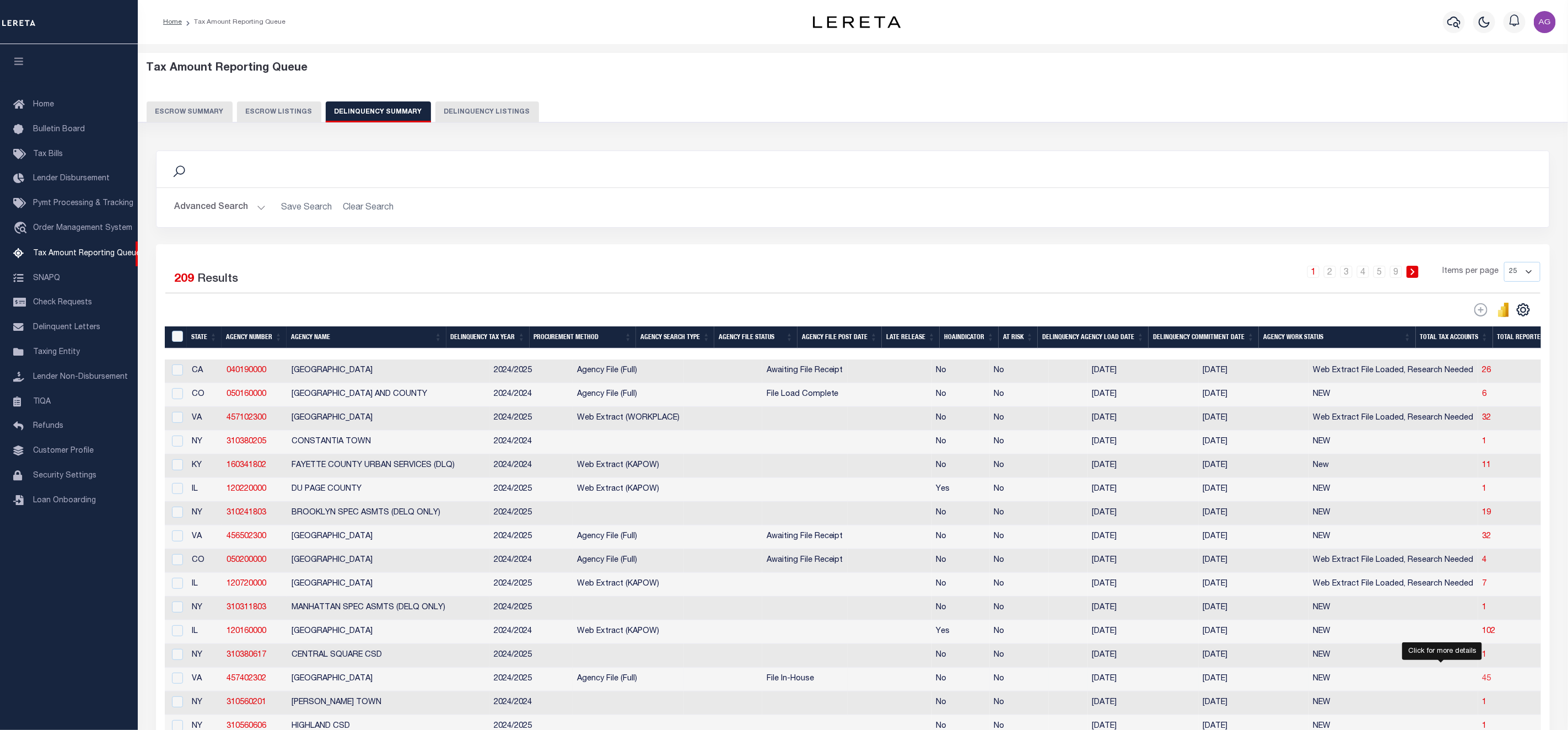
click at [1483, 682] on span "45" at bounding box center [1487, 678] width 9 height 8
select select "100"
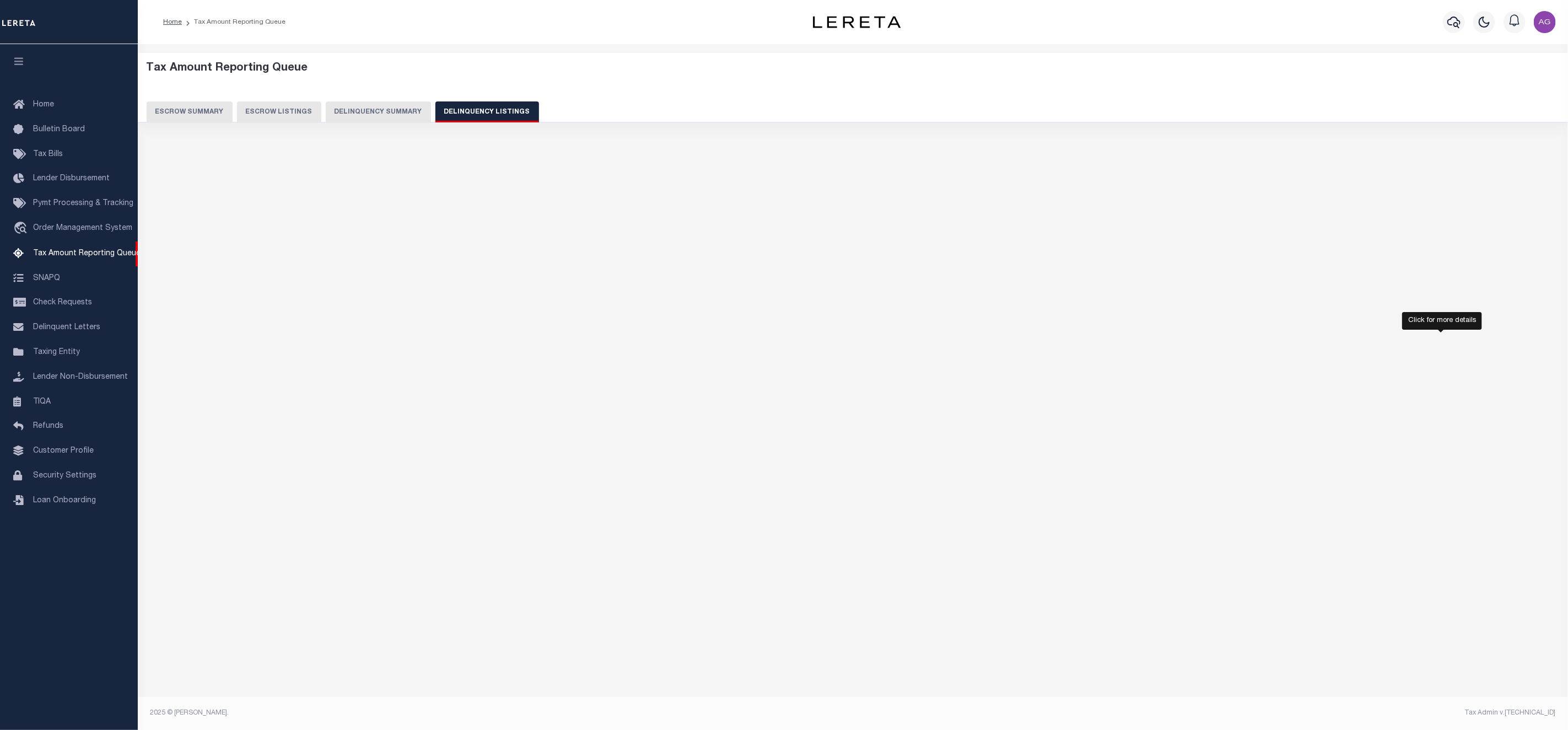
select select "100"
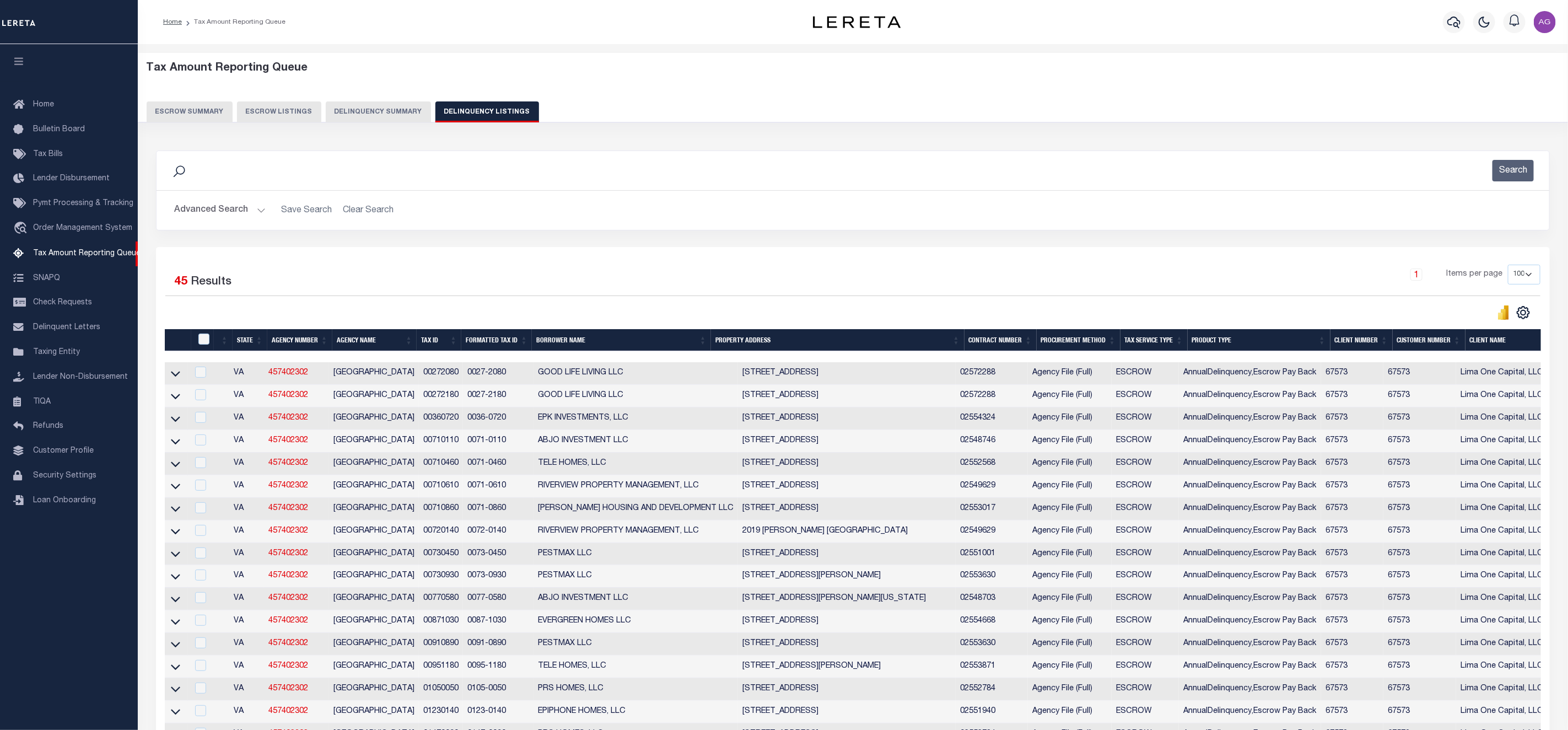
click at [388, 112] on button "Delinquency Summary" at bounding box center [378, 112] width 105 height 21
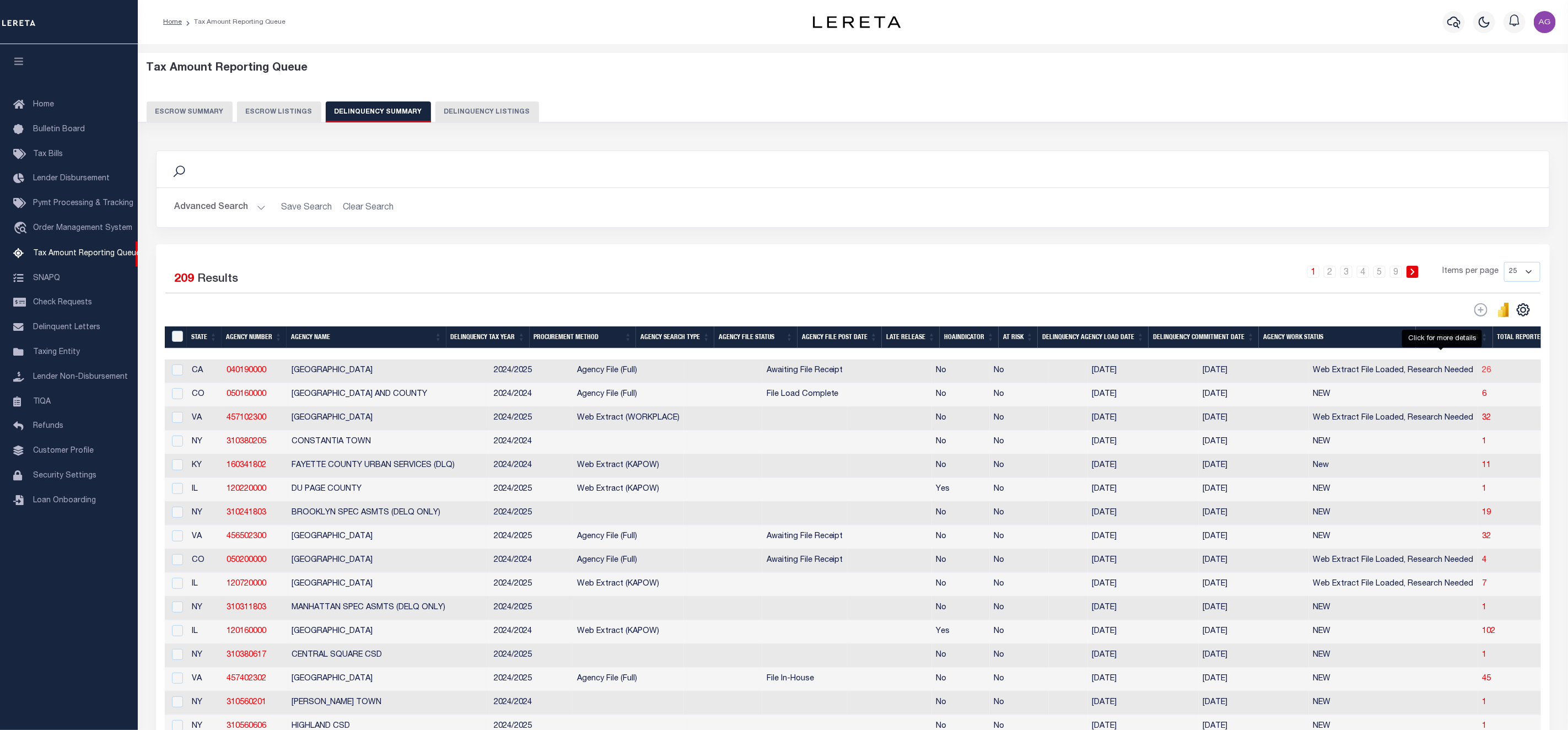
click at [1483, 374] on span "26" at bounding box center [1487, 370] width 9 height 8
select select "100"
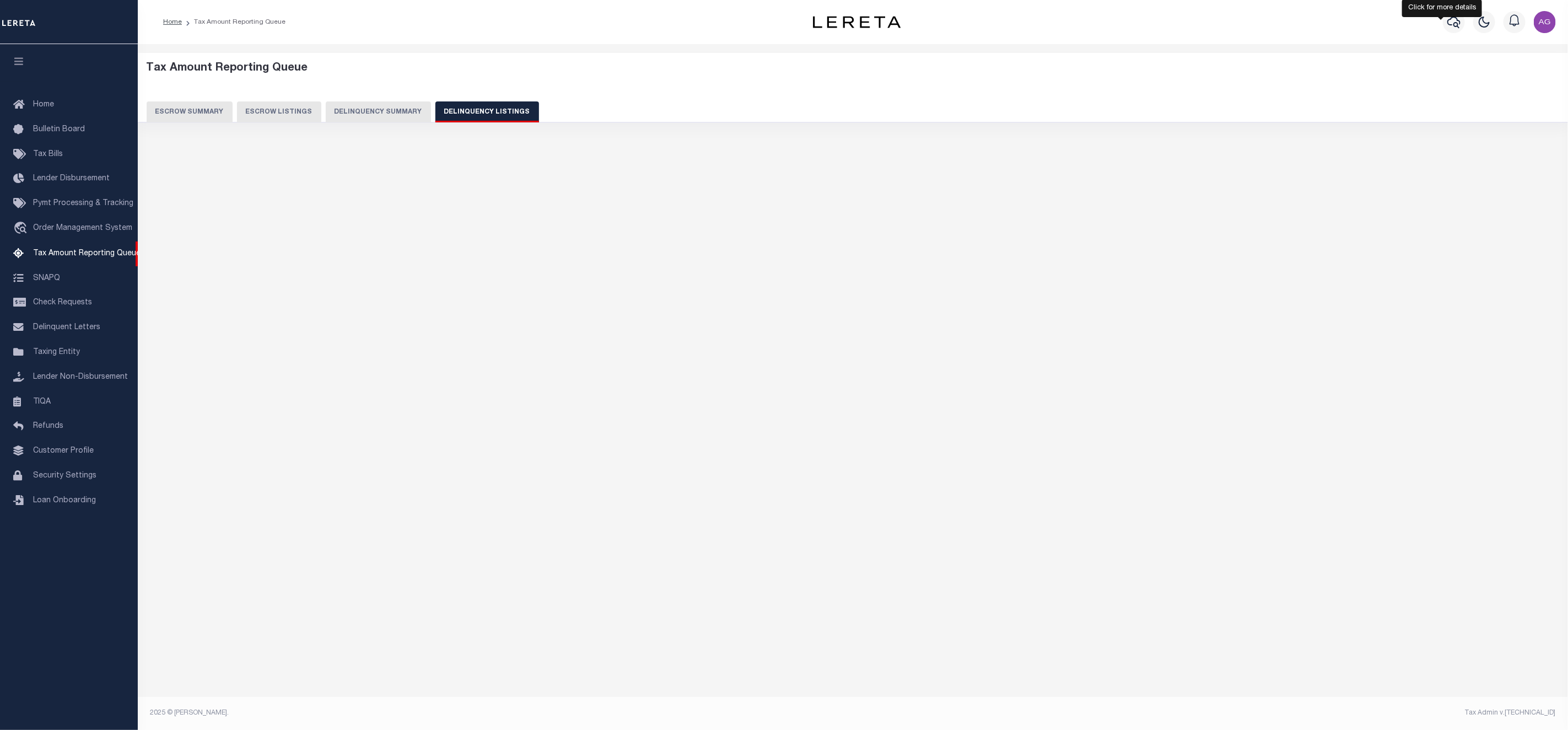
select select "100"
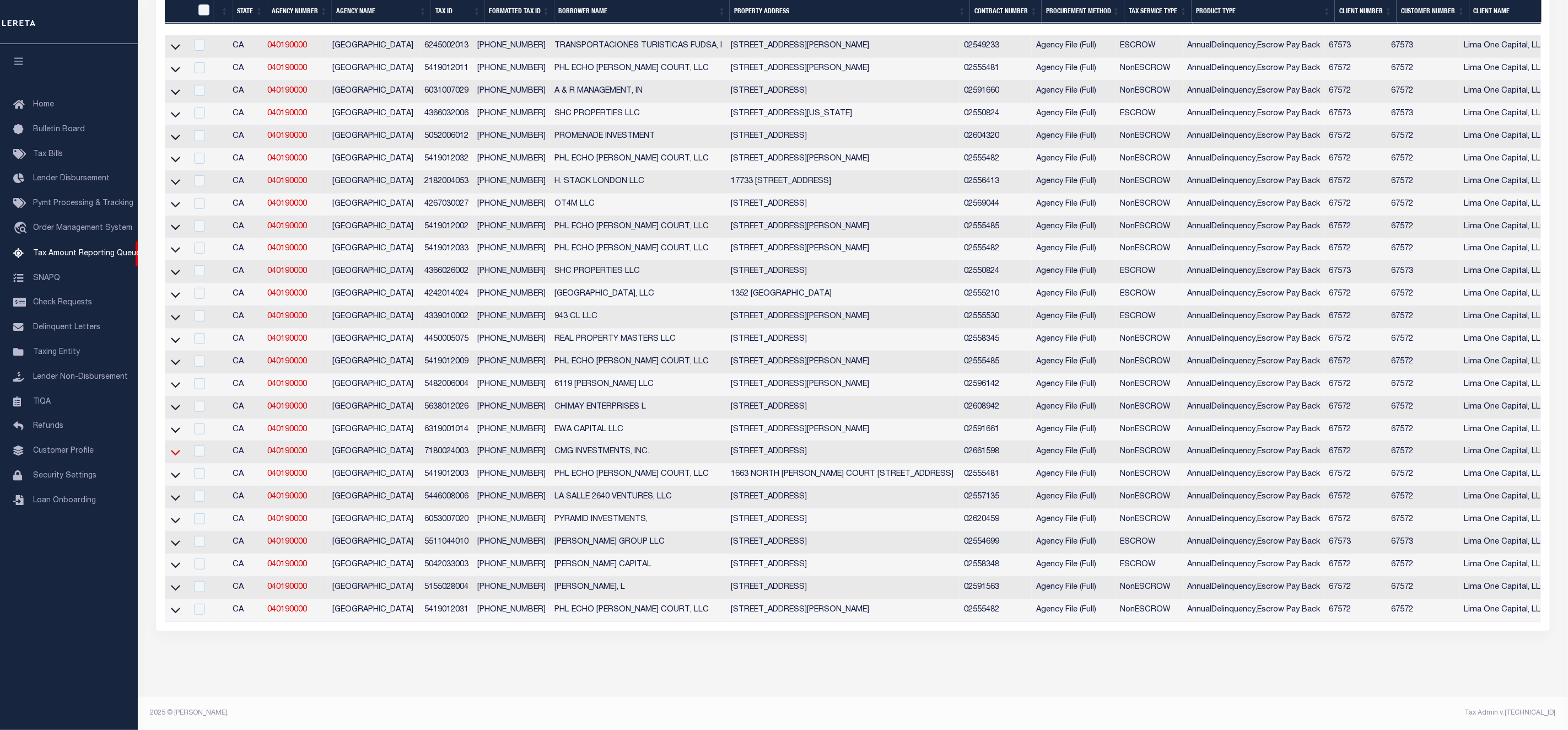
click at [173, 446] on icon at bounding box center [175, 452] width 9 height 12
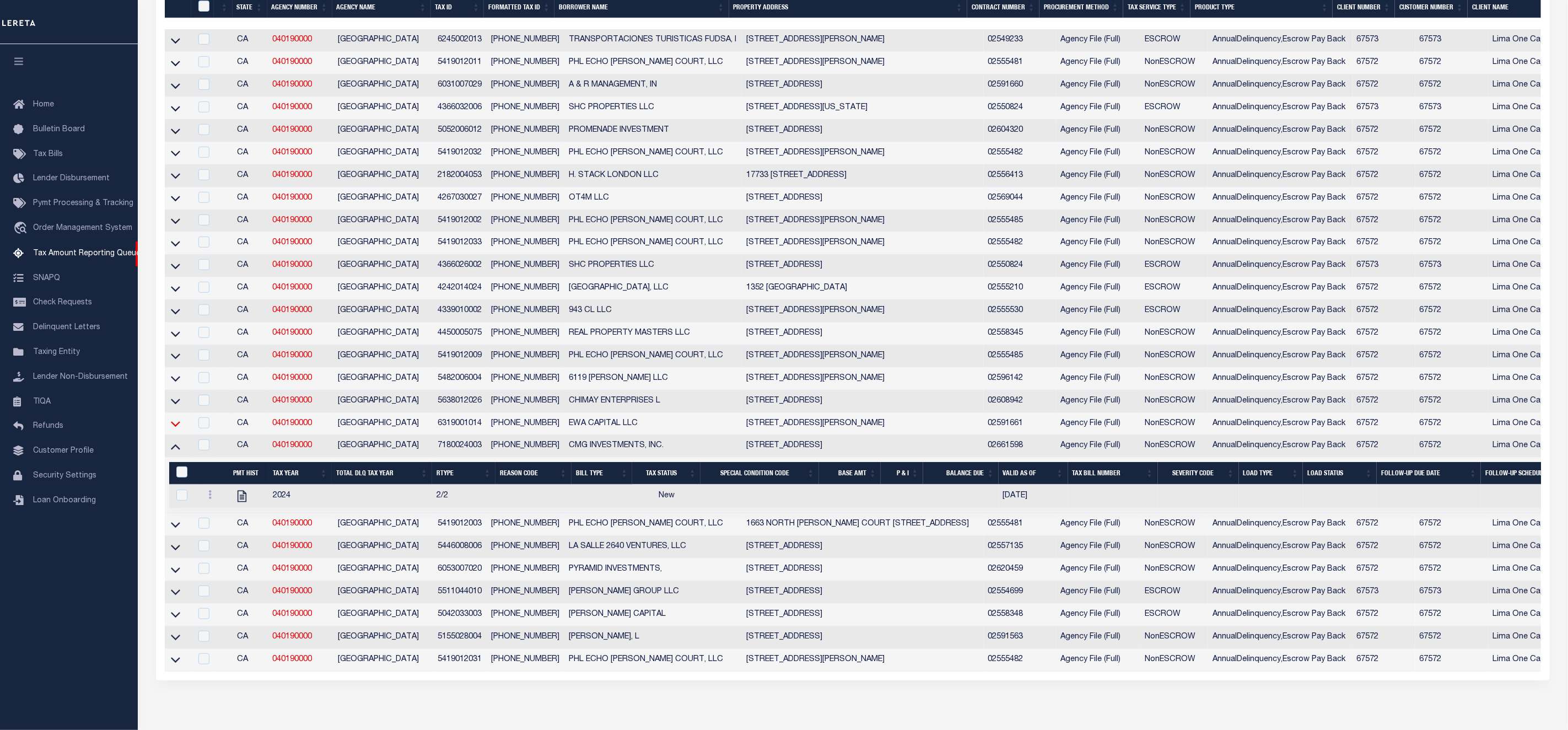
click at [177, 427] on icon at bounding box center [175, 424] width 9 height 5
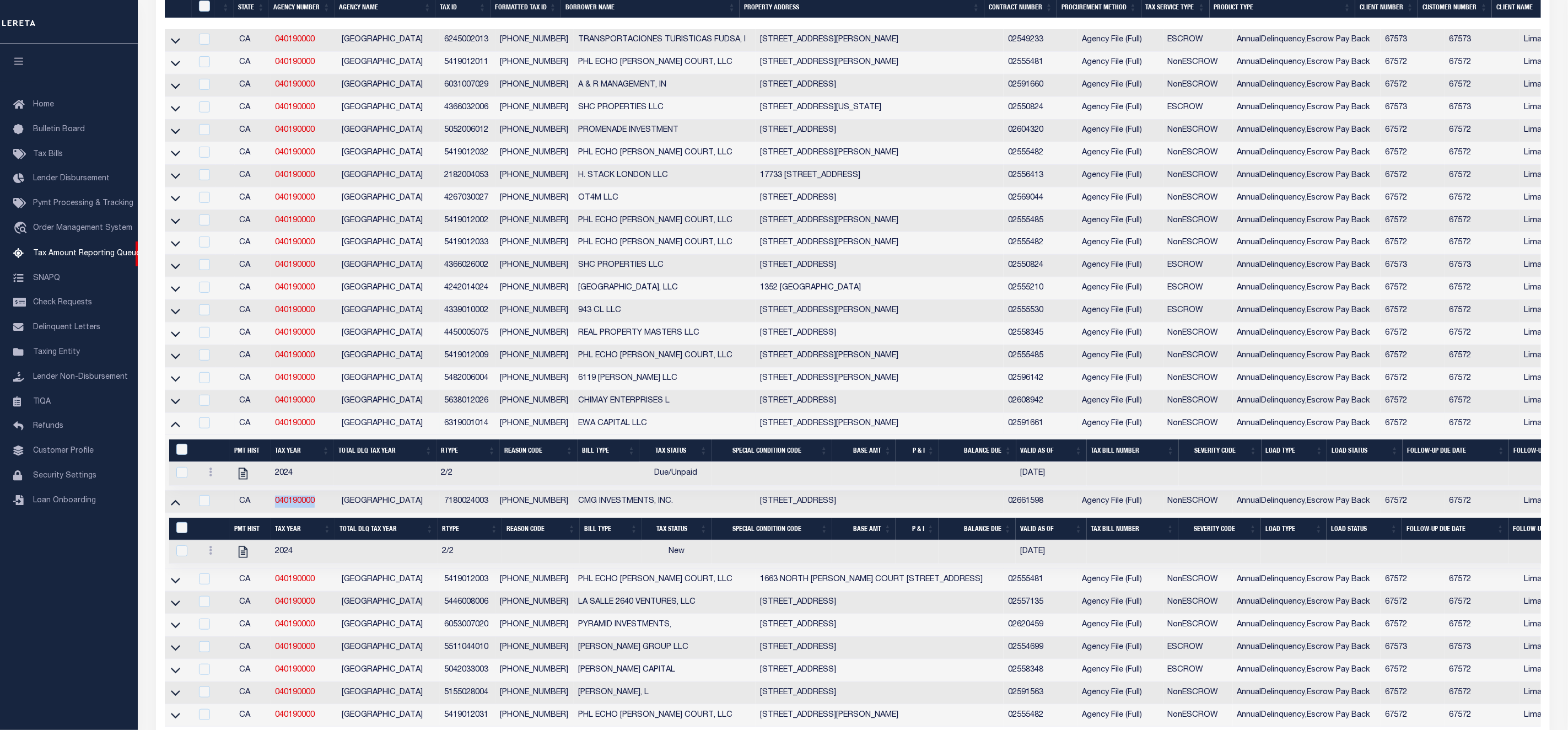
drag, startPoint x: 319, startPoint y: 515, endPoint x: 267, endPoint y: 518, distance: 52.1
click at [267, 513] on tr "CA 040190000 LOS ANGELES COUNTY 7180024003 7180-024-003 CMG INVESTMENTS, INC. 4…" at bounding box center [1140, 501] width 1951 height 23
copy tr "040190000"
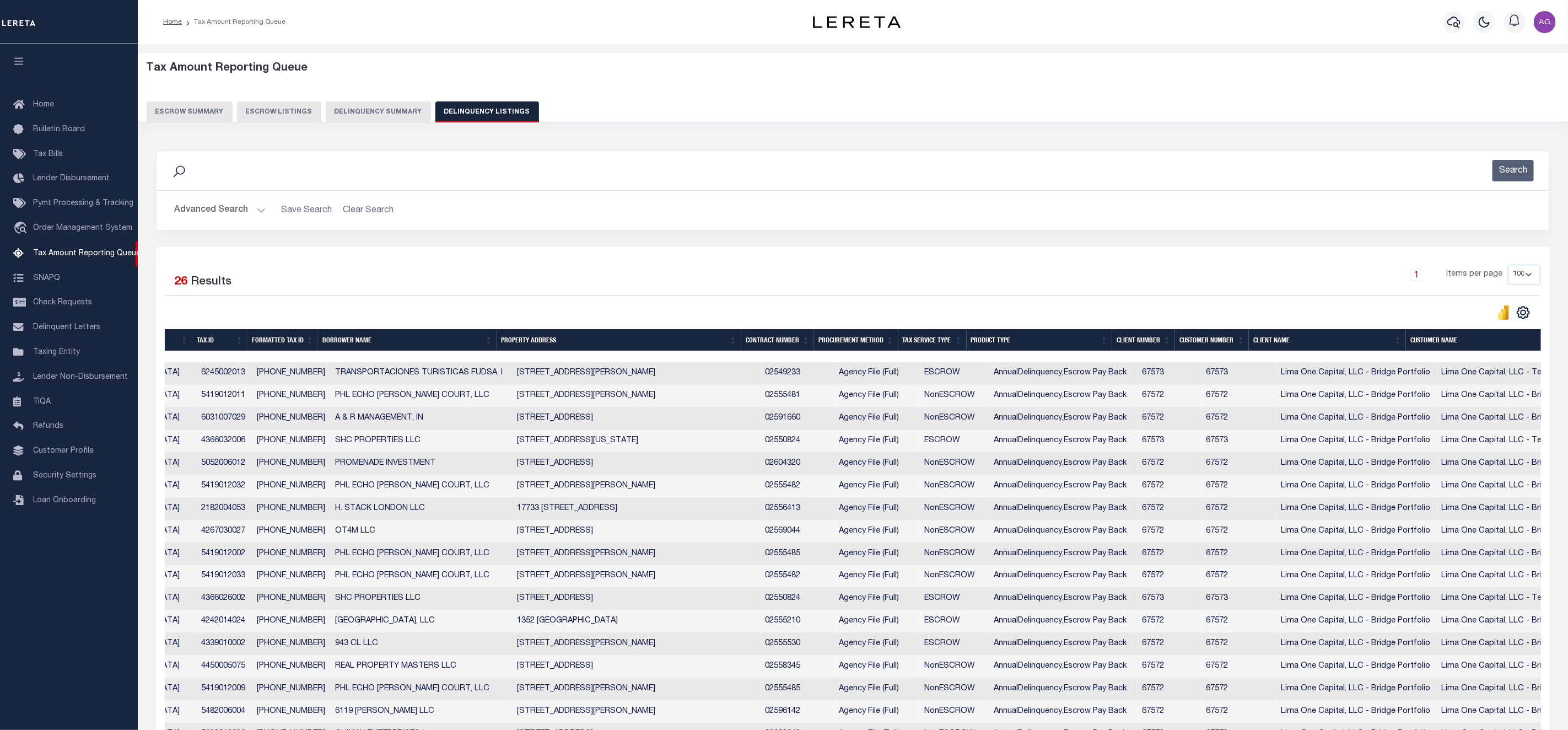
scroll to position [0, 0]
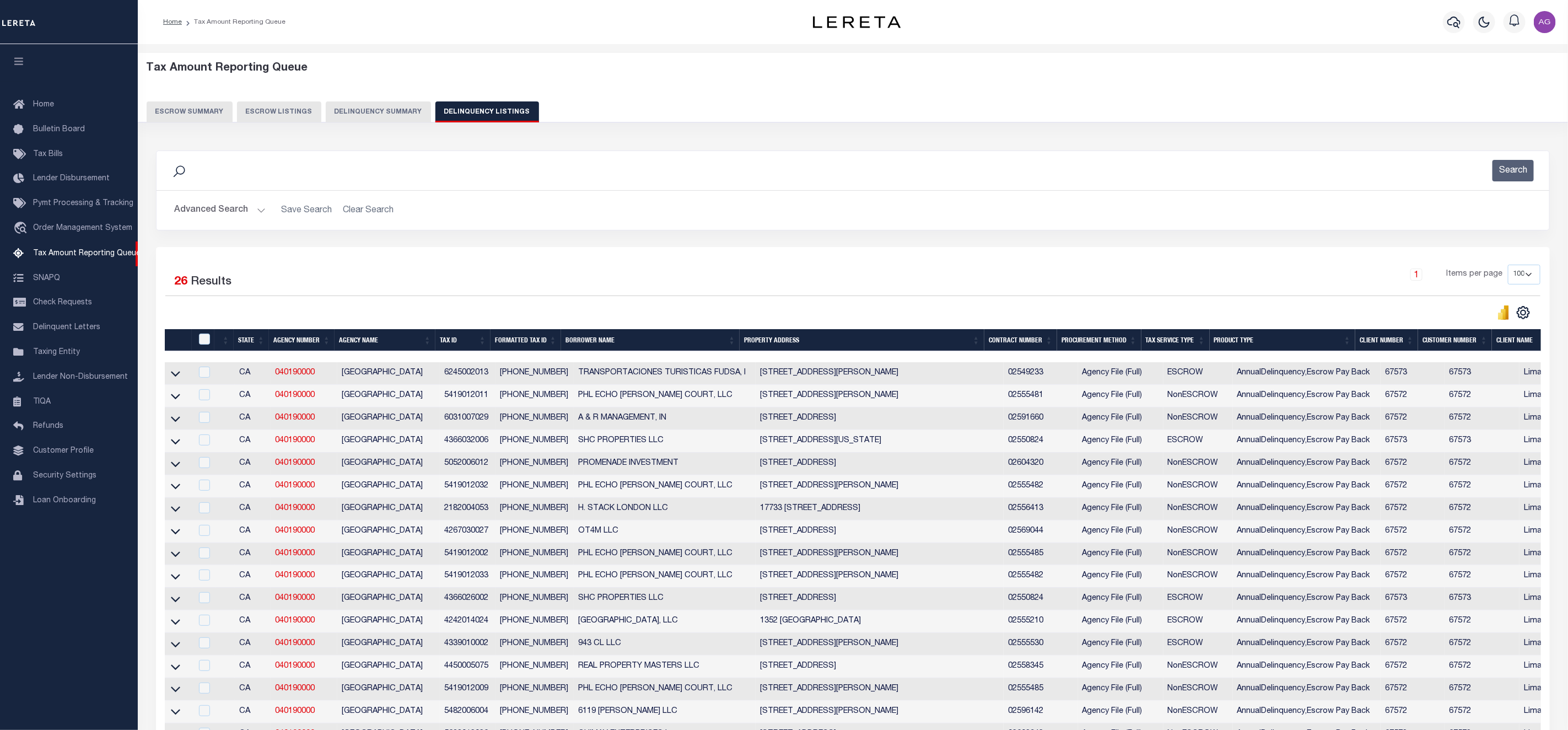
click at [391, 112] on button "Delinquency Summary" at bounding box center [378, 112] width 105 height 21
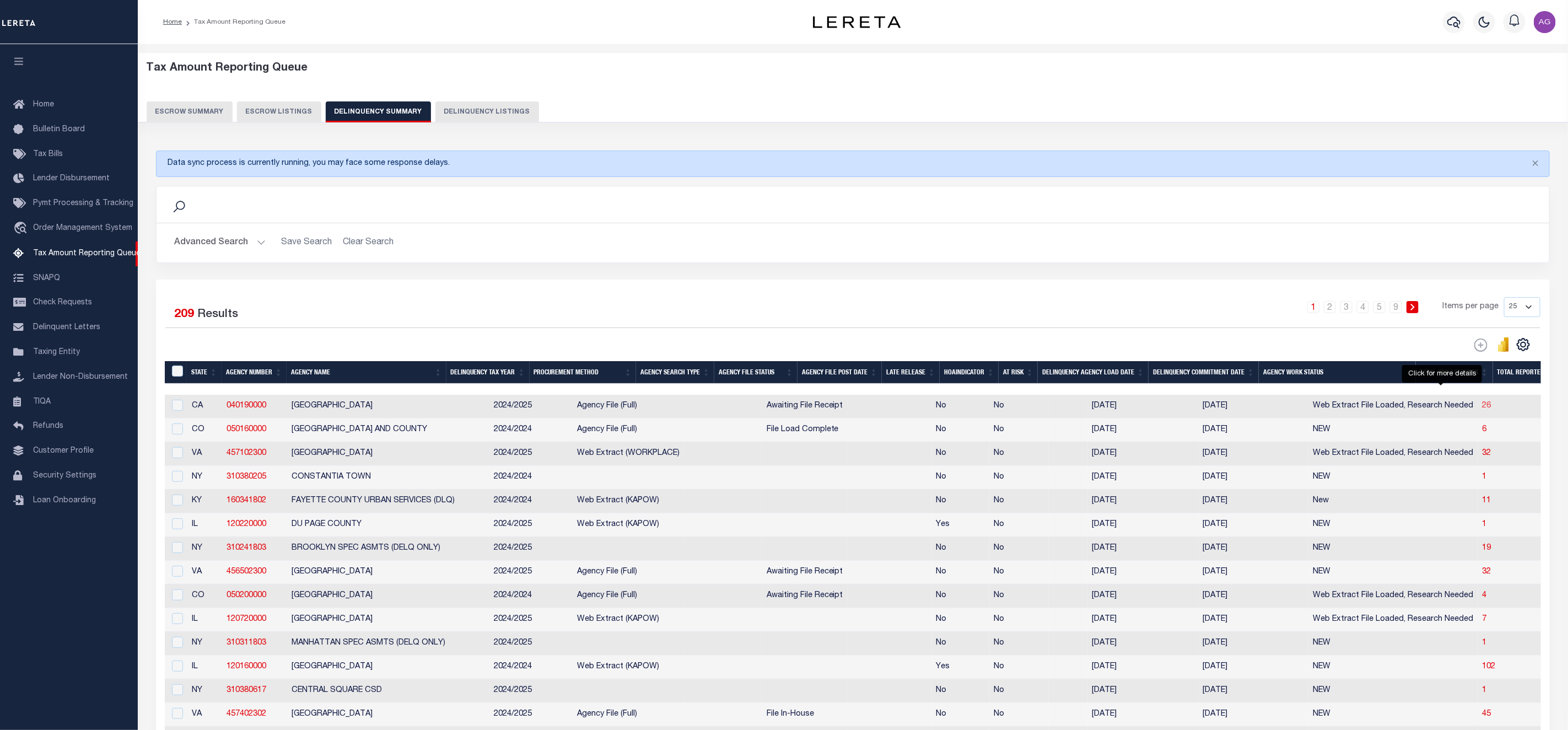
click at [1483, 410] on span "26" at bounding box center [1487, 405] width 9 height 8
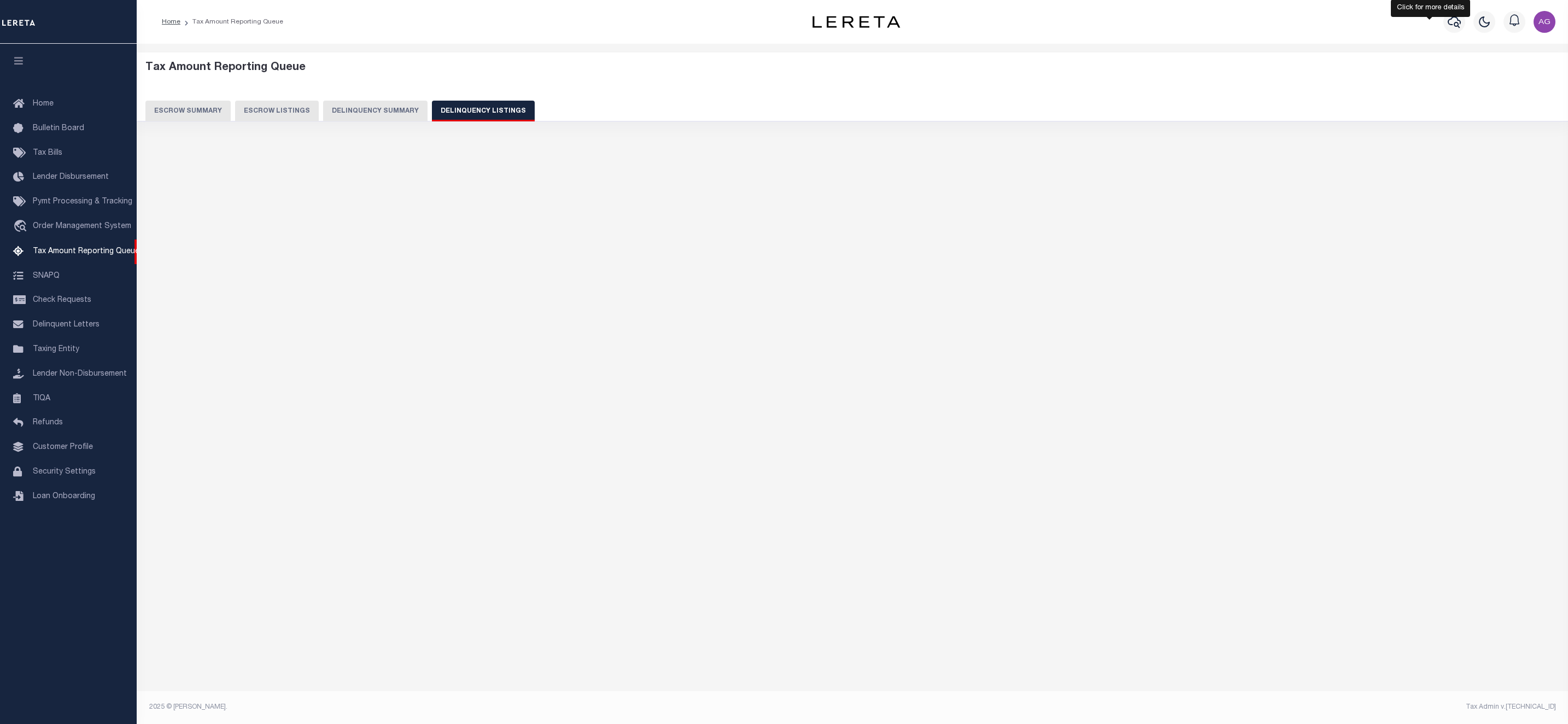
select select "100"
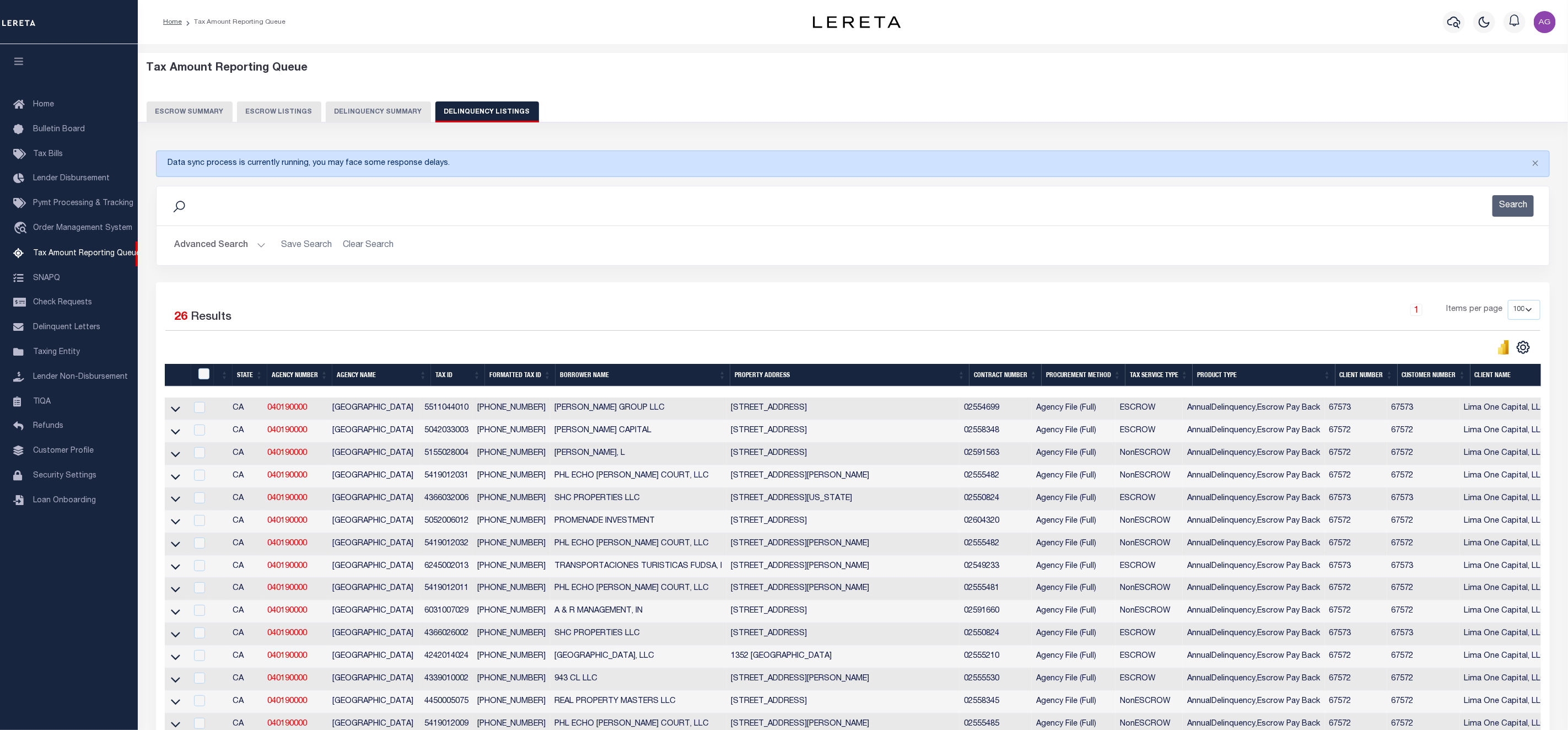
scroll to position [0, 502]
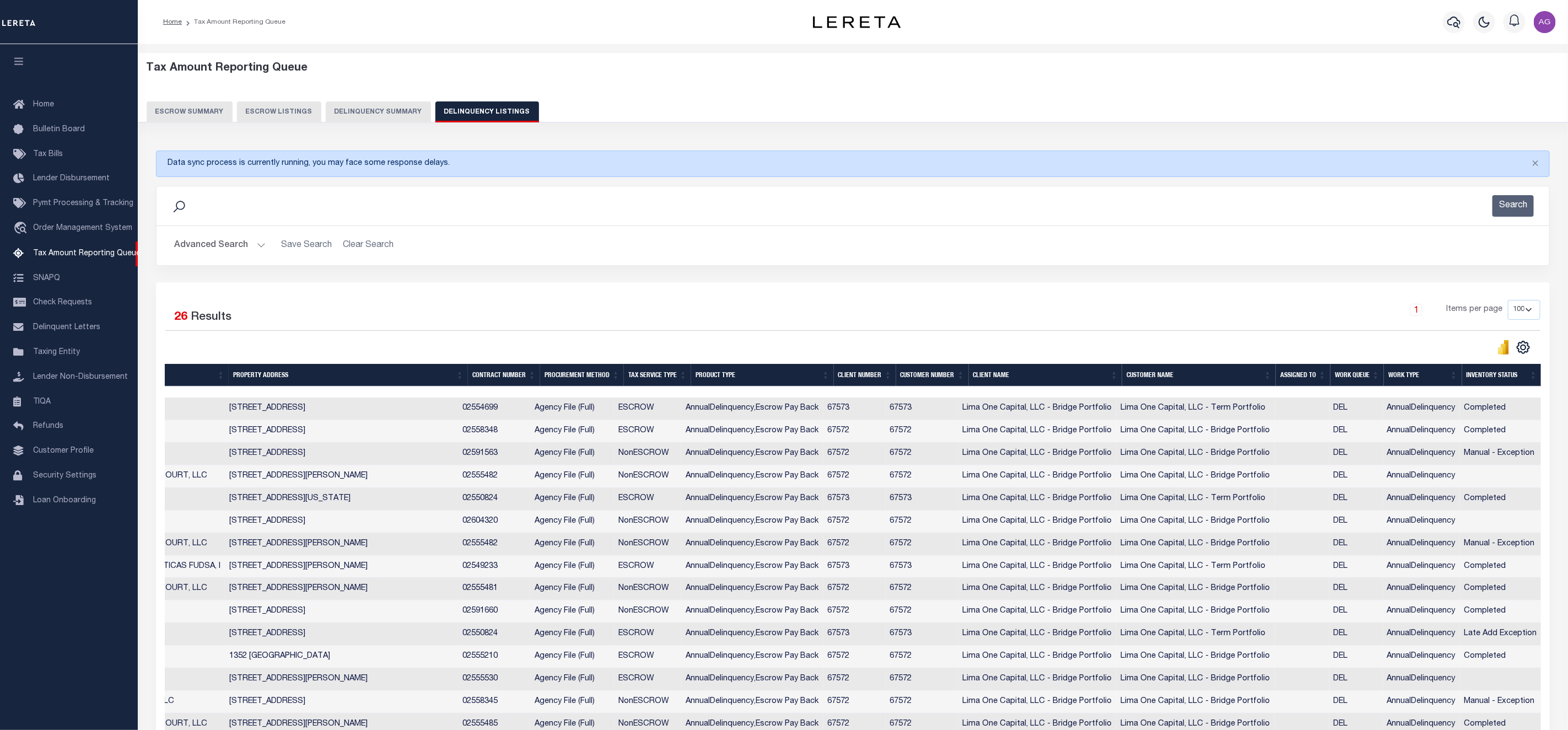
click at [395, 111] on button "Delinquency Summary" at bounding box center [378, 112] width 105 height 21
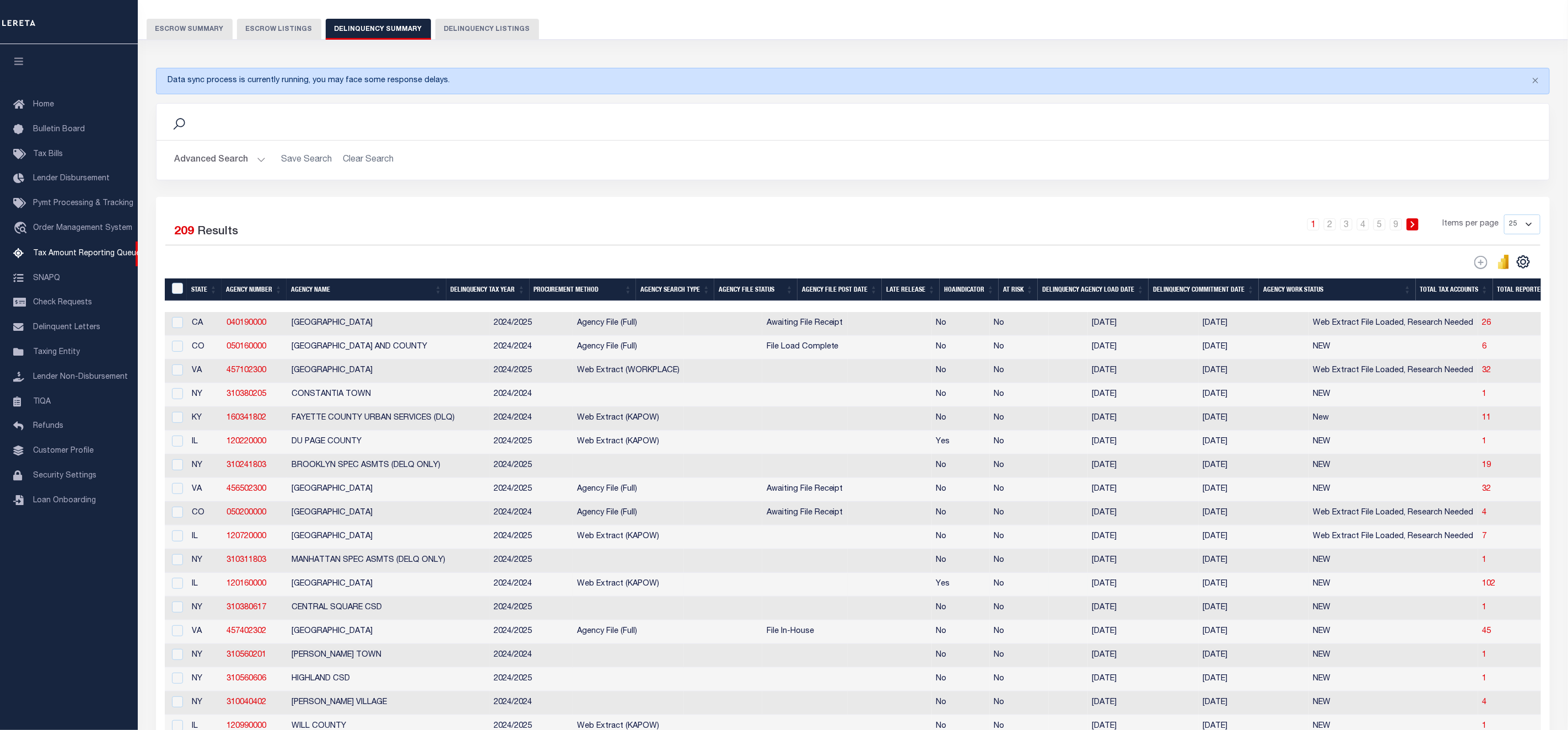
scroll to position [248, 0]
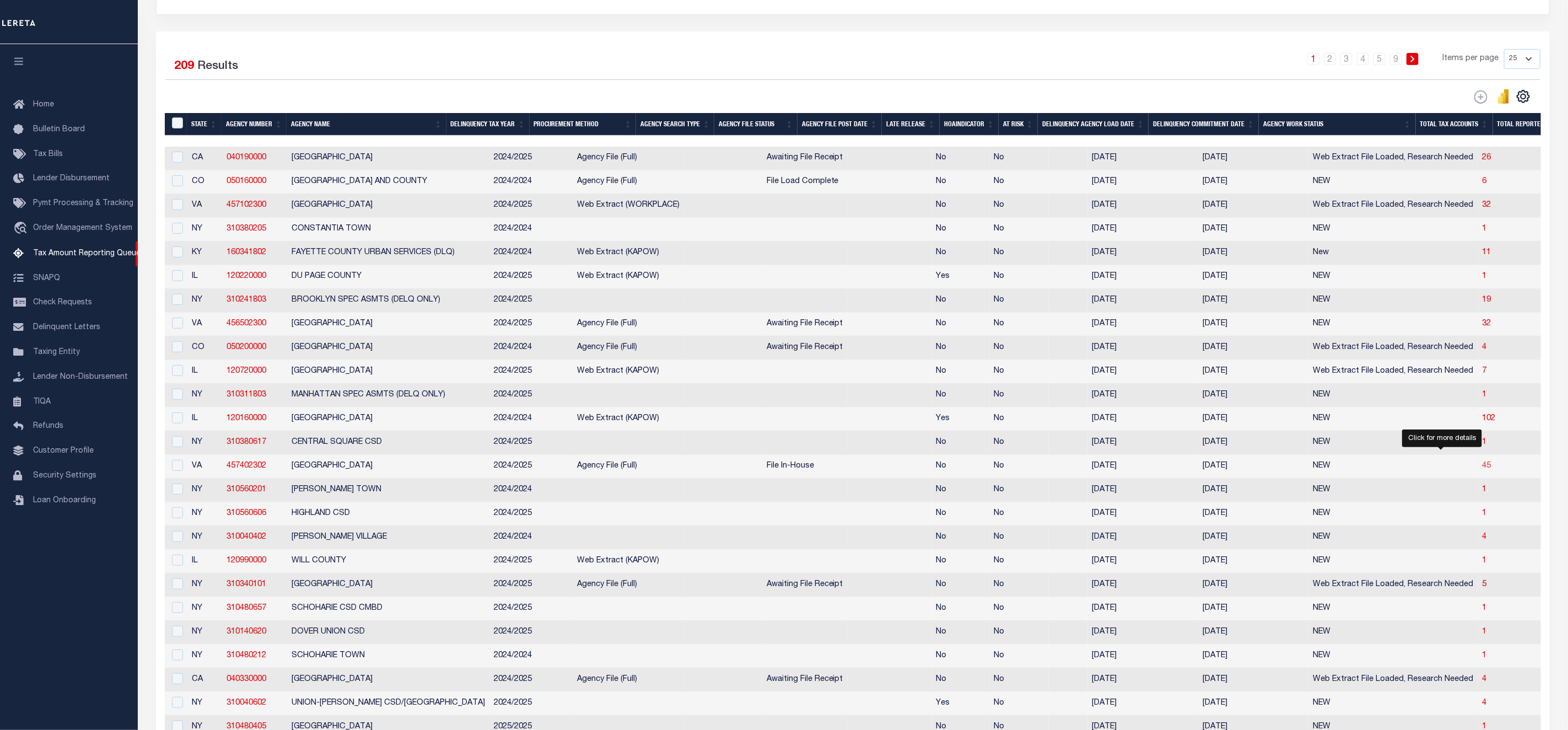
click at [1483, 470] on span "45" at bounding box center [1487, 465] width 9 height 8
select select "100"
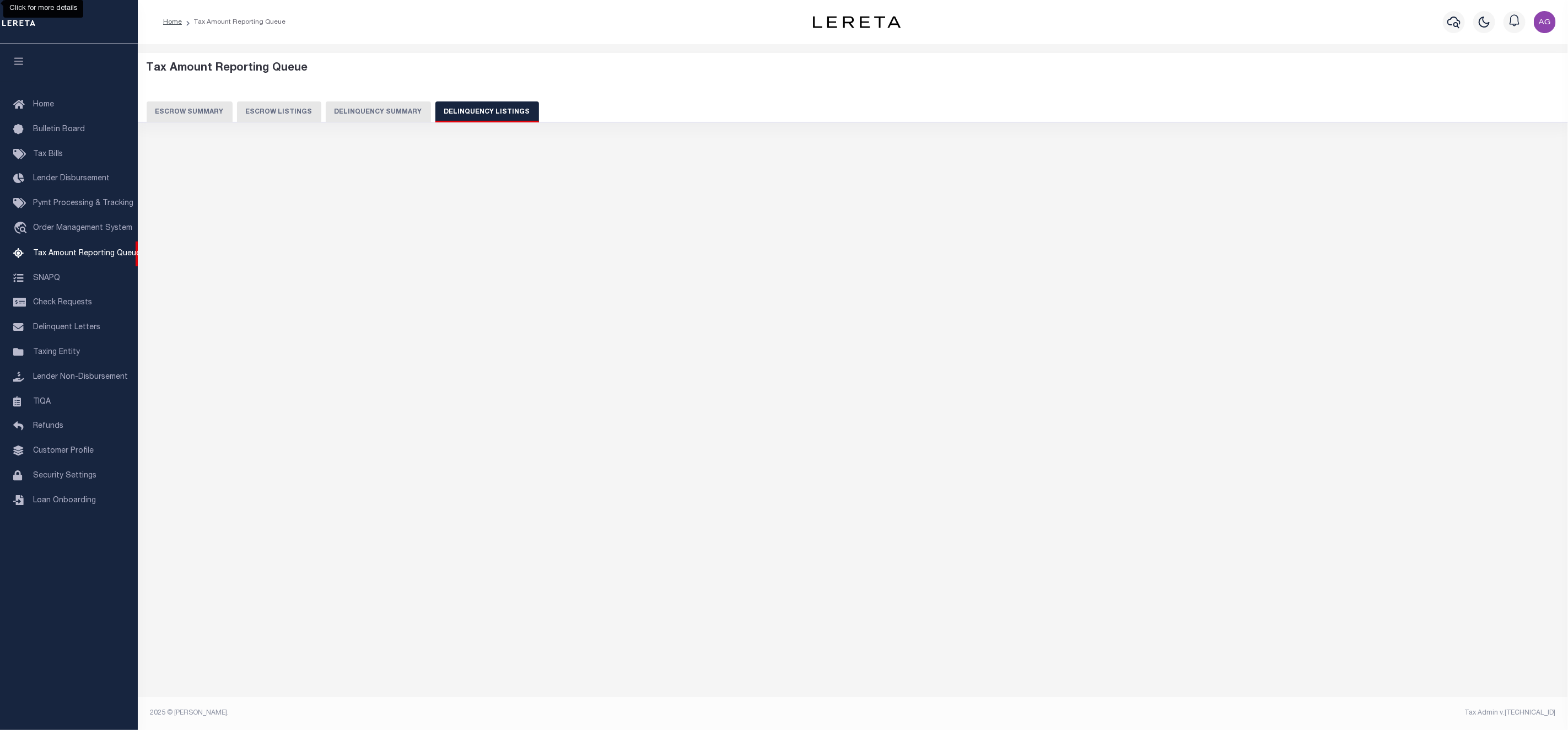
scroll to position [0, 0]
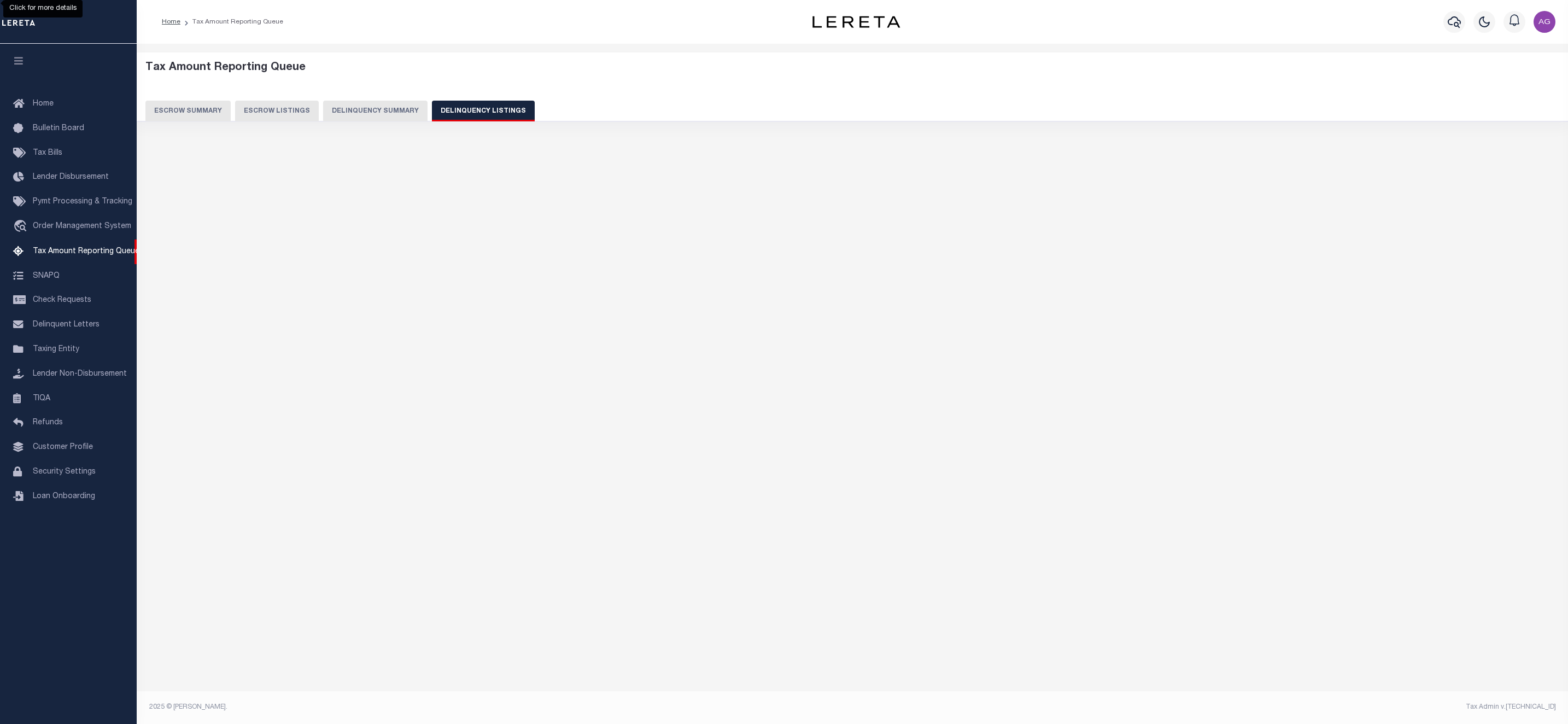
select select "100"
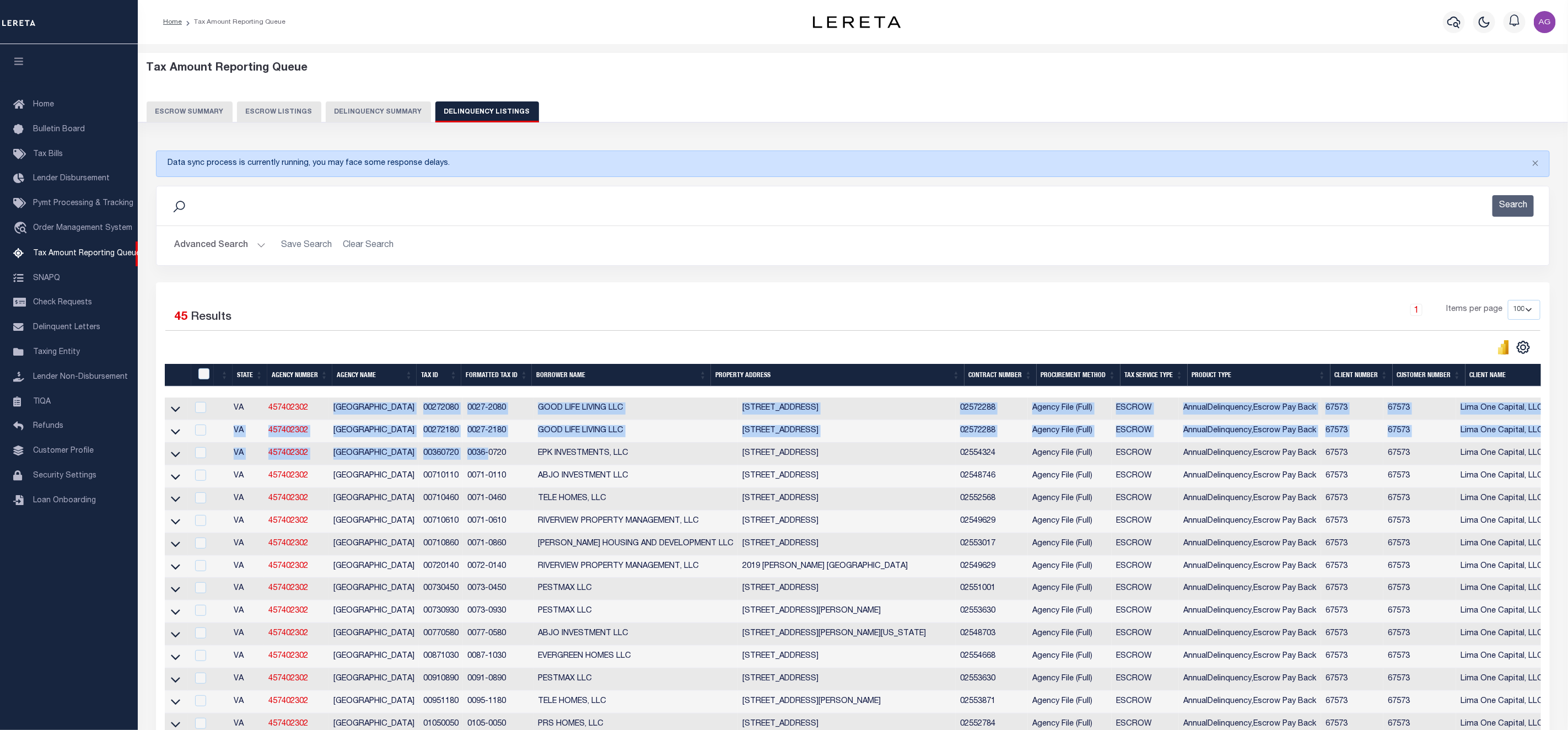
drag, startPoint x: 326, startPoint y: 407, endPoint x: 485, endPoint y: 462, distance: 168.2
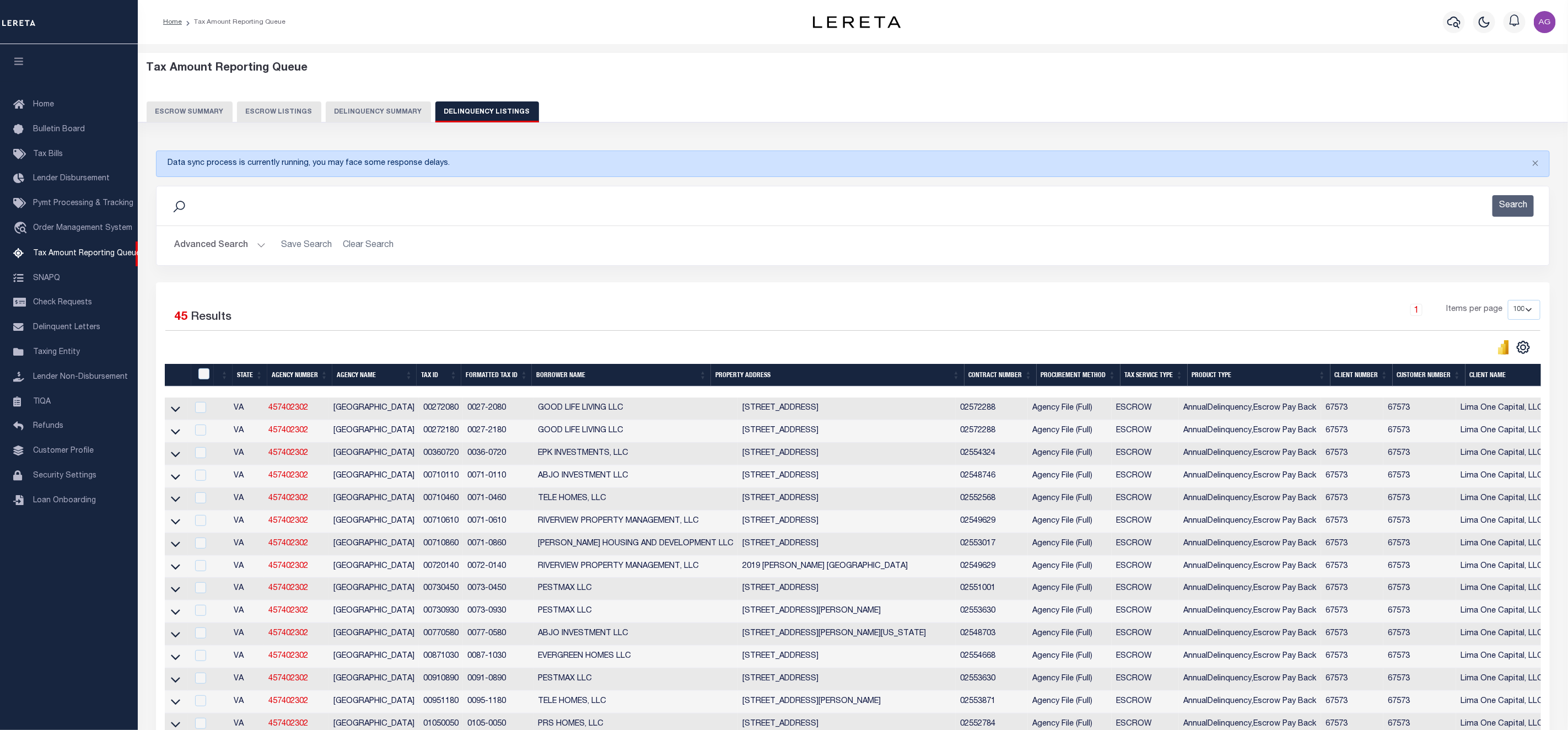
click at [516, 276] on div "Search Advanced Search Save Search Clear Search In In" at bounding box center [852, 234] width 1410 height 96
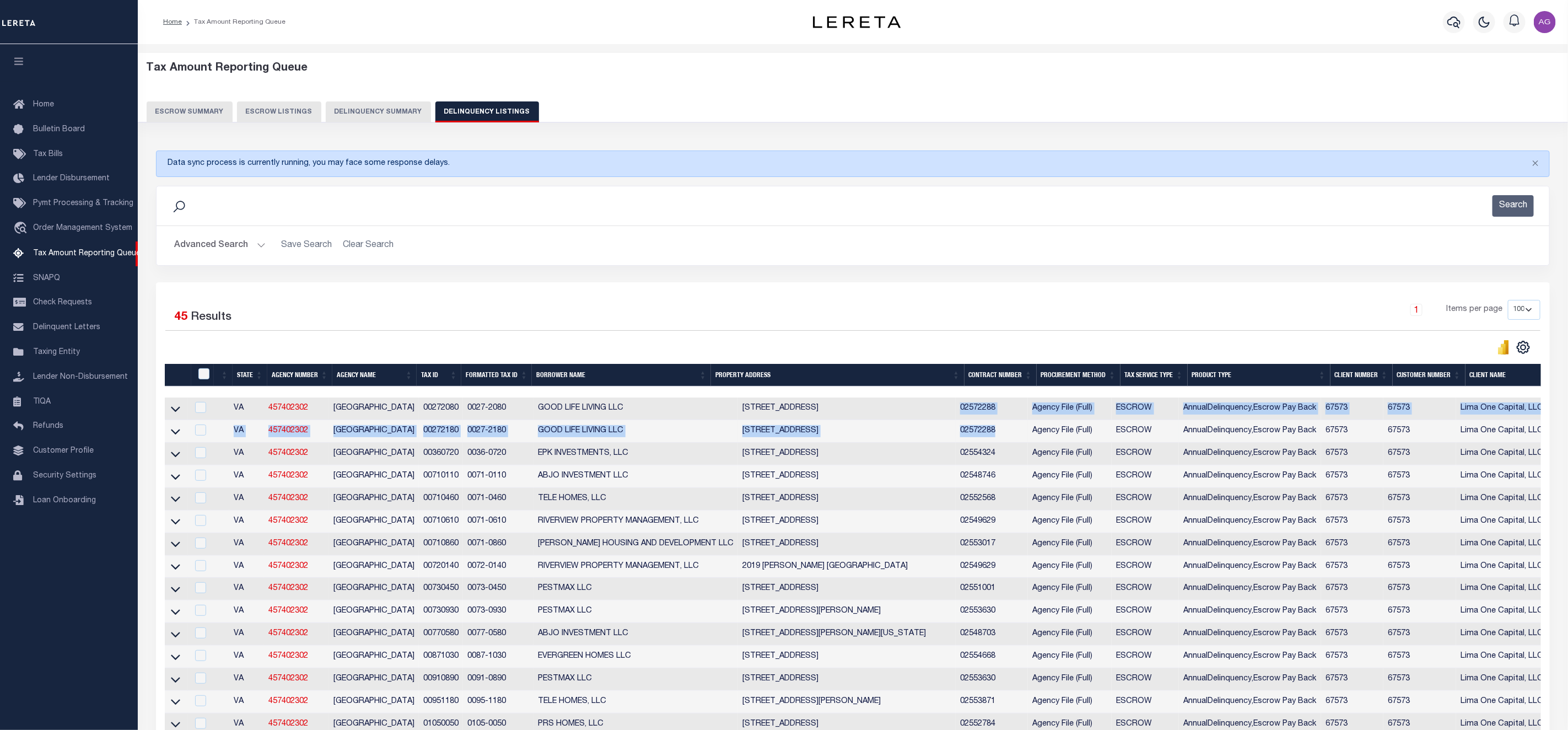
drag, startPoint x: 969, startPoint y: 410, endPoint x: 1012, endPoint y: 441, distance: 53.0
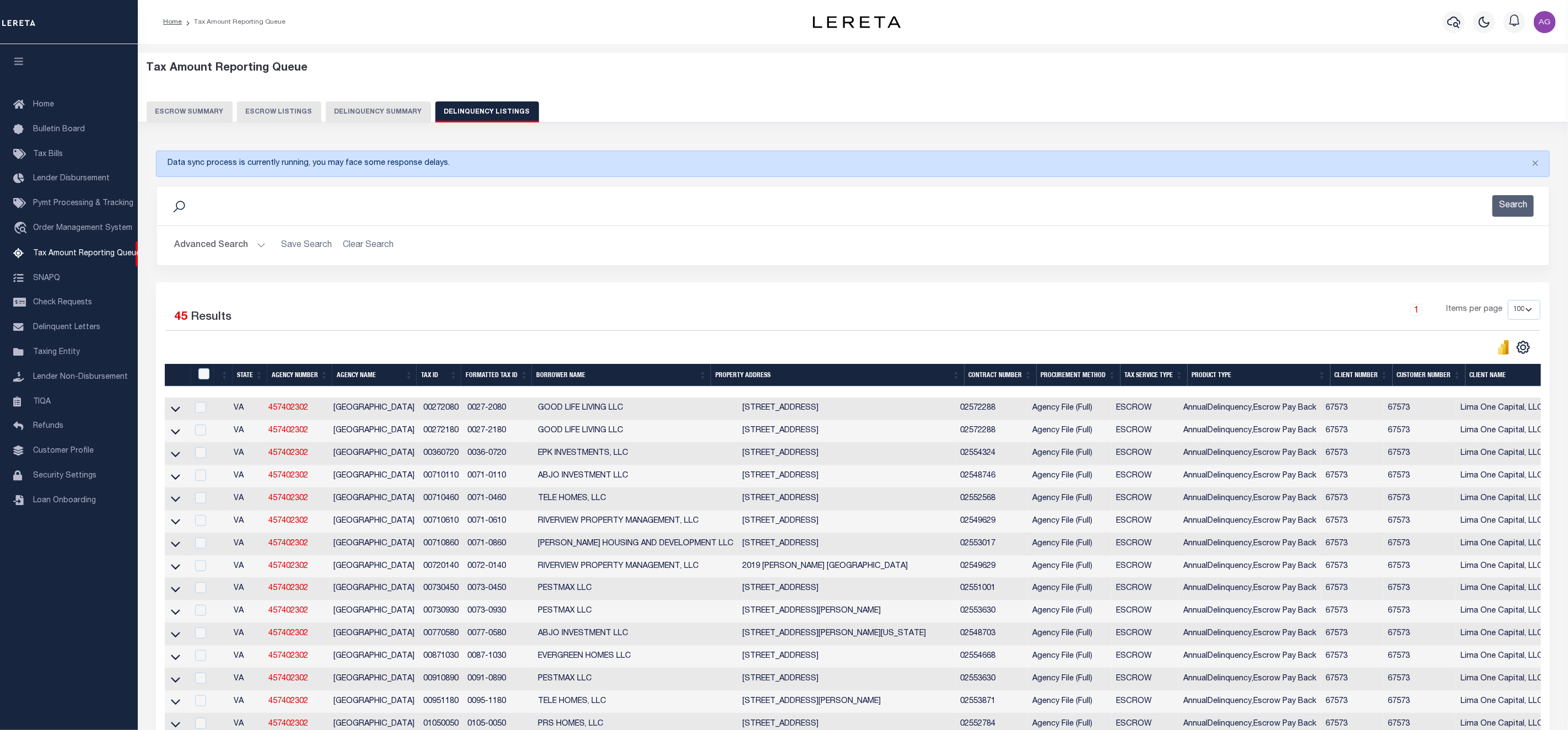
click at [1043, 263] on div "Advanced Search Save Search Clear Search State In" at bounding box center [853, 245] width 1393 height 39
drag, startPoint x: 419, startPoint y: 411, endPoint x: 456, endPoint y: 421, distance: 38.3
click at [456, 420] on td "00272080" at bounding box center [441, 408] width 44 height 23
checkbox input "true"
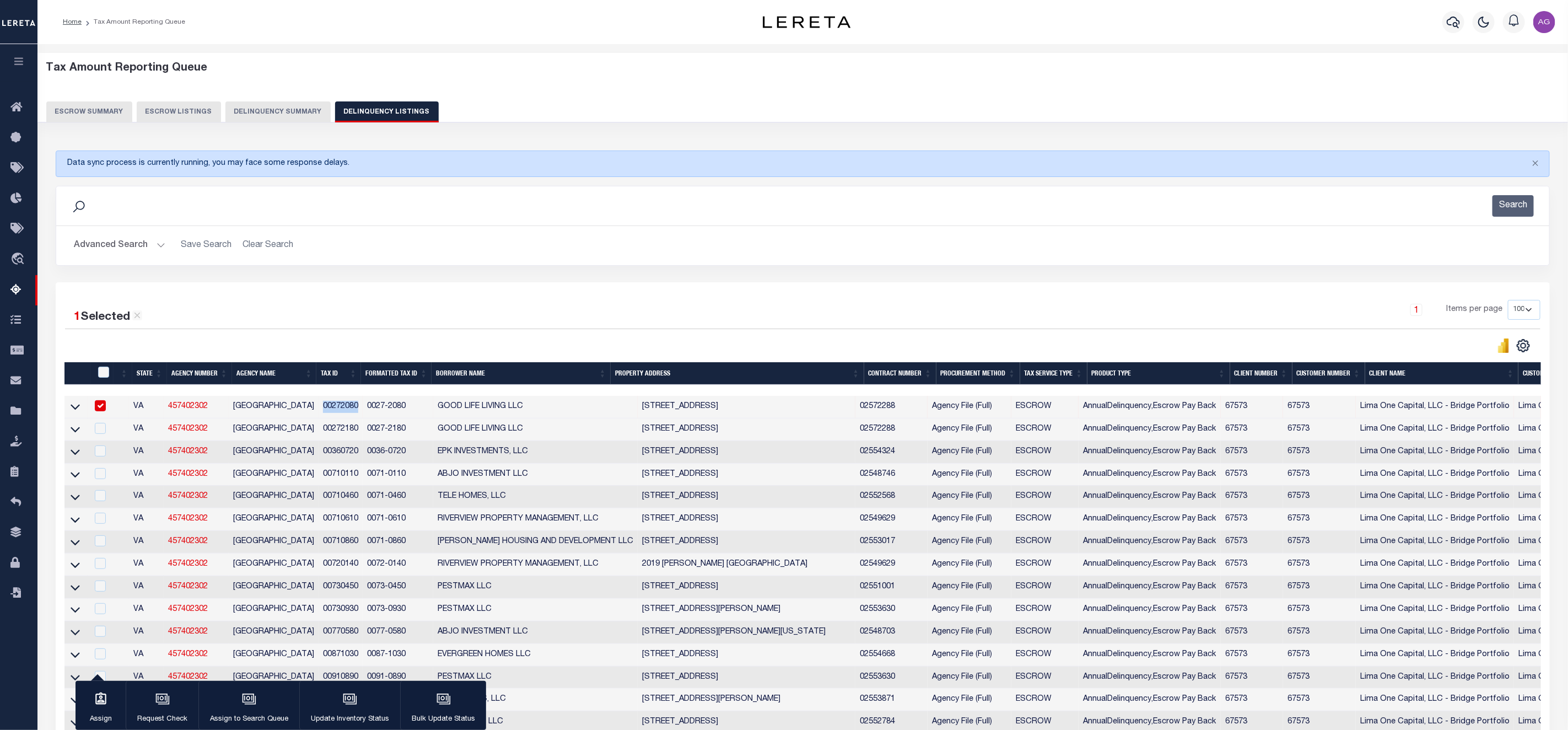
copy td "00272080"
click at [76, 479] on icon at bounding box center [75, 474] width 9 height 12
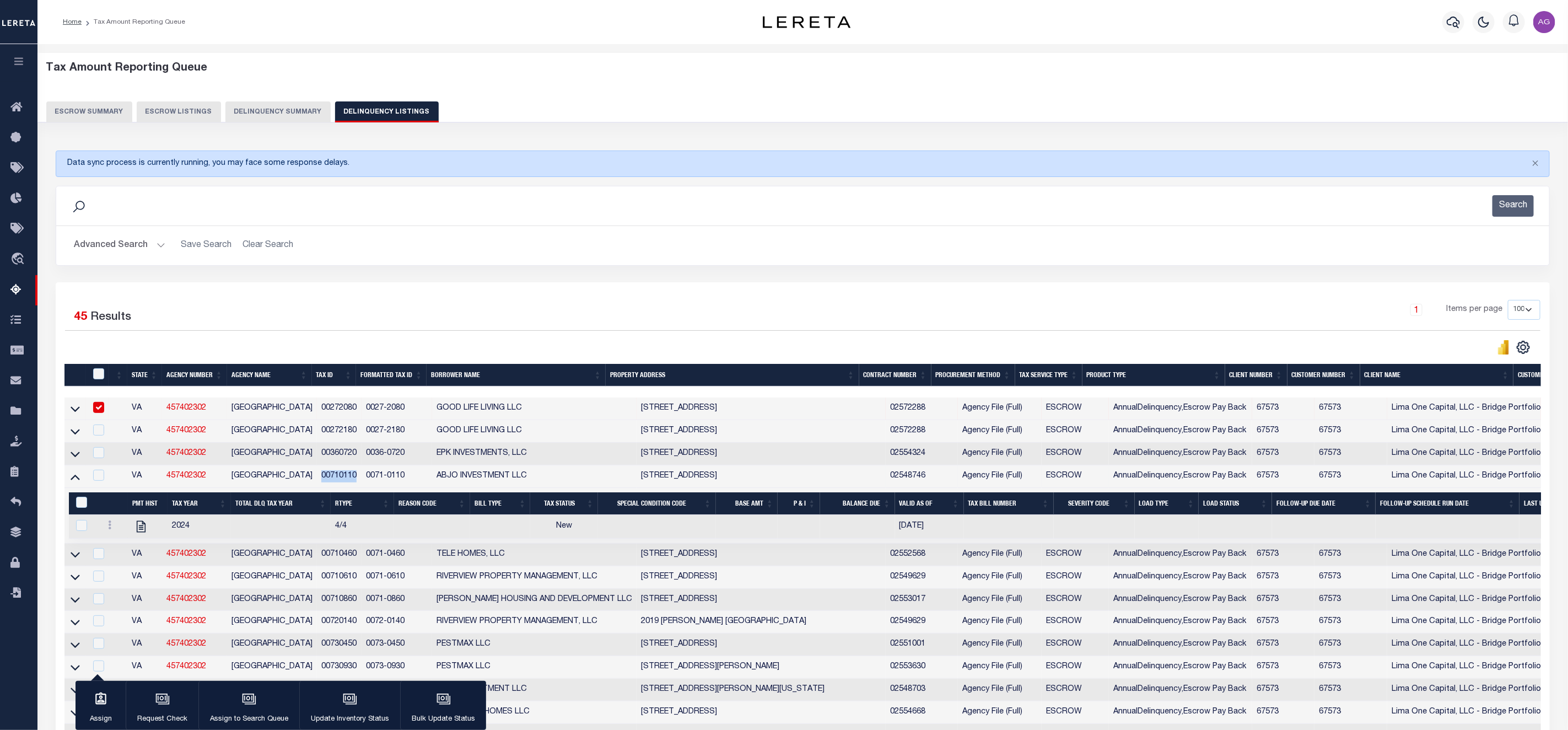
drag, startPoint x: 321, startPoint y: 482, endPoint x: 359, endPoint y: 482, distance: 38.0
click at [359, 482] on td "00710110" at bounding box center [338, 476] width 44 height 23
checkbox input "true"
copy td "00710110"
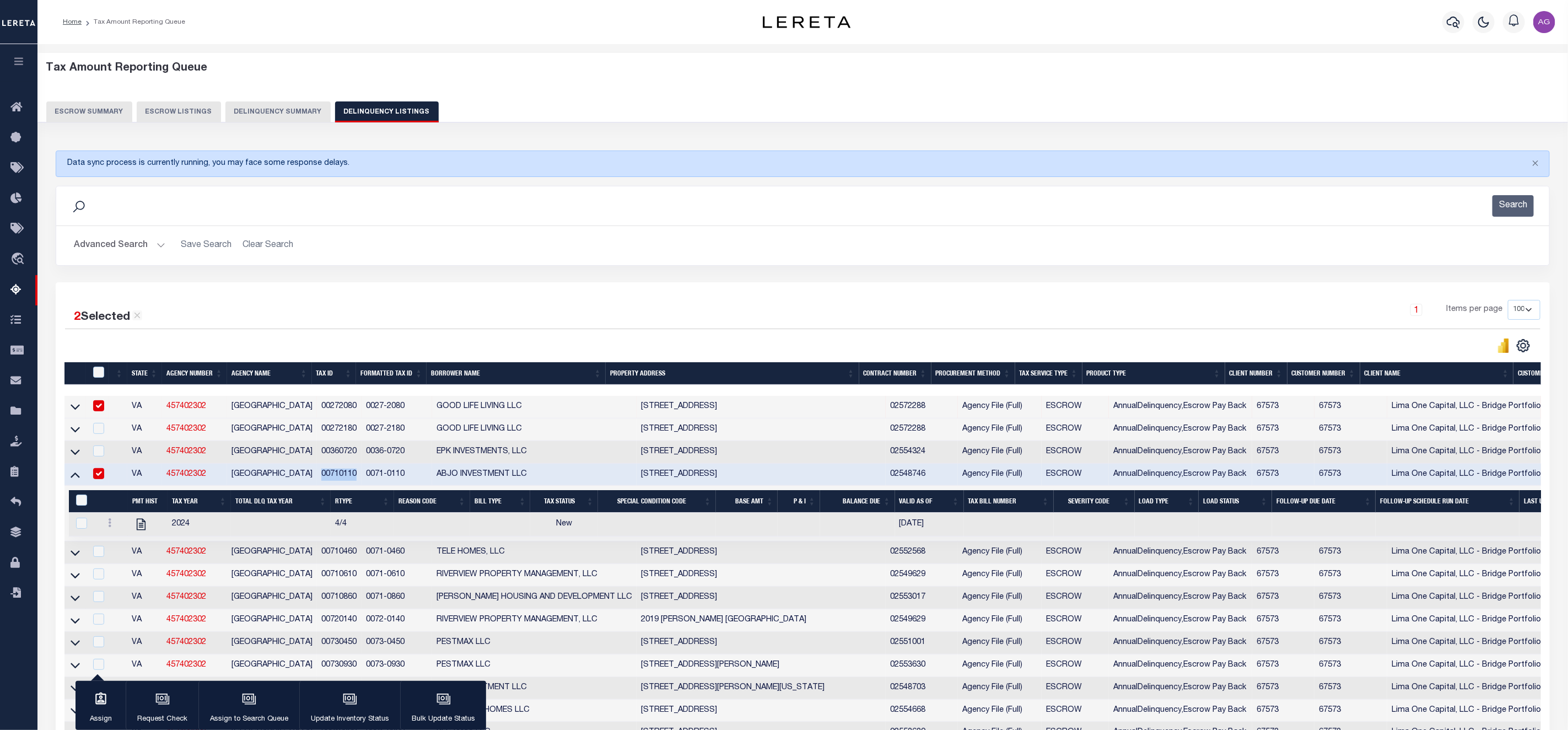
scroll to position [248, 0]
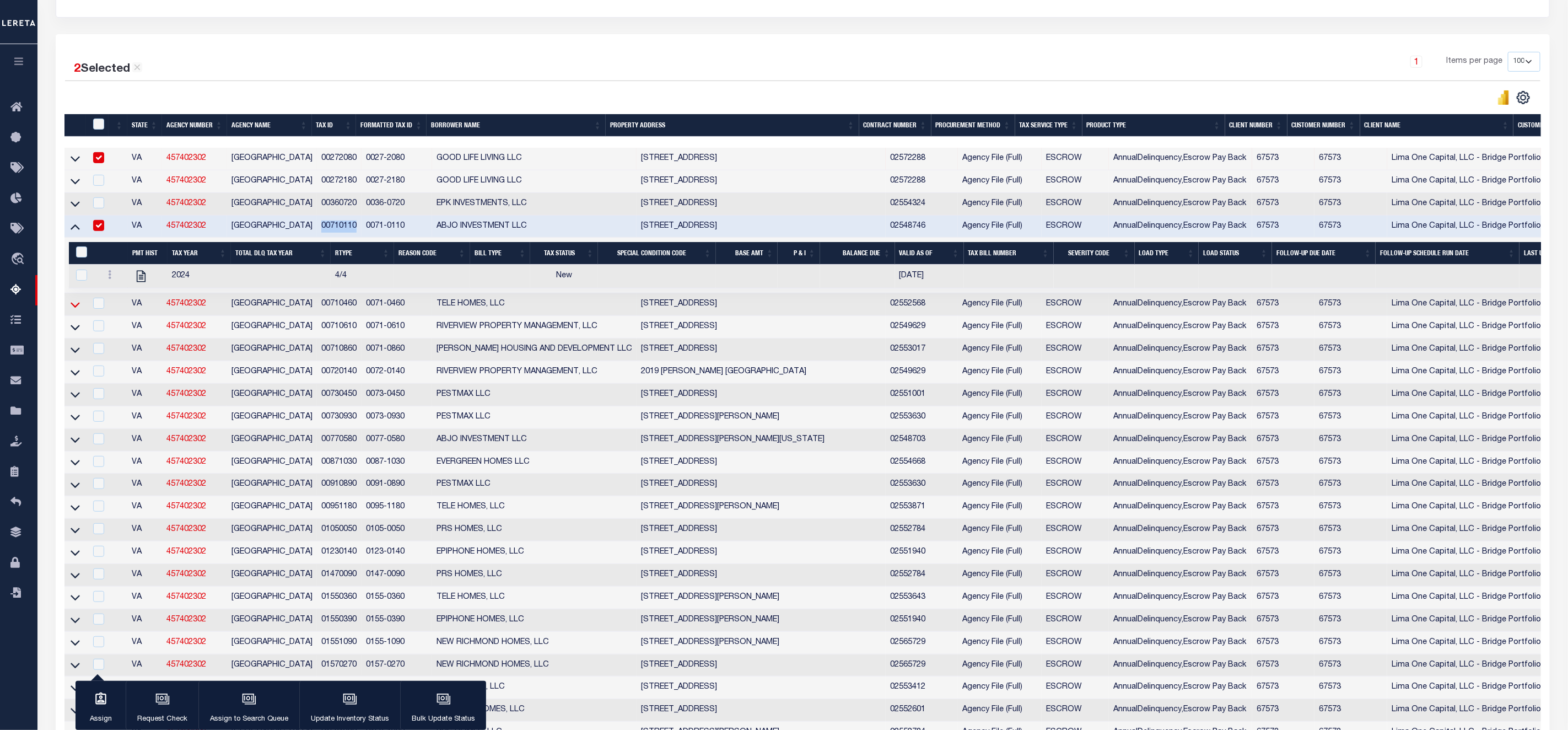
click at [75, 310] on icon at bounding box center [75, 304] width 9 height 12
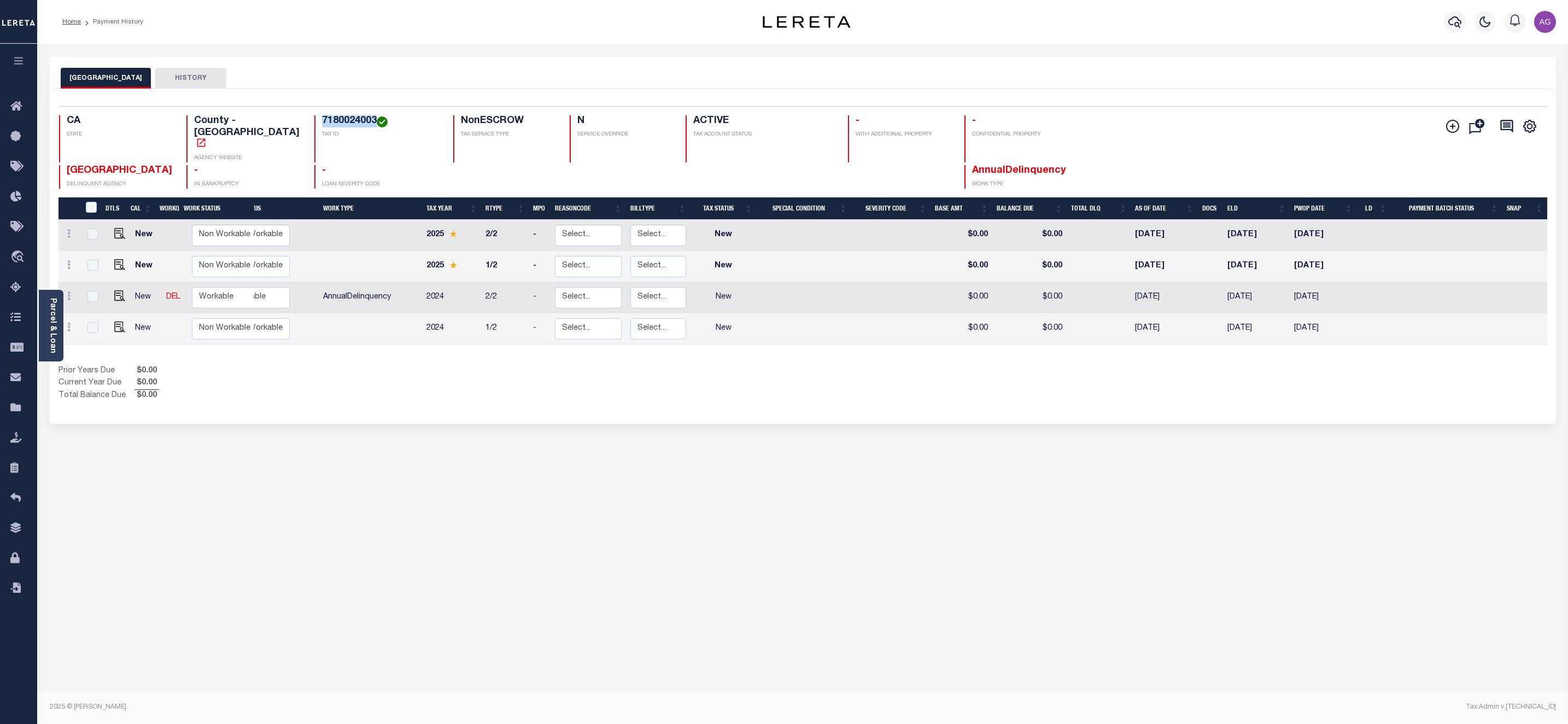
drag, startPoint x: 304, startPoint y: 122, endPoint x: 357, endPoint y: 116, distance: 53.3
click at [357, 116] on h4 "7180024003" at bounding box center [381, 121] width 119 height 12
copy h4 "7180024003"
drag, startPoint x: 303, startPoint y: 118, endPoint x: 358, endPoint y: 115, distance: 55.1
click at [358, 115] on div "6319001014 TAX ID" at bounding box center [377, 139] width 126 height 47
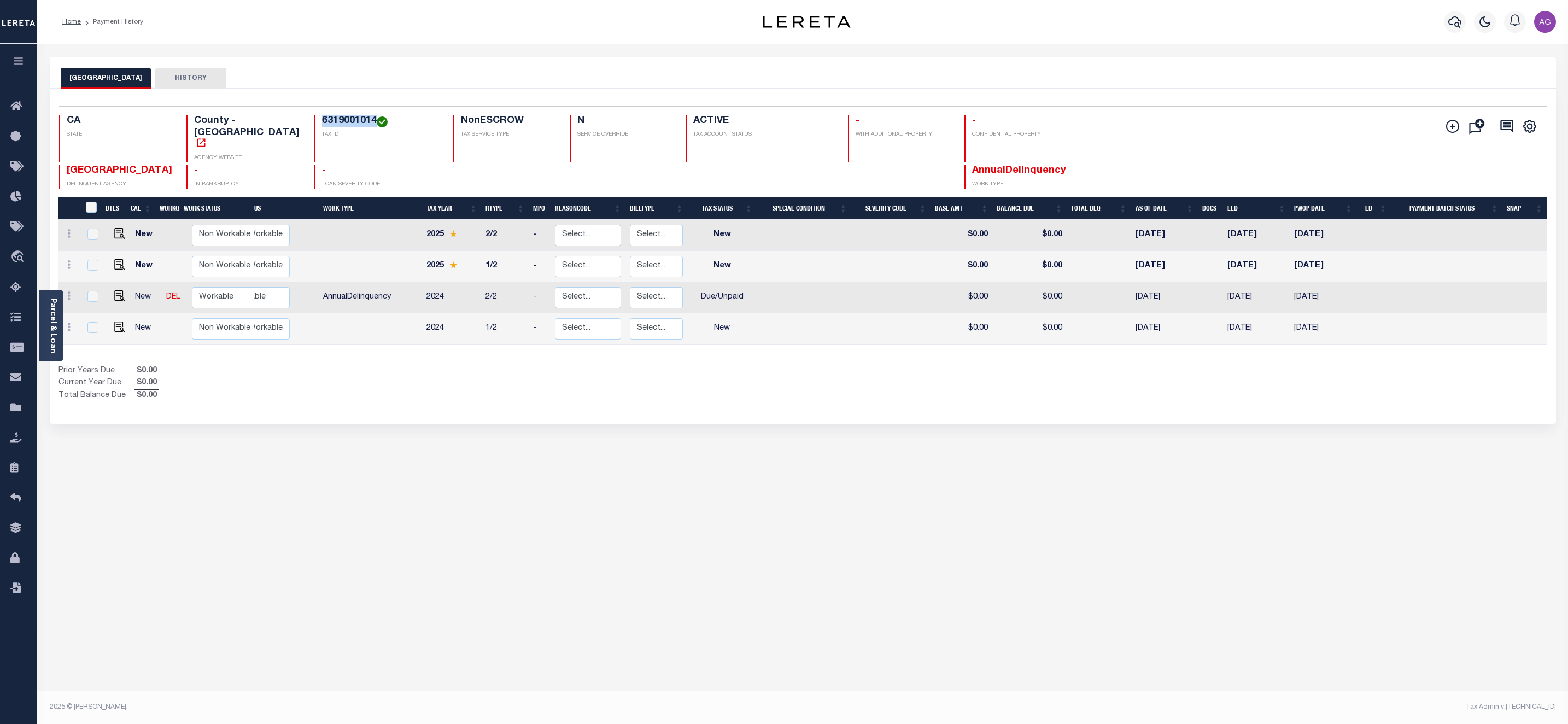
copy h4 "6319001014"
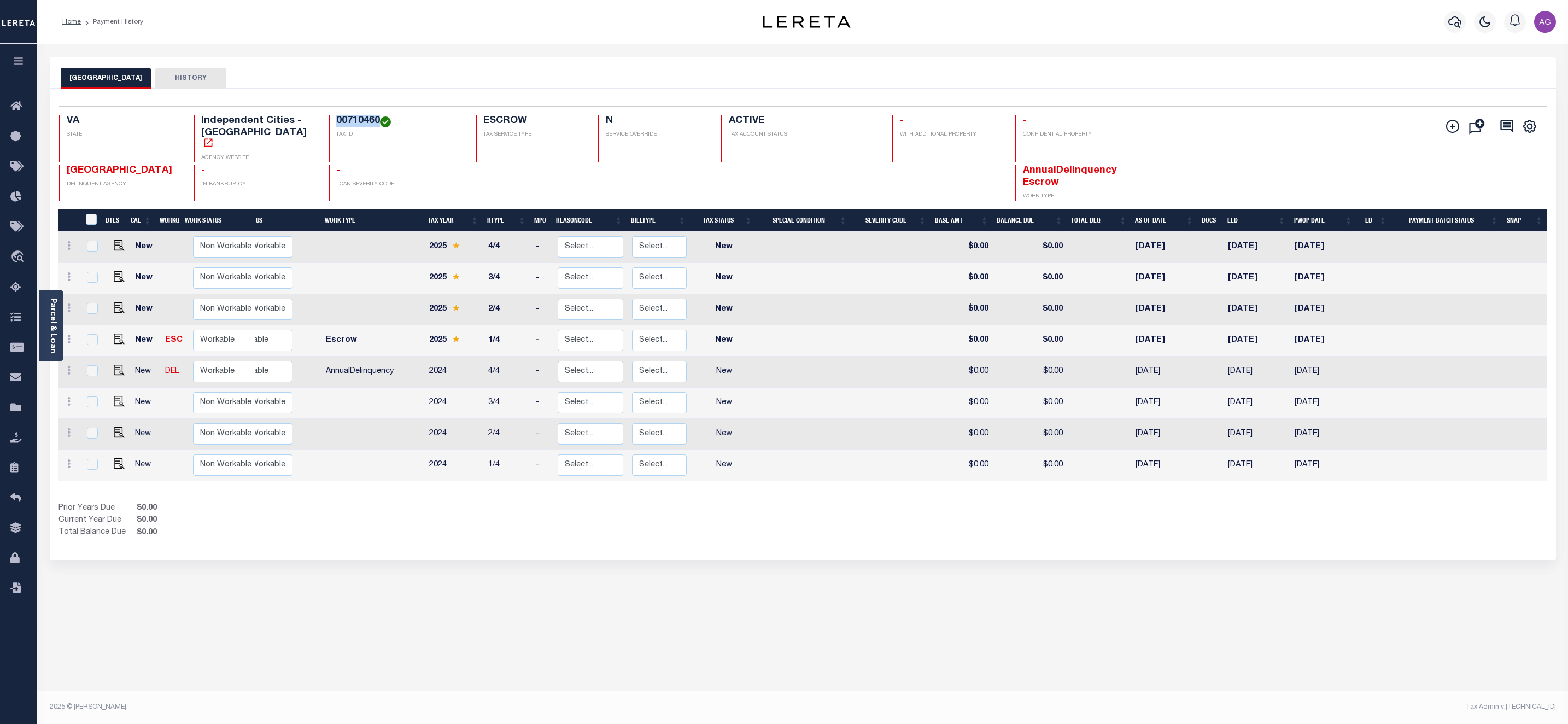
drag, startPoint x: 313, startPoint y: 120, endPoint x: 356, endPoint y: 123, distance: 43.1
click at [356, 123] on div "00710460 TAX ID" at bounding box center [395, 139] width 134 height 47
copy h4 "00710460"
